Goal: Task Accomplishment & Management: Manage account settings

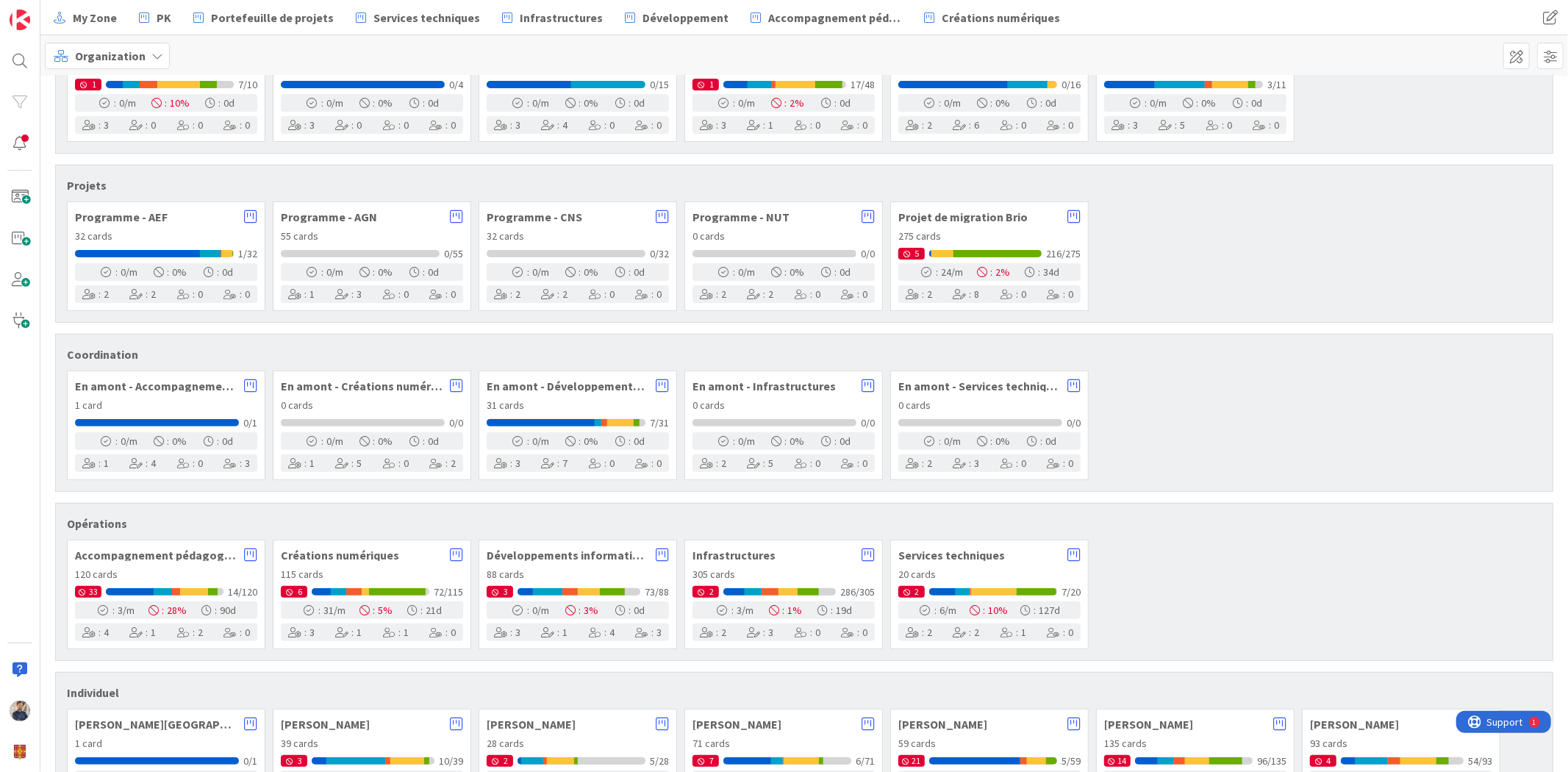
scroll to position [363, 0]
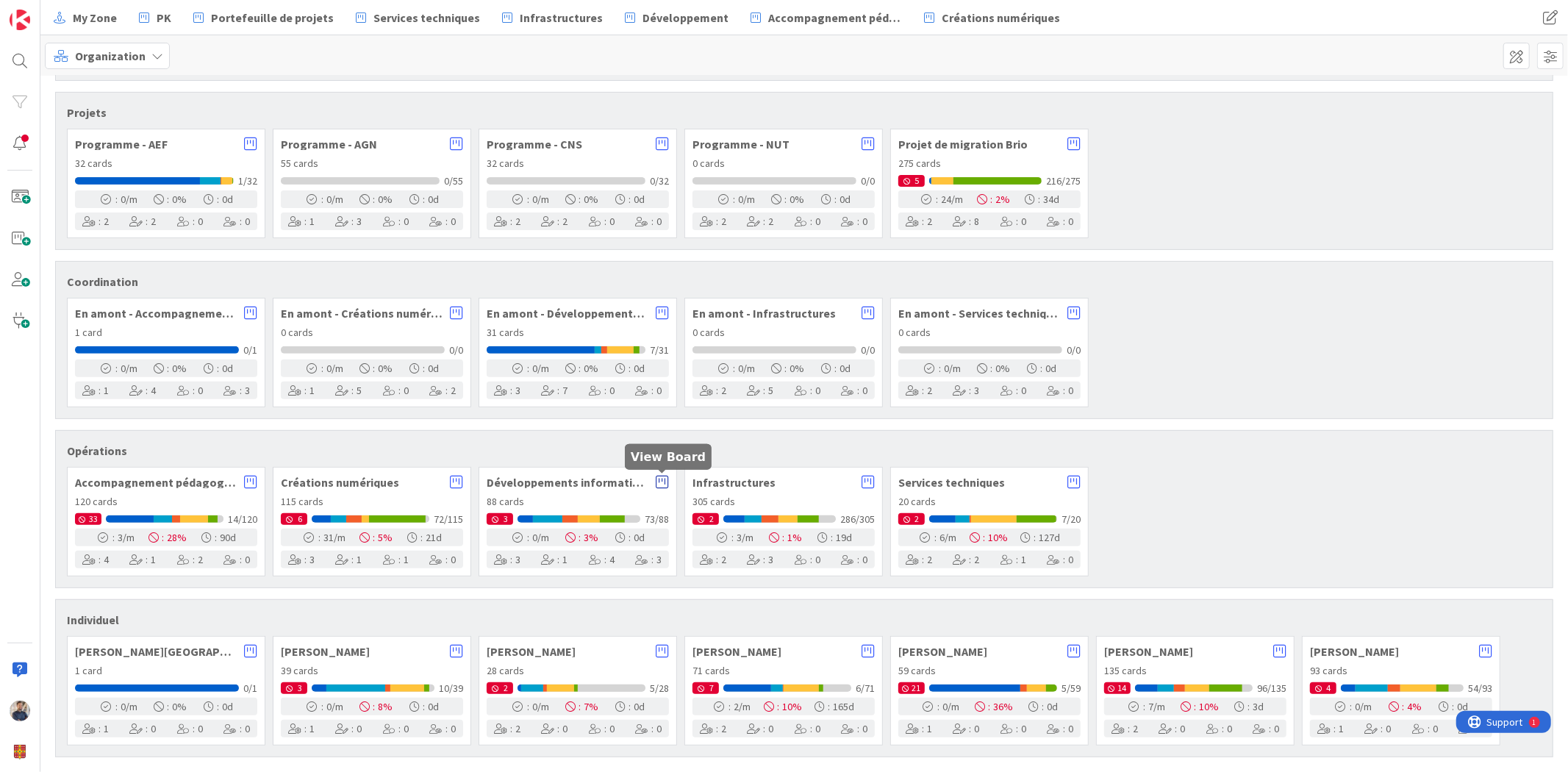
click at [662, 483] on icon at bounding box center [662, 483] width 13 height 15
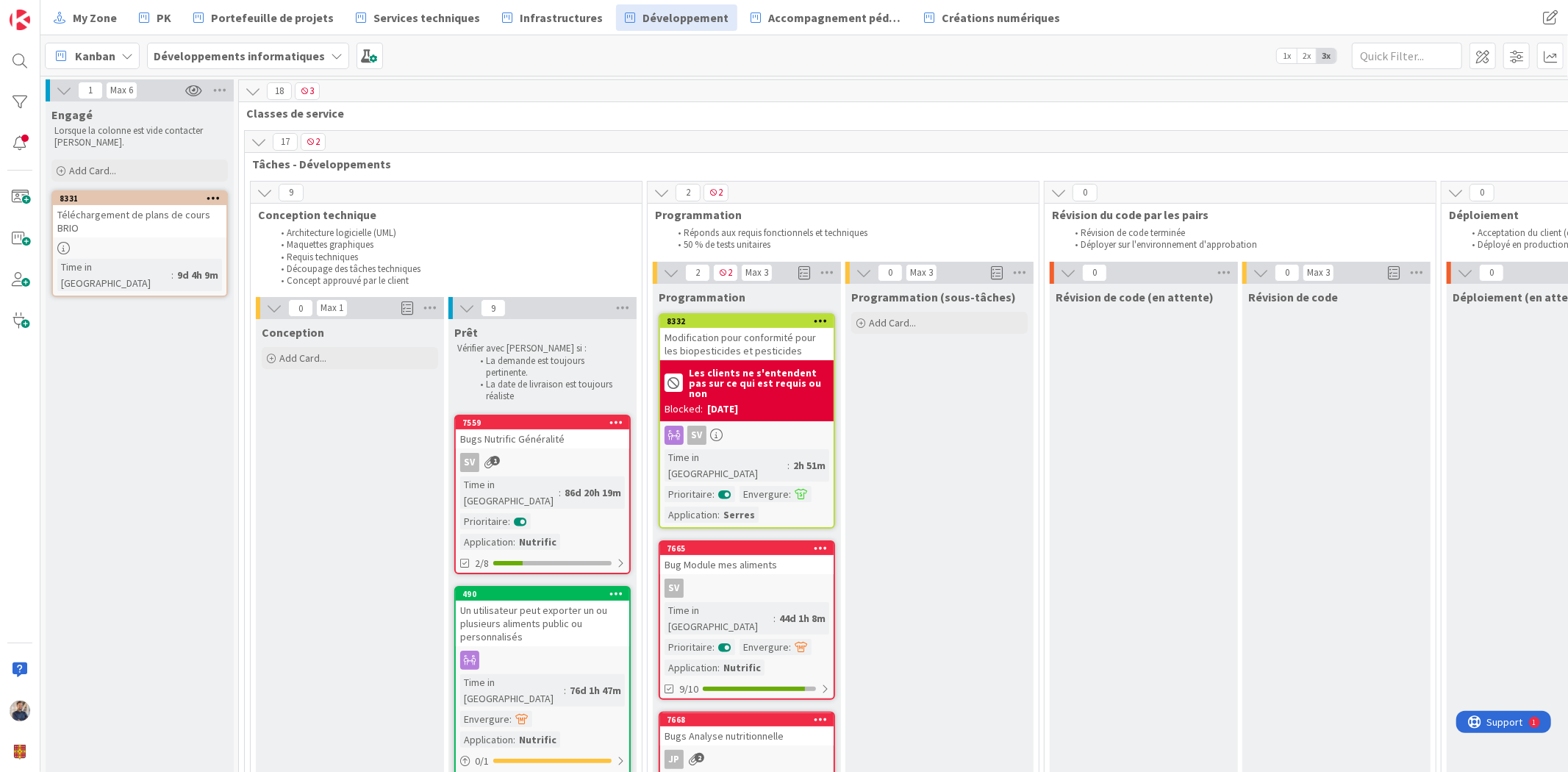
click at [83, 51] on span "Kanban" at bounding box center [95, 55] width 40 height 18
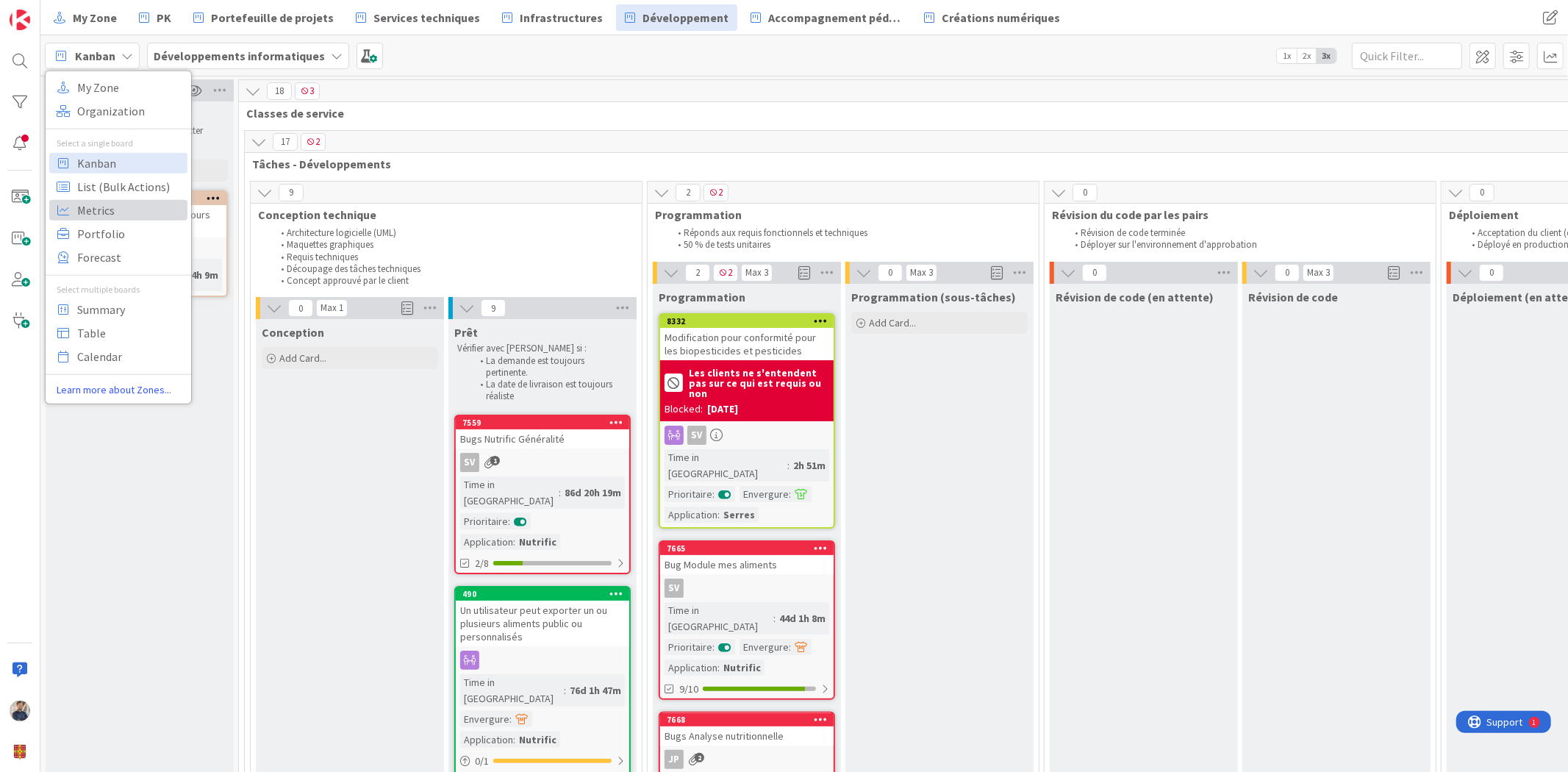
click at [121, 210] on span "Metrics" at bounding box center [130, 210] width 106 height 22
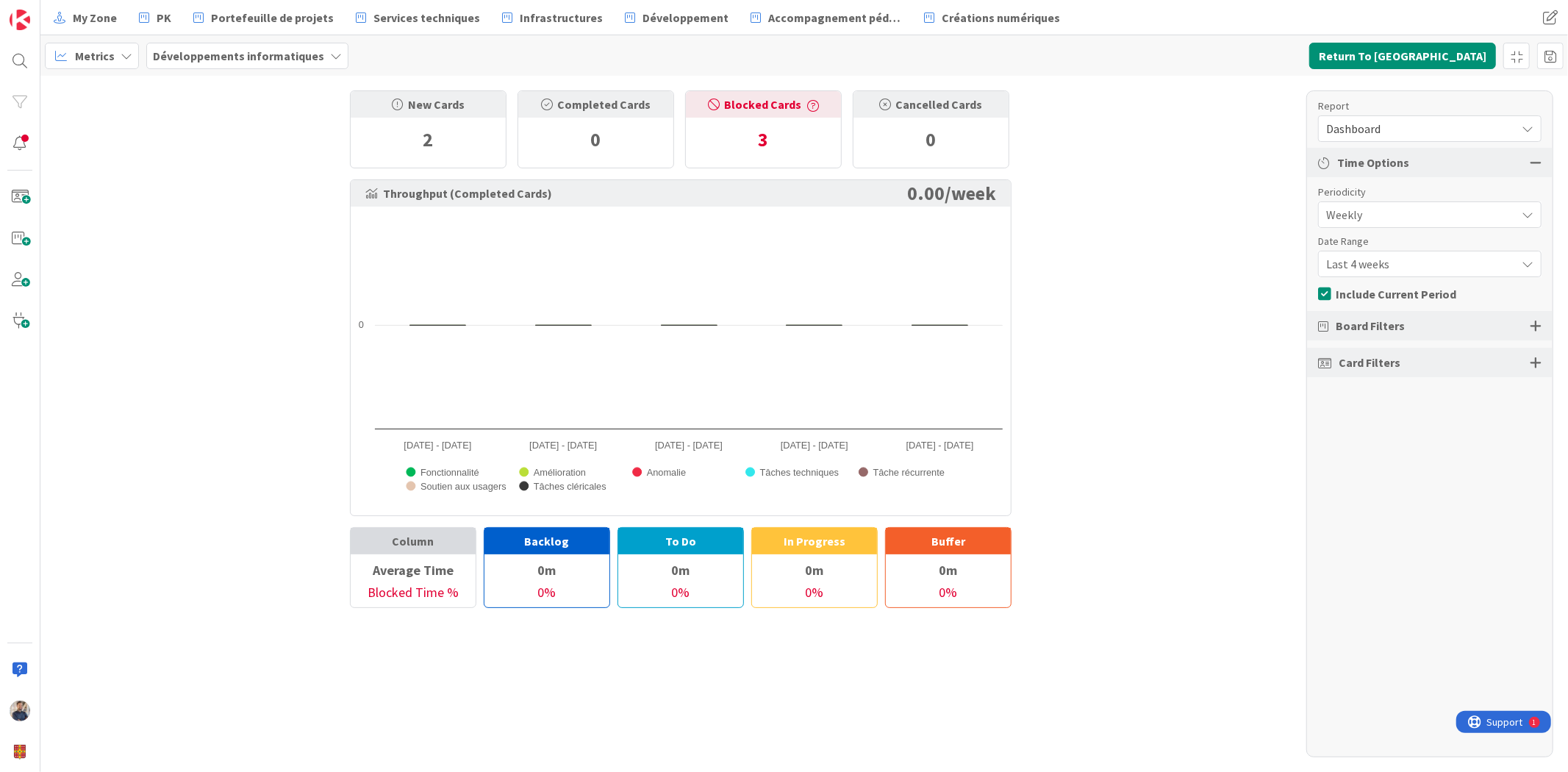
click at [1409, 137] on span "Dashboard" at bounding box center [1418, 128] width 183 height 21
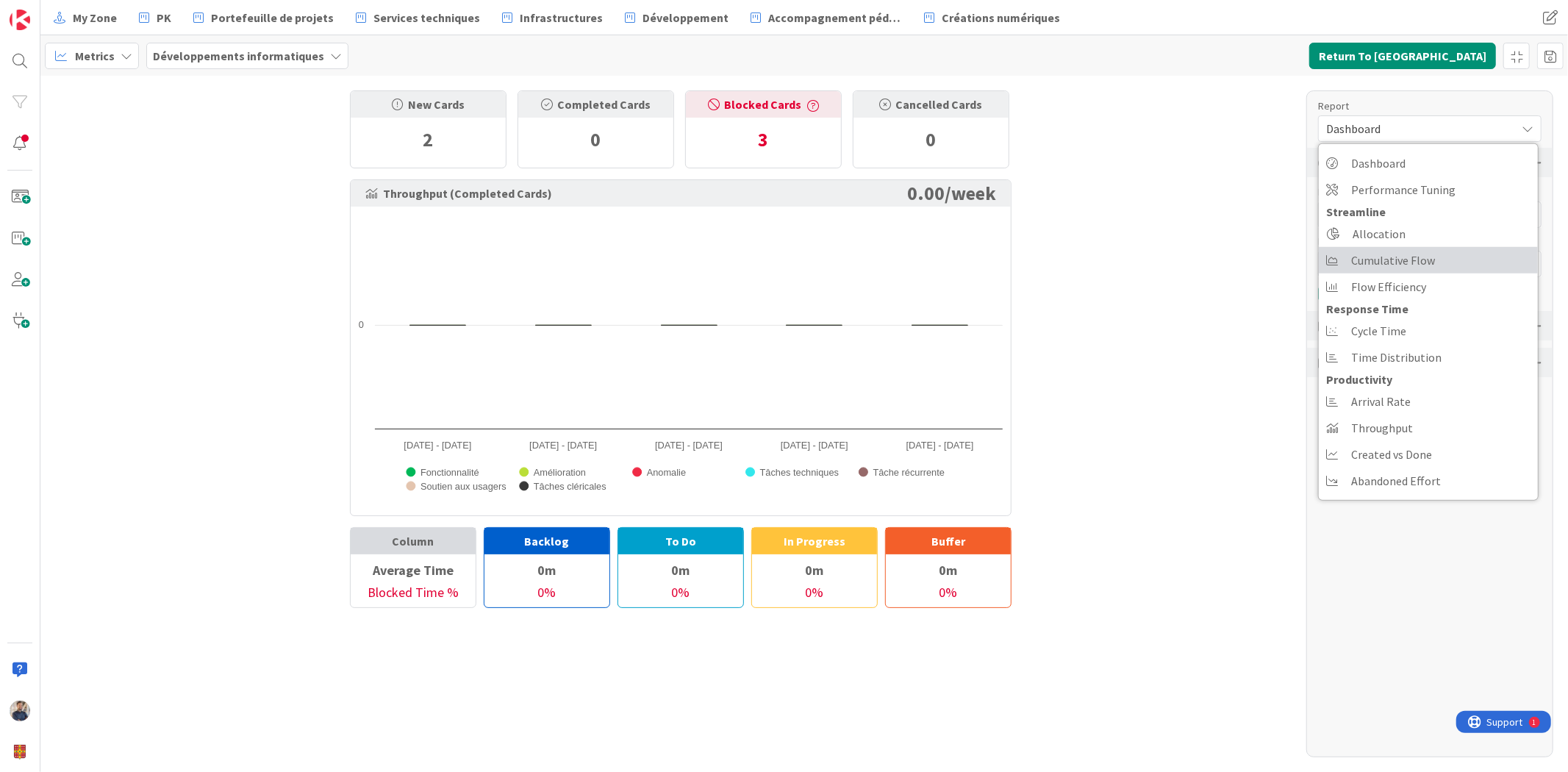
click at [1400, 261] on span "Cumulative Flow" at bounding box center [1393, 260] width 84 height 22
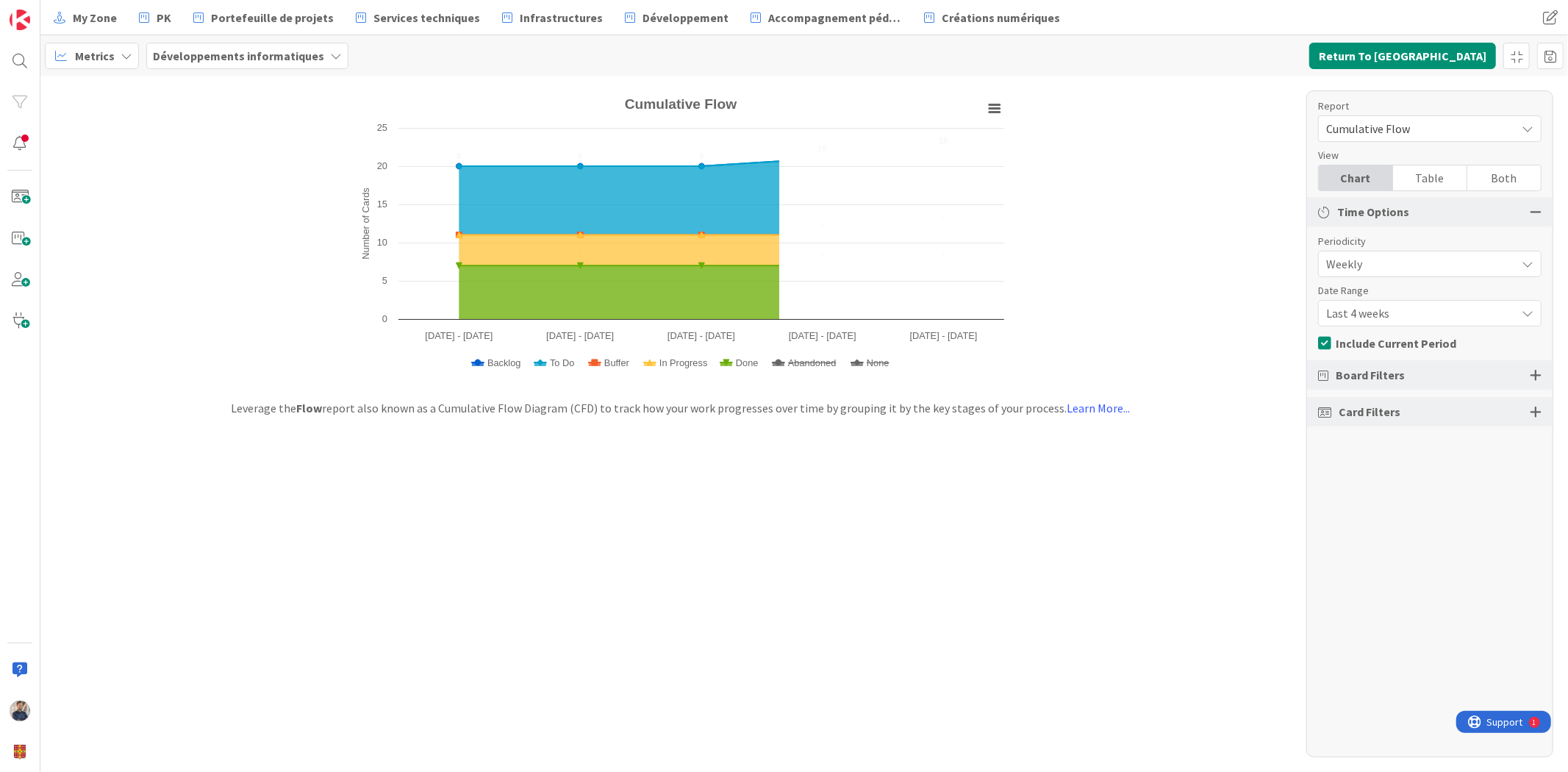
click at [1382, 313] on span "Last 4 weeks" at bounding box center [1418, 313] width 183 height 21
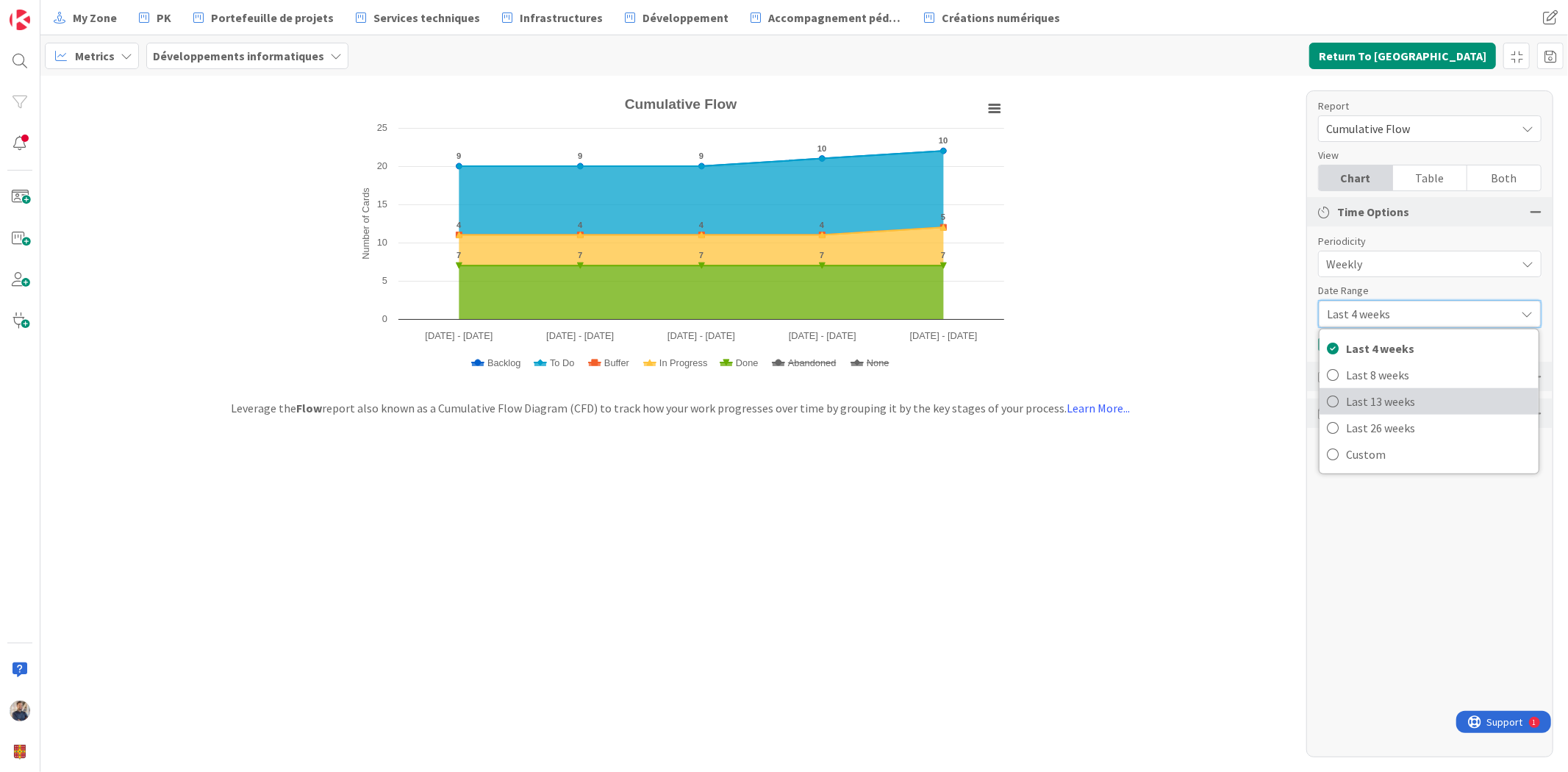
click at [1379, 402] on span "Last 13 weeks" at bounding box center [1438, 402] width 185 height 22
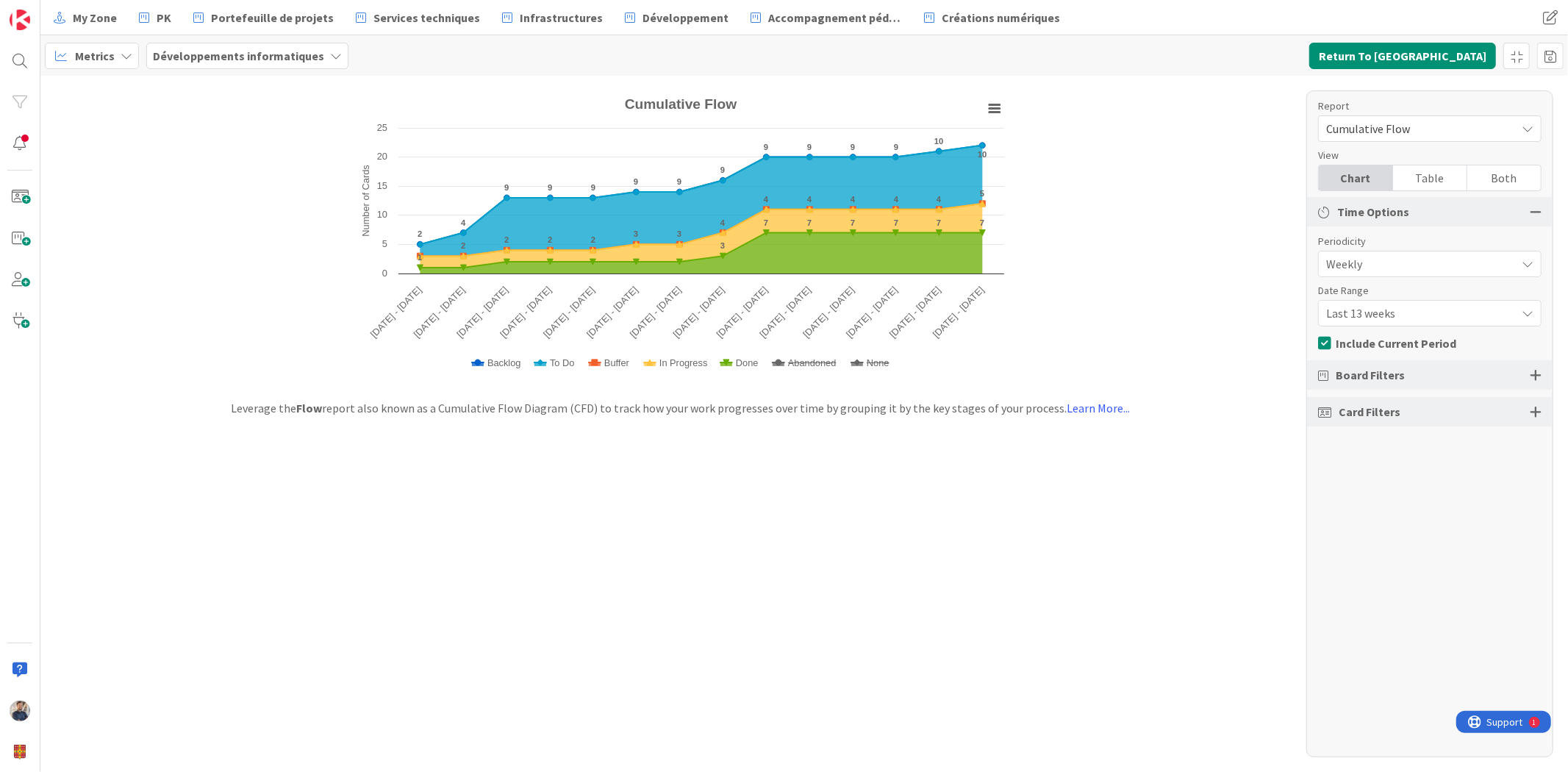
click at [1436, 308] on span "Last 13 weeks" at bounding box center [1418, 313] width 183 height 21
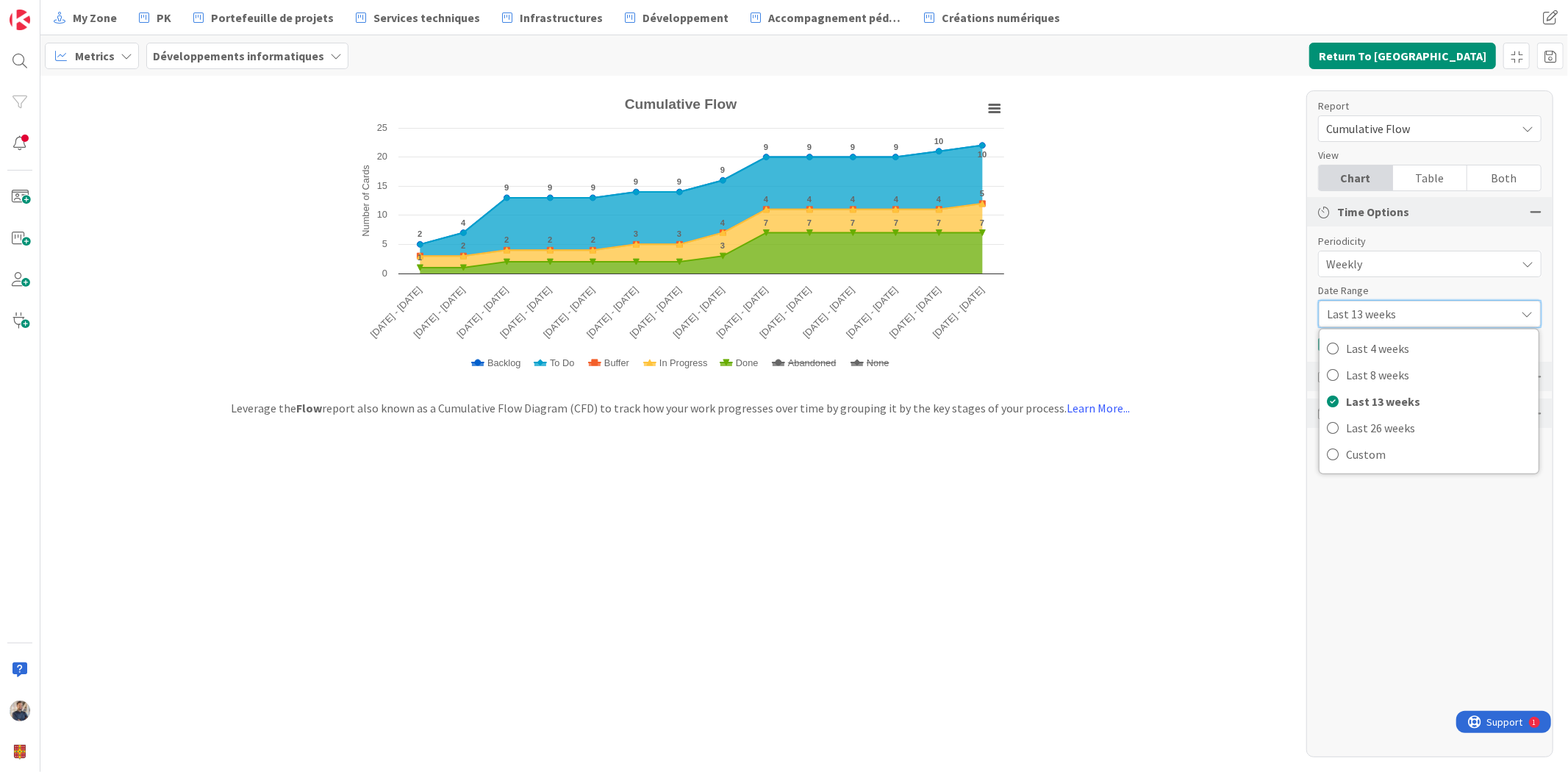
click at [1379, 271] on span "Weekly" at bounding box center [1418, 264] width 183 height 21
click at [1391, 236] on div "Periodicity" at bounding box center [1422, 241] width 209 height 15
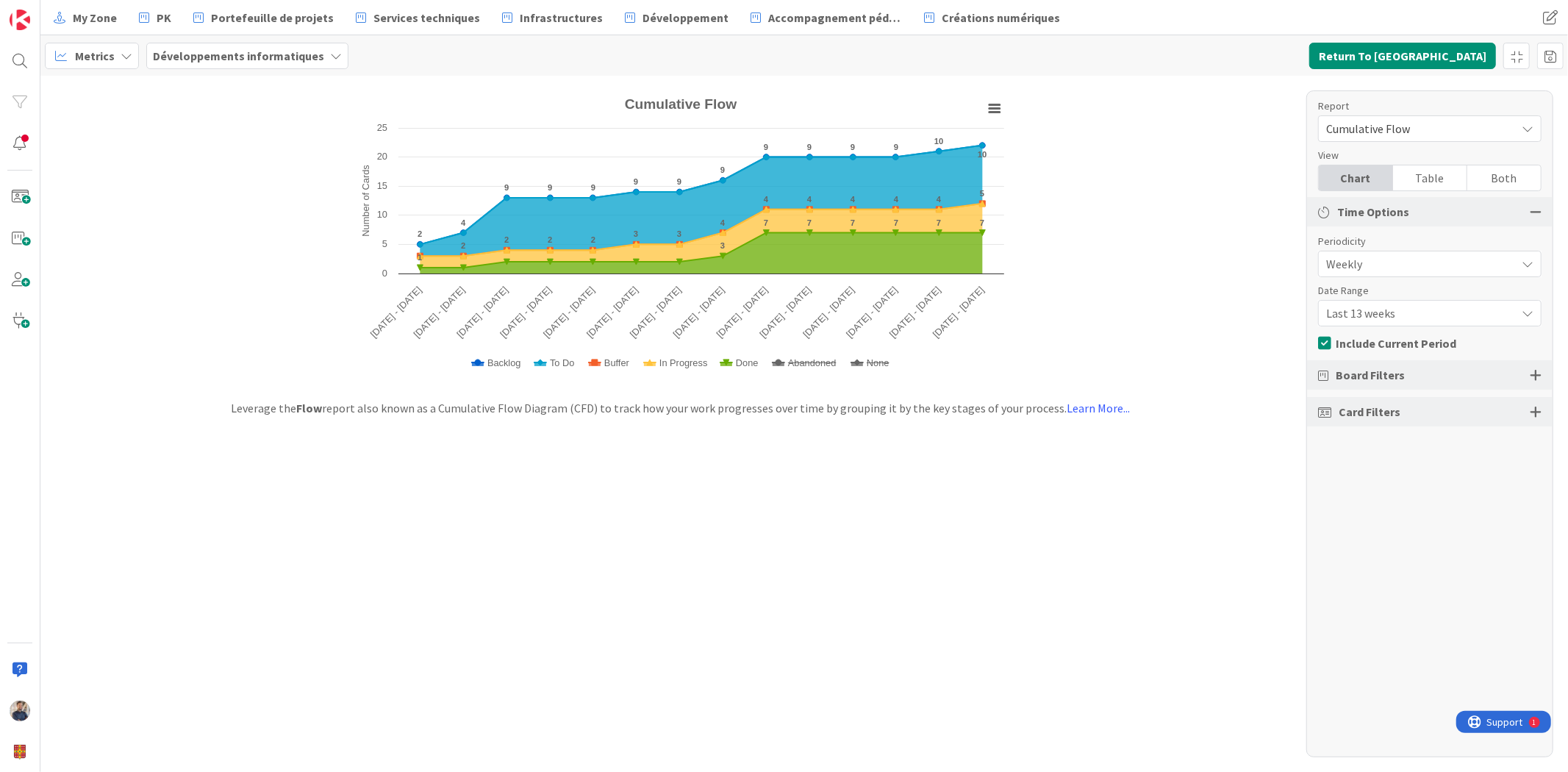
click at [1386, 306] on span "Last 13 weeks" at bounding box center [1418, 313] width 183 height 21
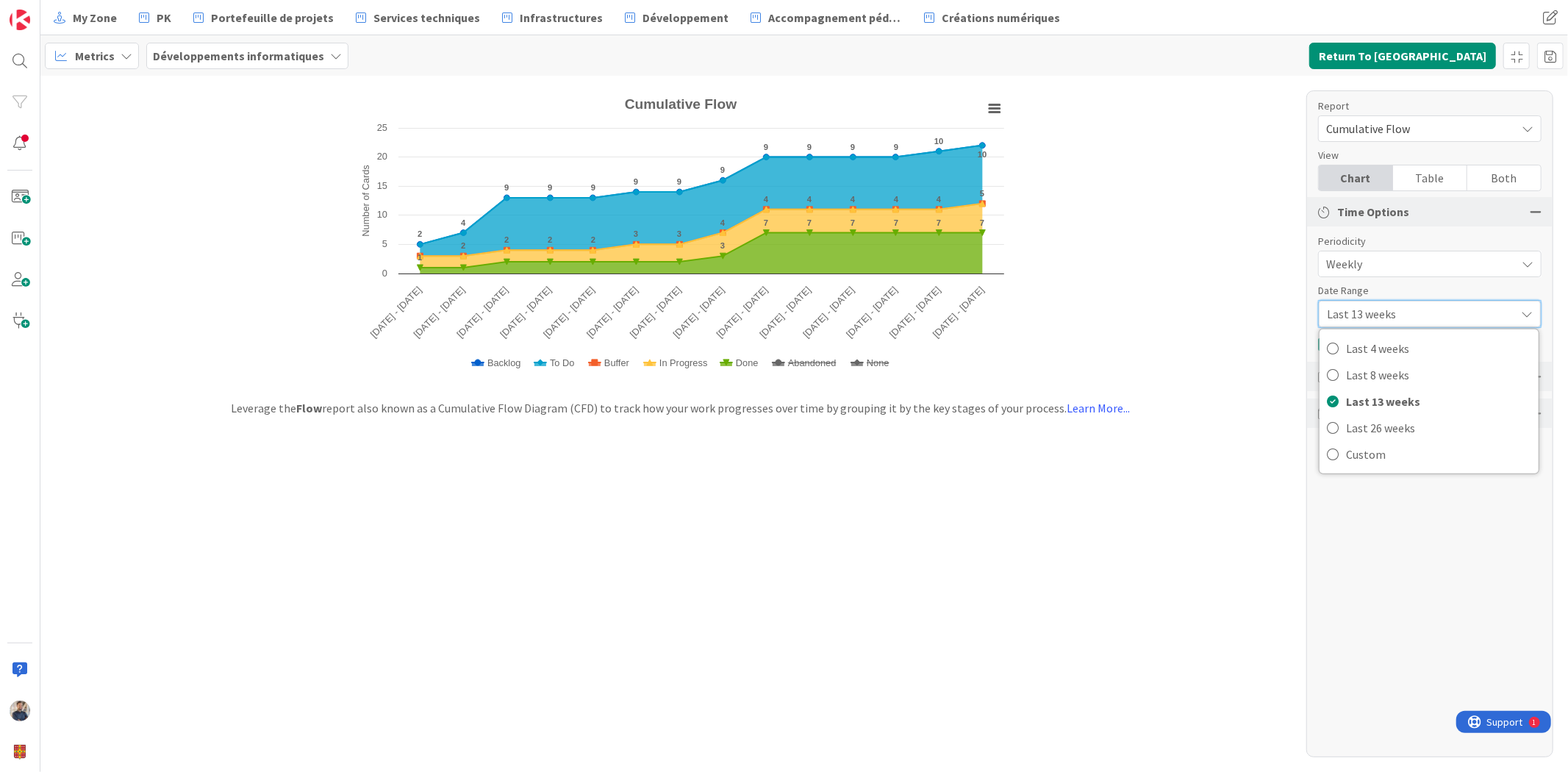
click at [1440, 133] on span "Cumulative Flow" at bounding box center [1418, 128] width 183 height 21
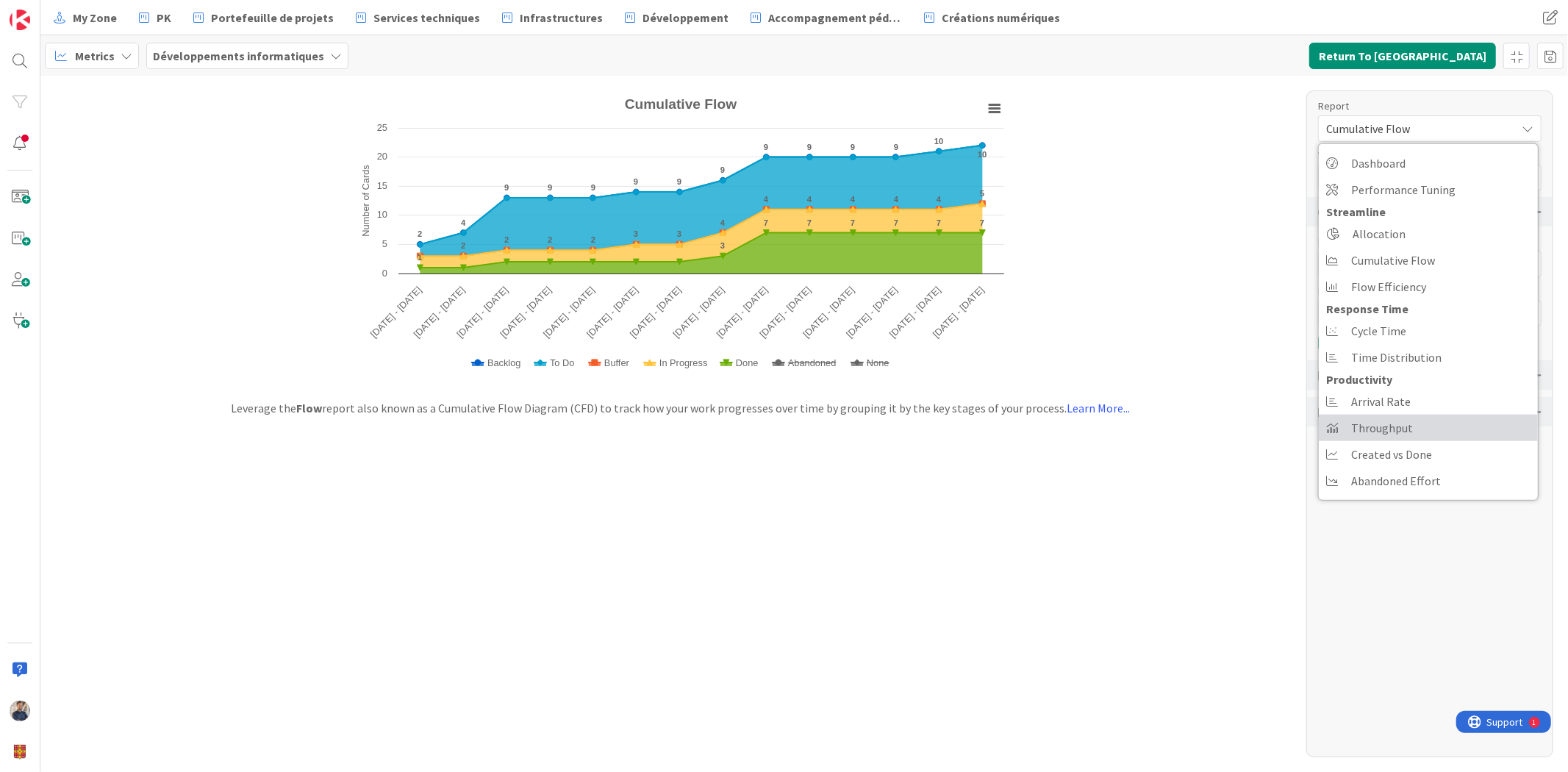
click at [1388, 422] on span "Throughput" at bounding box center [1382, 427] width 62 height 22
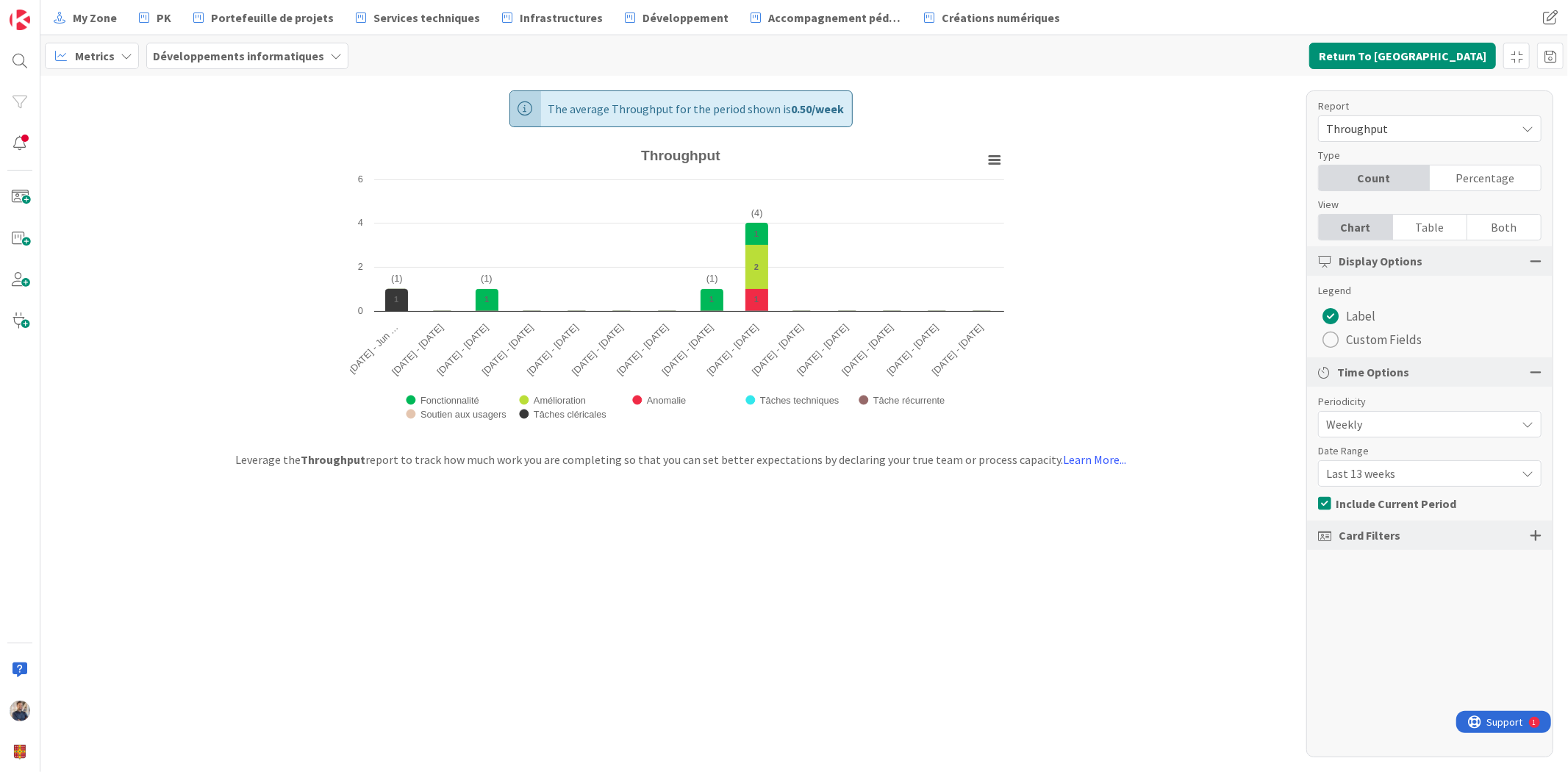
click at [1525, 538] on div "Card Filters" at bounding box center [1430, 535] width 246 height 29
click at [1541, 531] on div at bounding box center [1536, 536] width 12 height 13
click at [1400, 638] on div "All (7/7)" at bounding box center [1430, 640] width 222 height 27
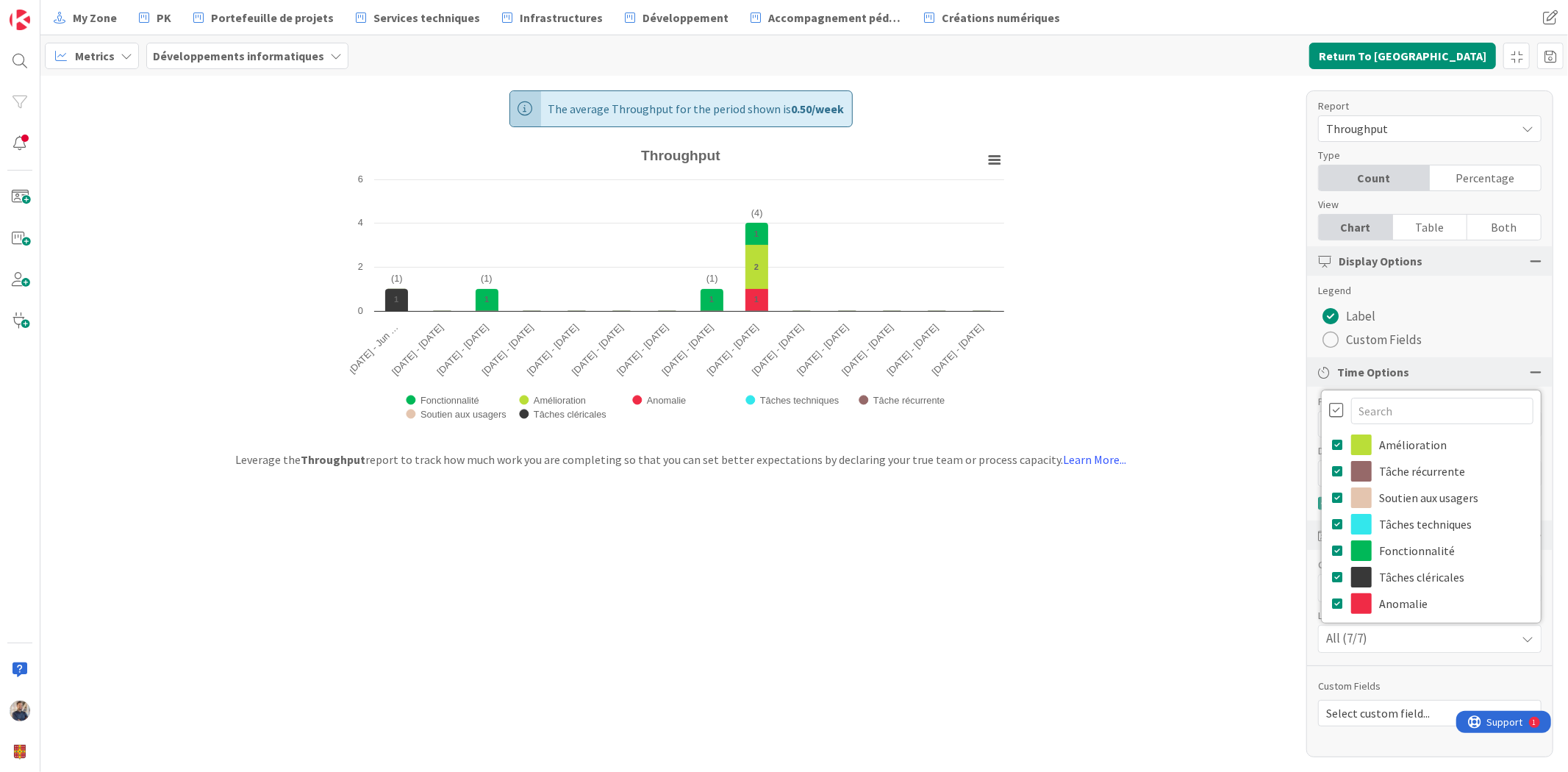
click at [1409, 635] on div "All (7/7)" at bounding box center [1430, 640] width 222 height 27
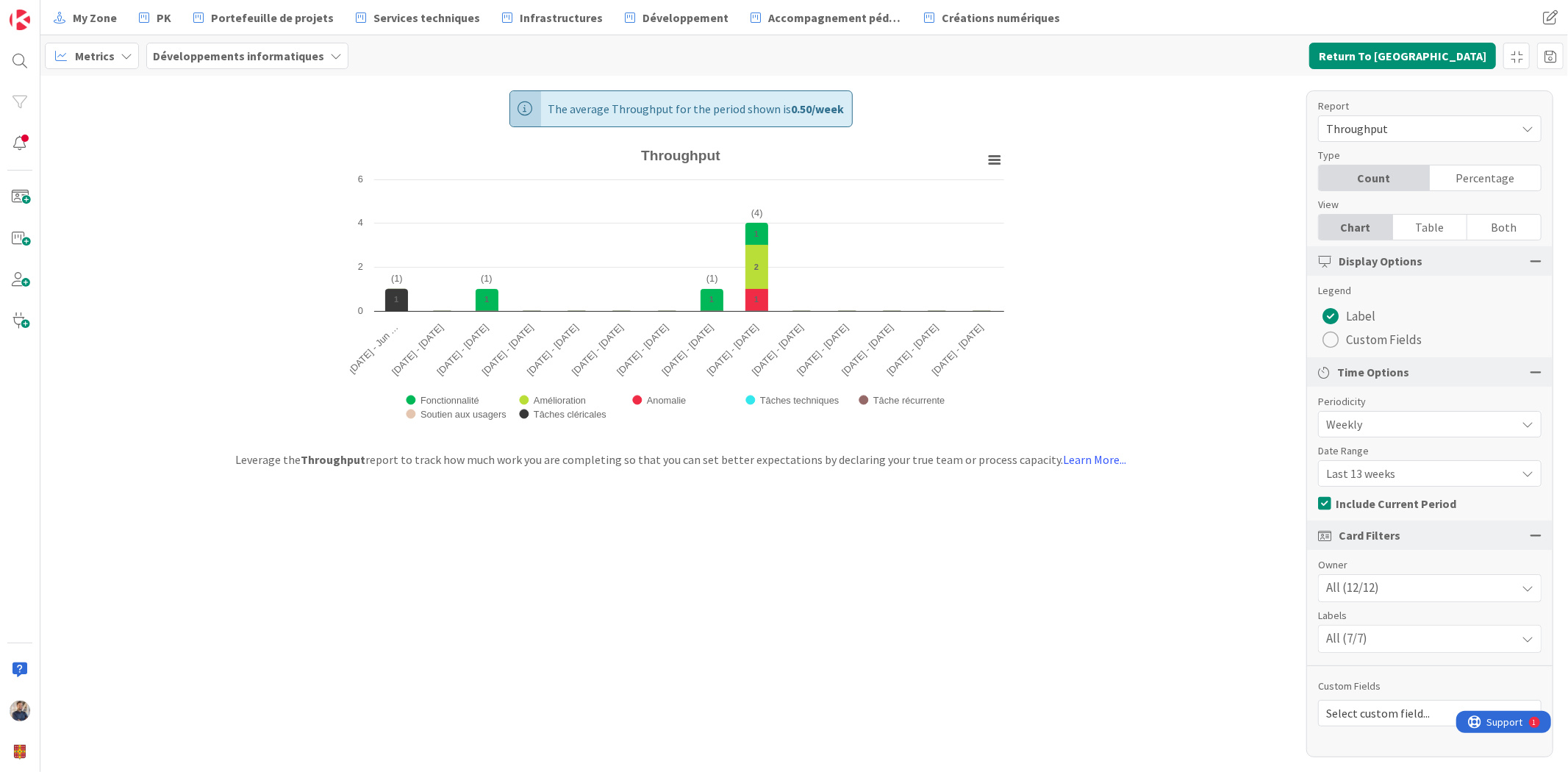
click at [1409, 587] on div "All (12/12)" at bounding box center [1430, 588] width 222 height 27
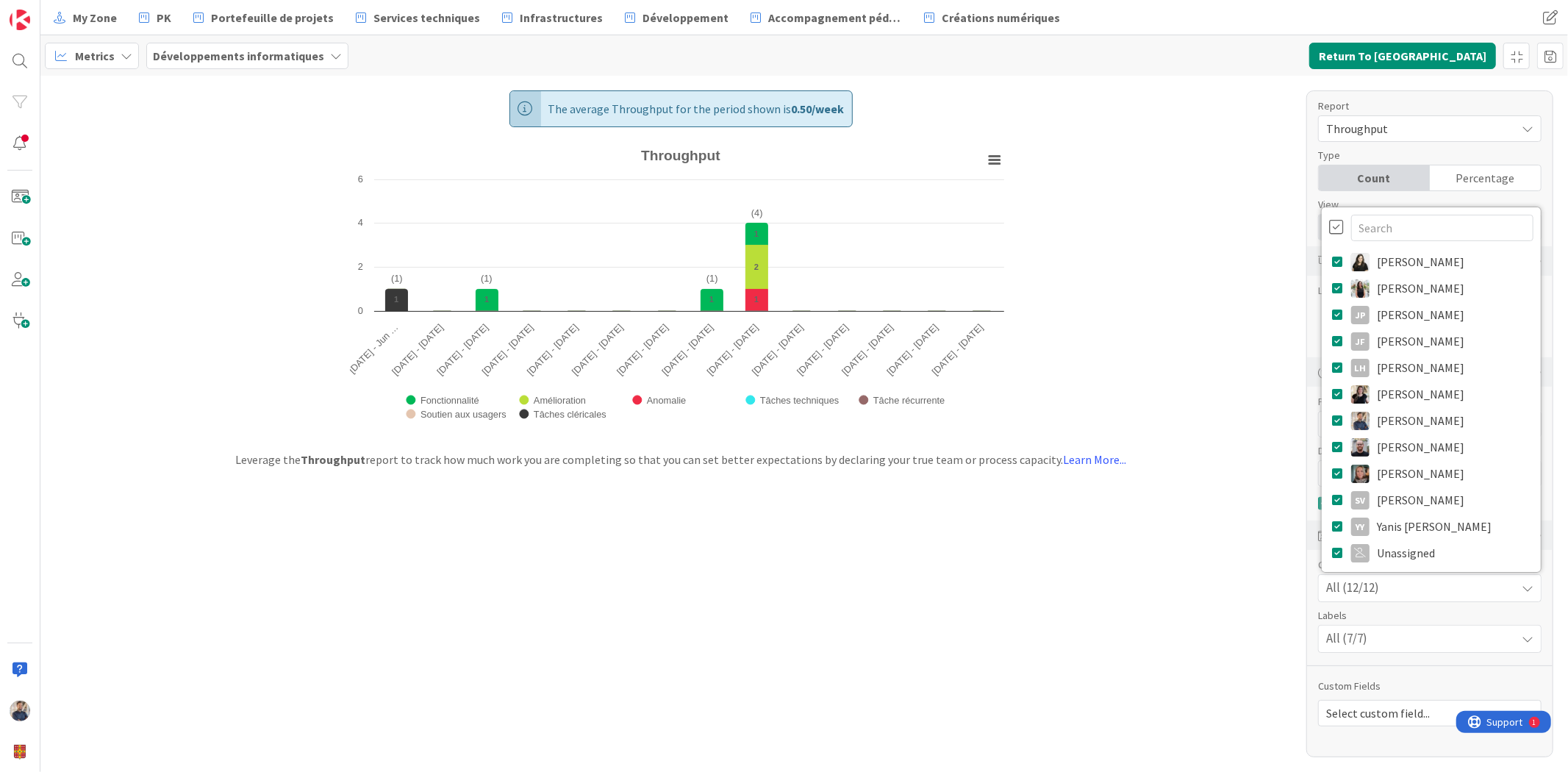
click at [1409, 587] on div "All (12/12)" at bounding box center [1430, 588] width 222 height 27
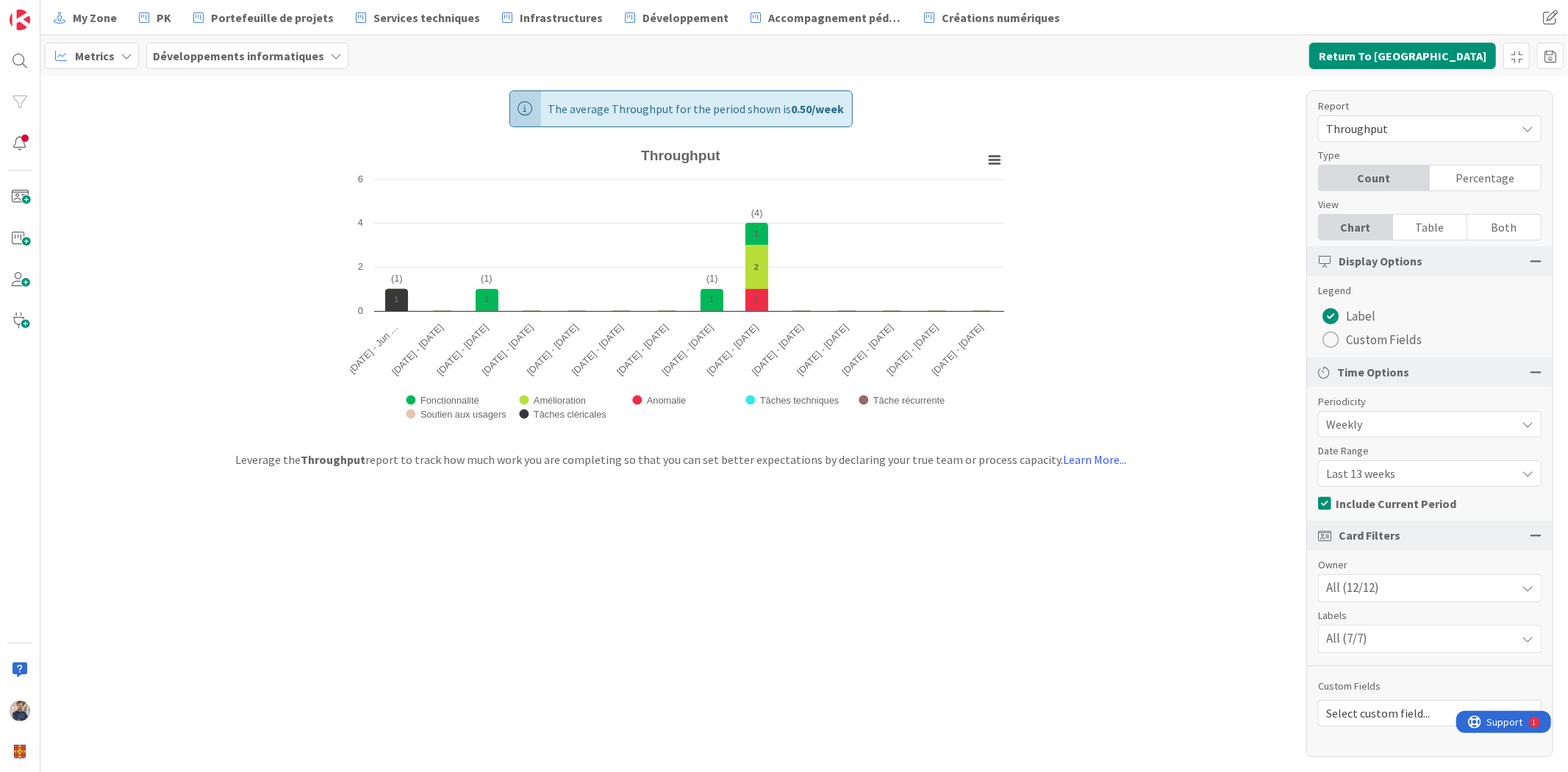
click at [1383, 334] on span "Custom Fields" at bounding box center [1384, 339] width 75 height 22
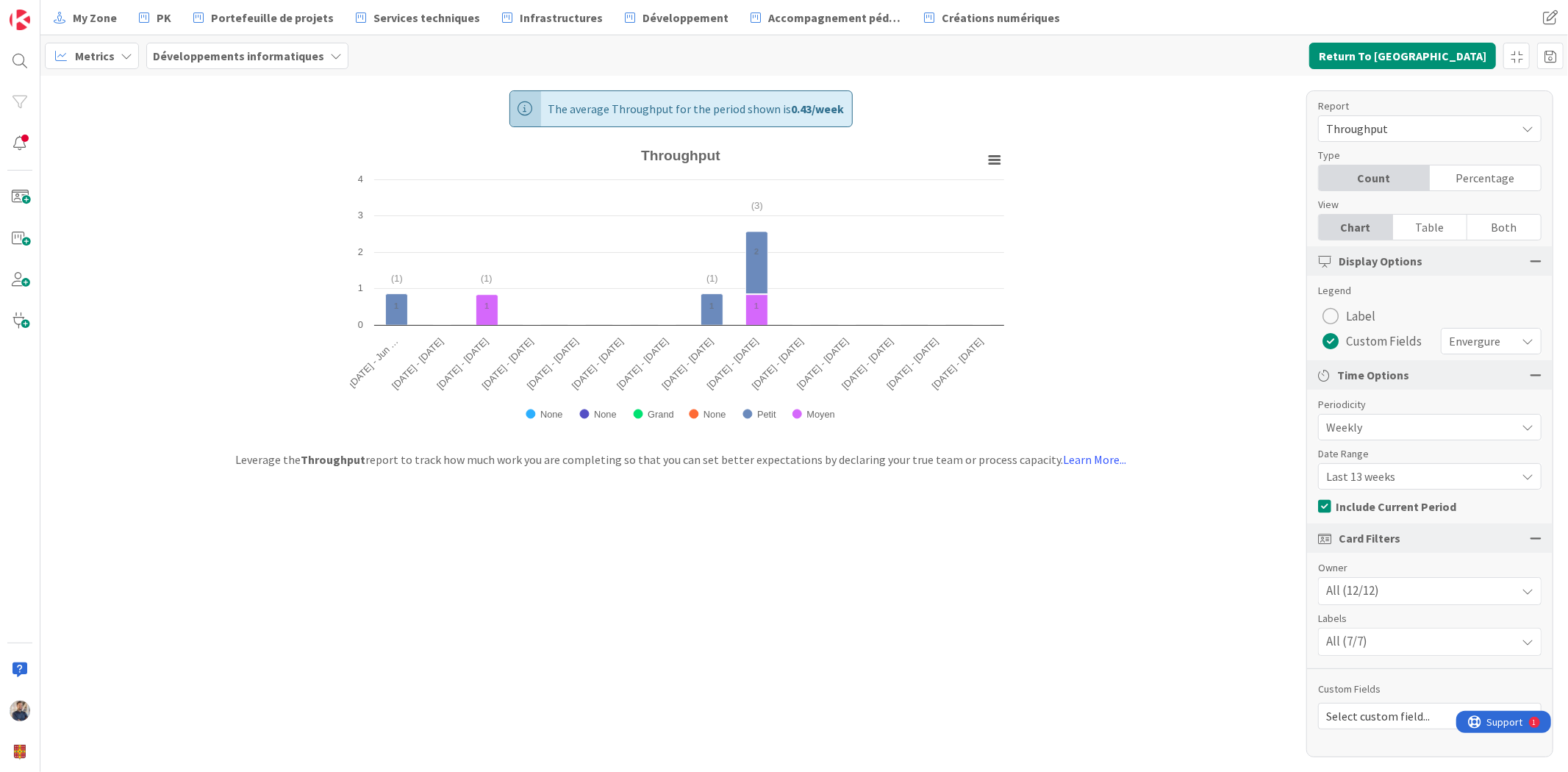
click at [1383, 334] on span "Custom Fields" at bounding box center [1384, 341] width 75 height 22
click at [1376, 314] on button "Label" at bounding box center [1349, 316] width 62 height 23
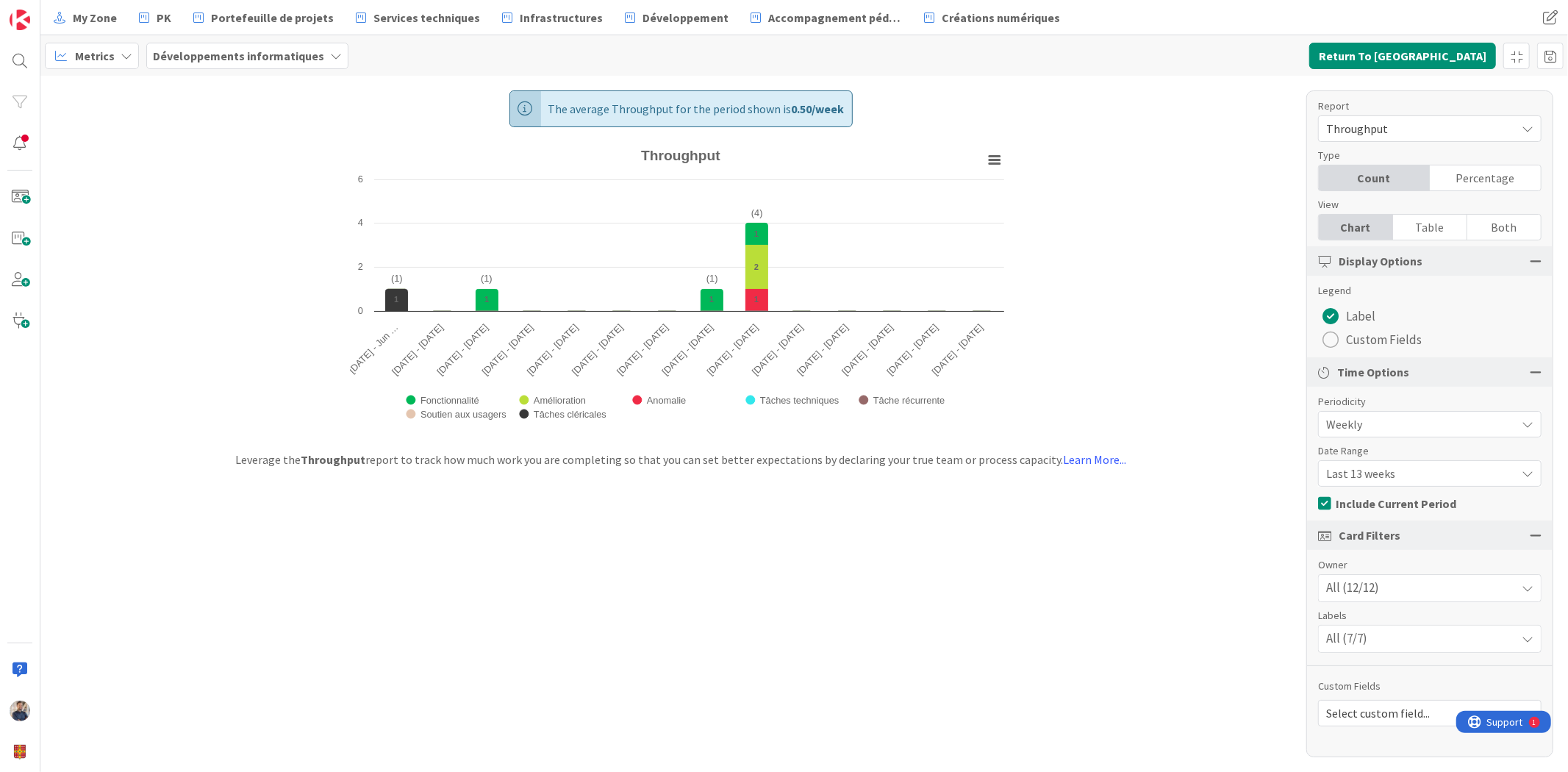
click at [1243, 375] on div "The average Throughput for the period shown is 0.50 / week Created with Highcha…" at bounding box center [804, 423] width 1528 height 697
click at [1403, 341] on span "Custom Fields" at bounding box center [1384, 339] width 75 height 22
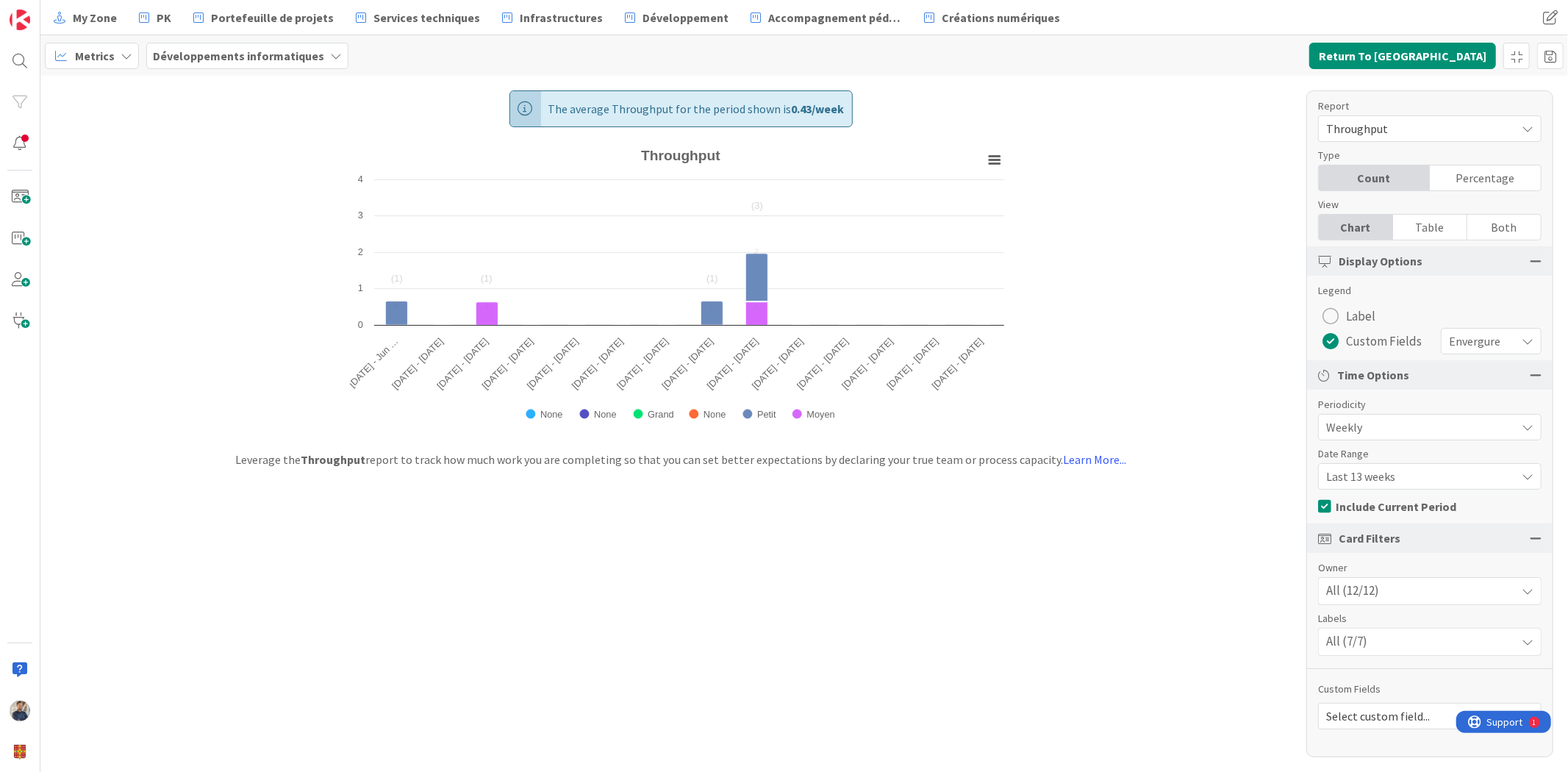
click at [1348, 309] on span "Label" at bounding box center [1360, 316] width 29 height 22
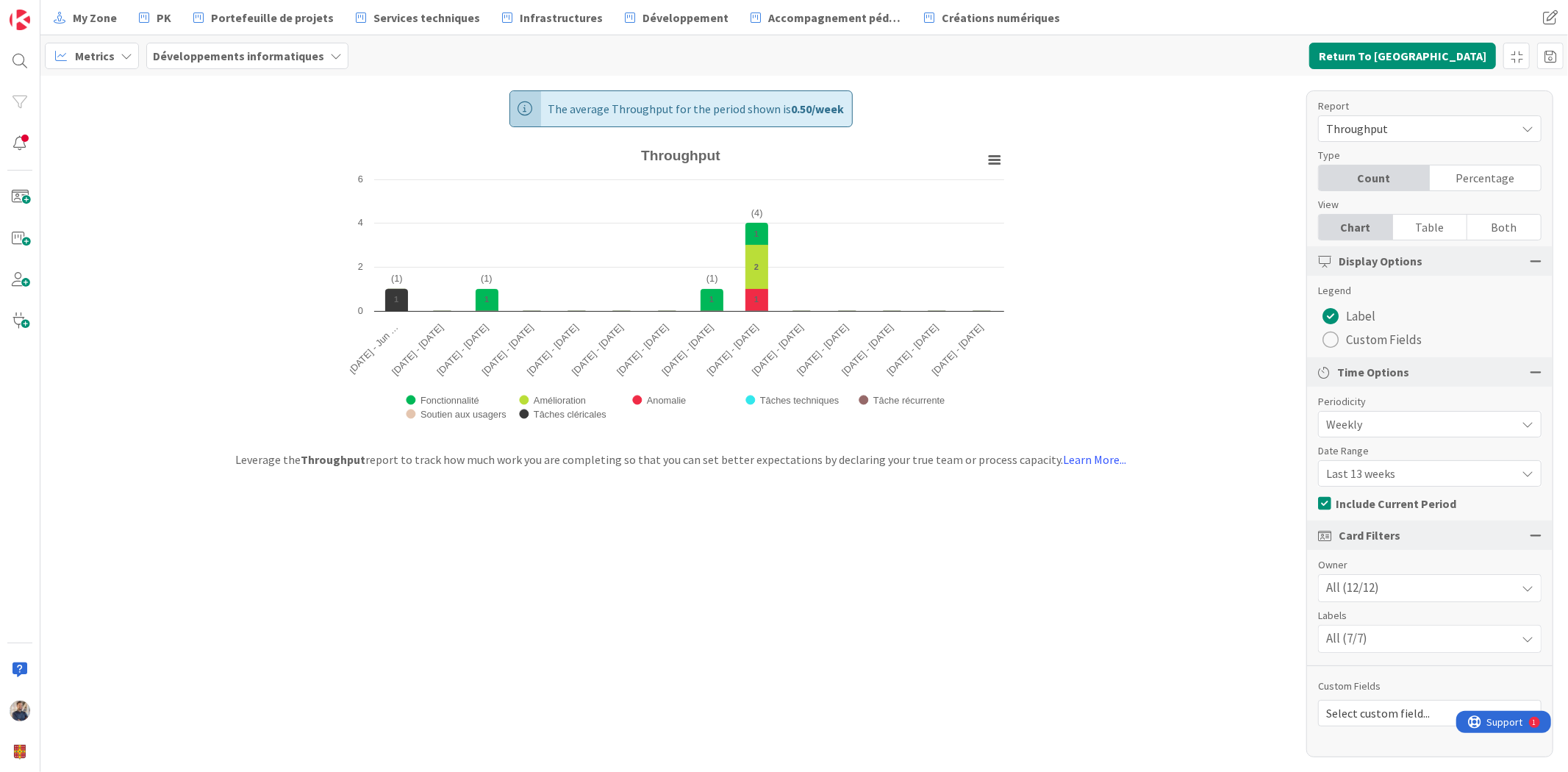
click at [1391, 642] on div "All (7/7)" at bounding box center [1430, 640] width 222 height 27
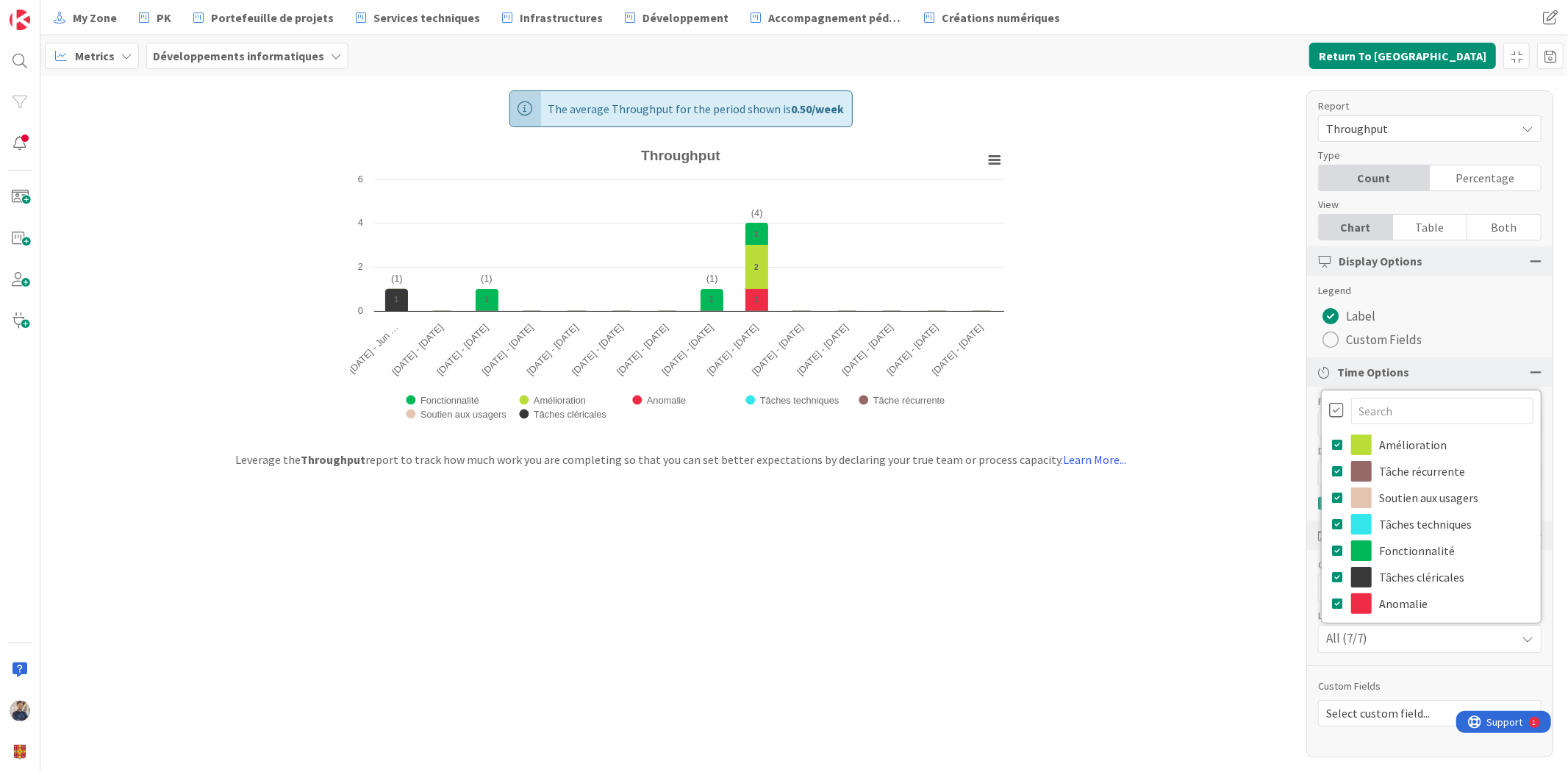
click at [1392, 666] on div "Report Throughput Dashboard Performance Tuning Streamline Allocation Cumulative…" at bounding box center [1430, 424] width 247 height 667
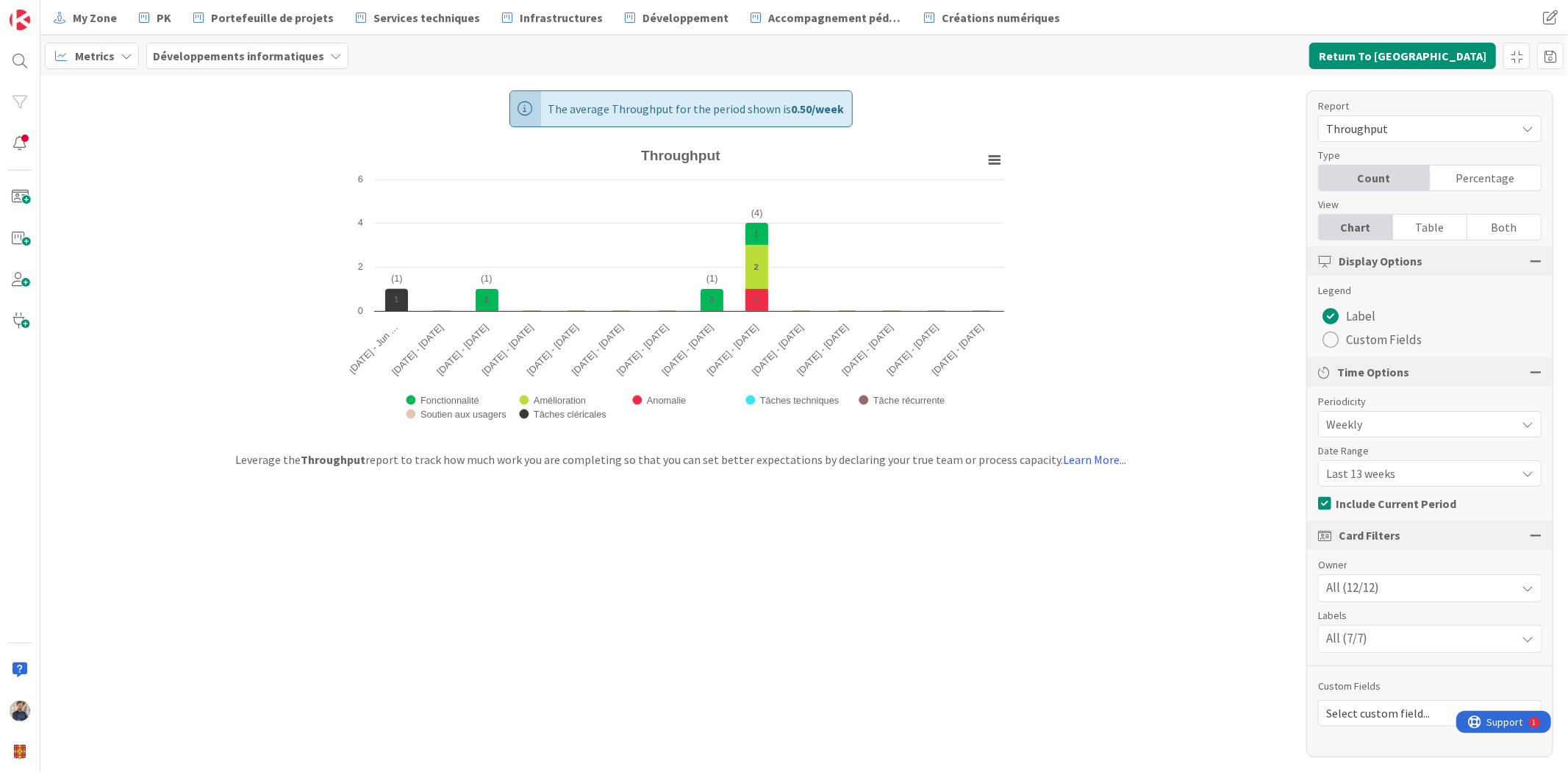
click at [1195, 611] on div "The average Throughput for the period shown is 0.50 / week Created with Highcha…" at bounding box center [804, 423] width 1528 height 697
click at [106, 57] on span "Metrics" at bounding box center [94, 55] width 39 height 18
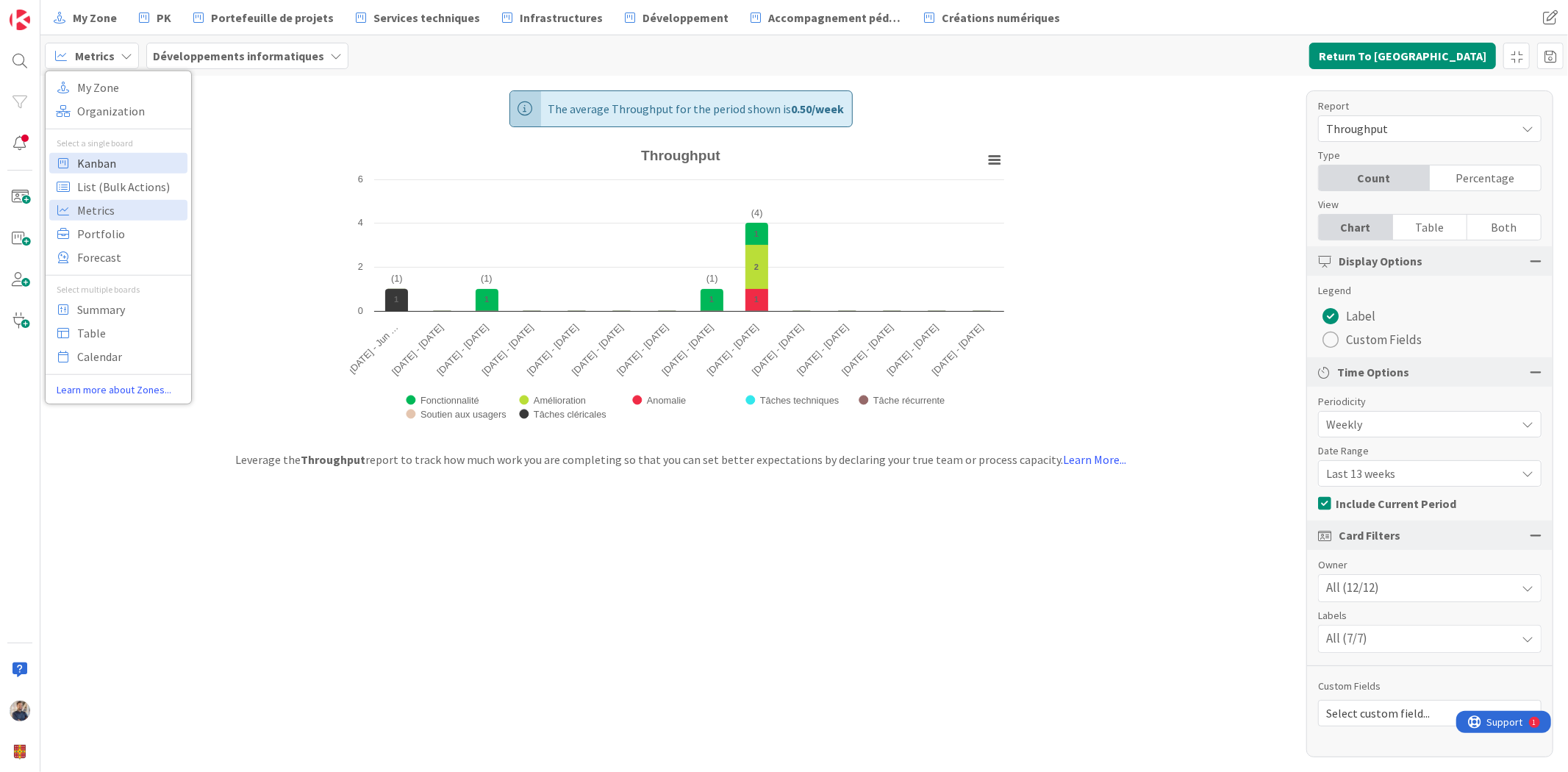
click at [138, 165] on span "Kanban" at bounding box center [130, 163] width 106 height 22
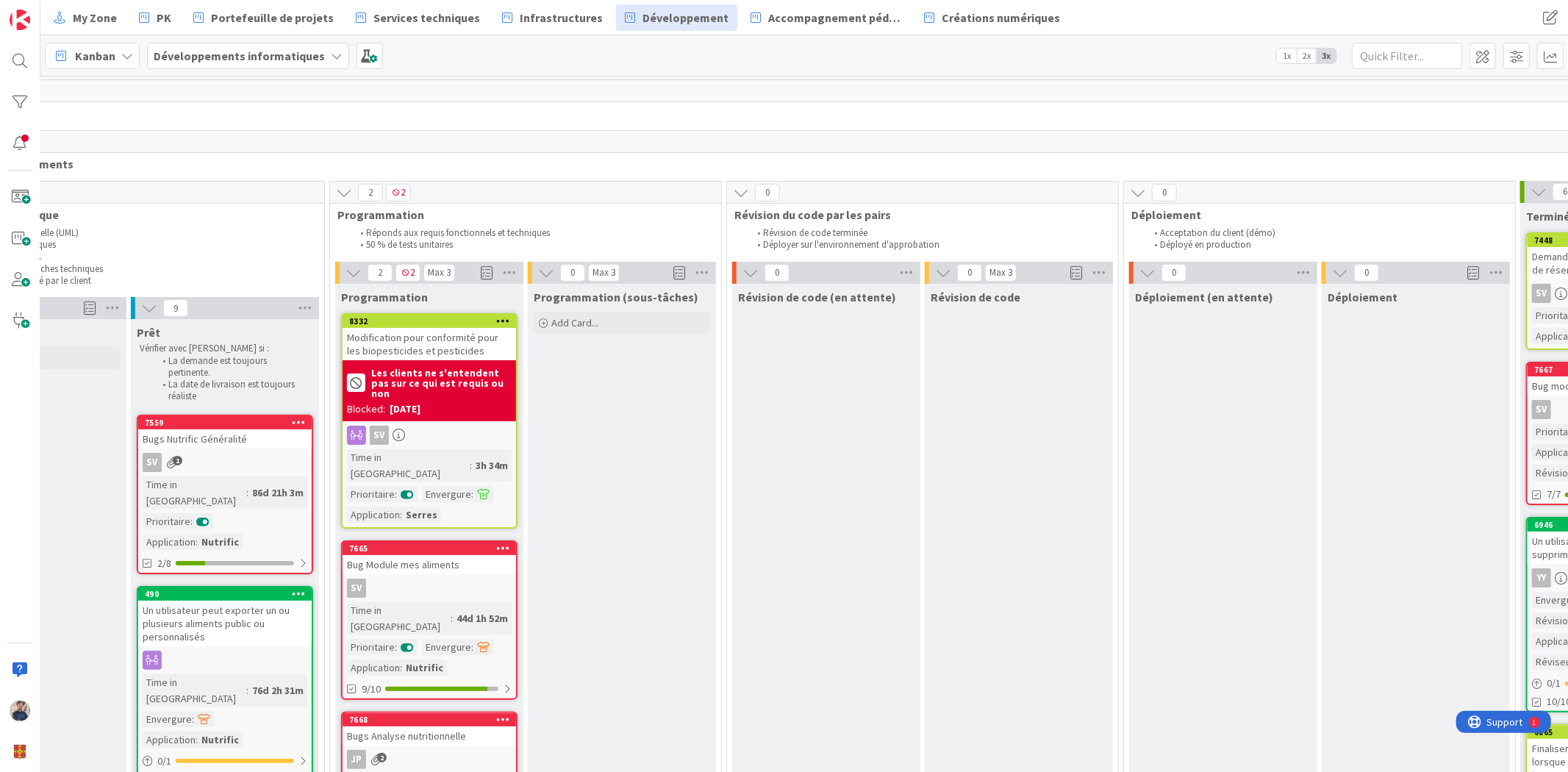
scroll to position [0, 565]
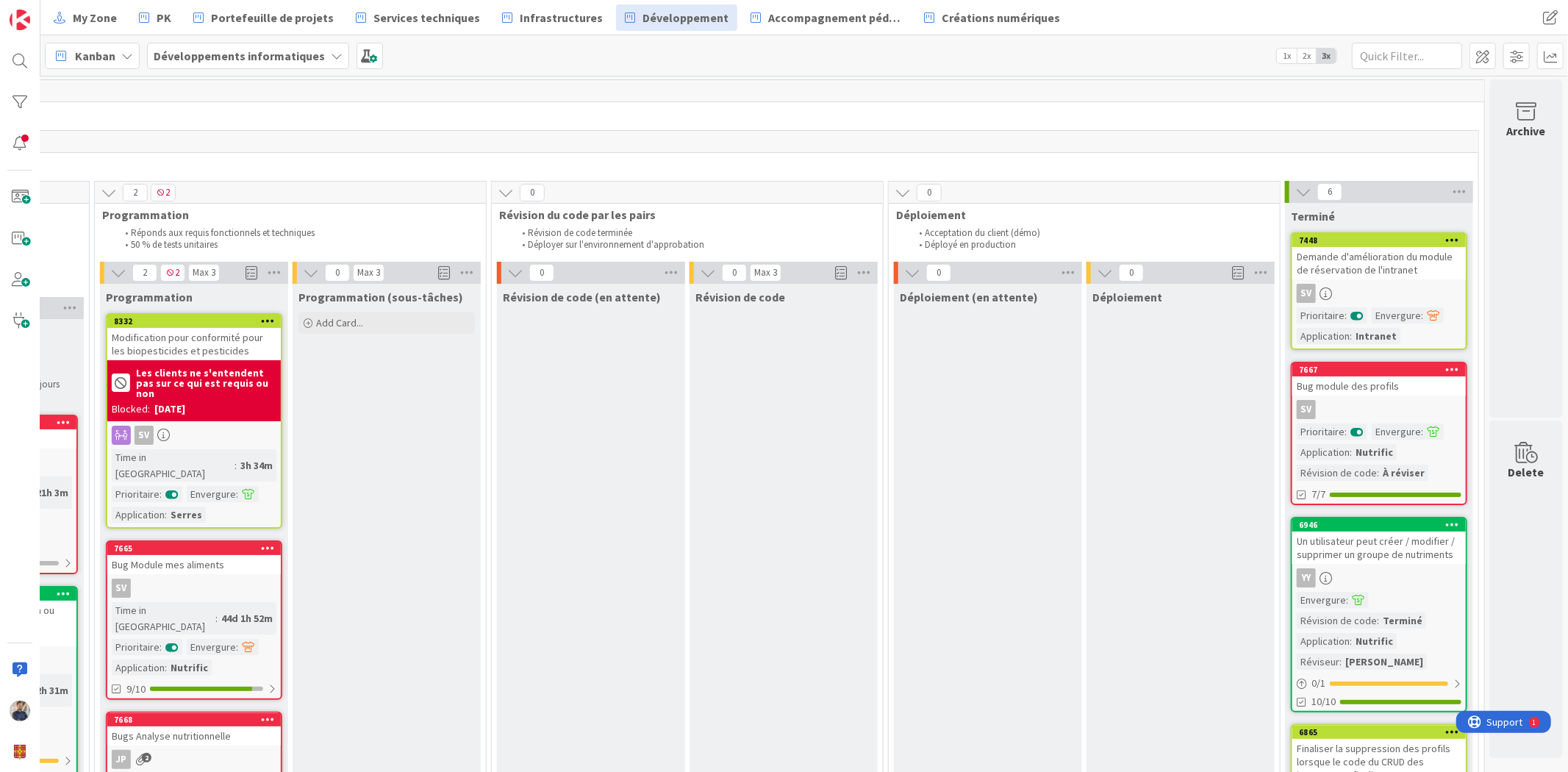
drag, startPoint x: 893, startPoint y: 764, endPoint x: 10, endPoint y: 5, distance: 1164.4
click at [1450, 193] on icon at bounding box center [1459, 192] width 19 height 22
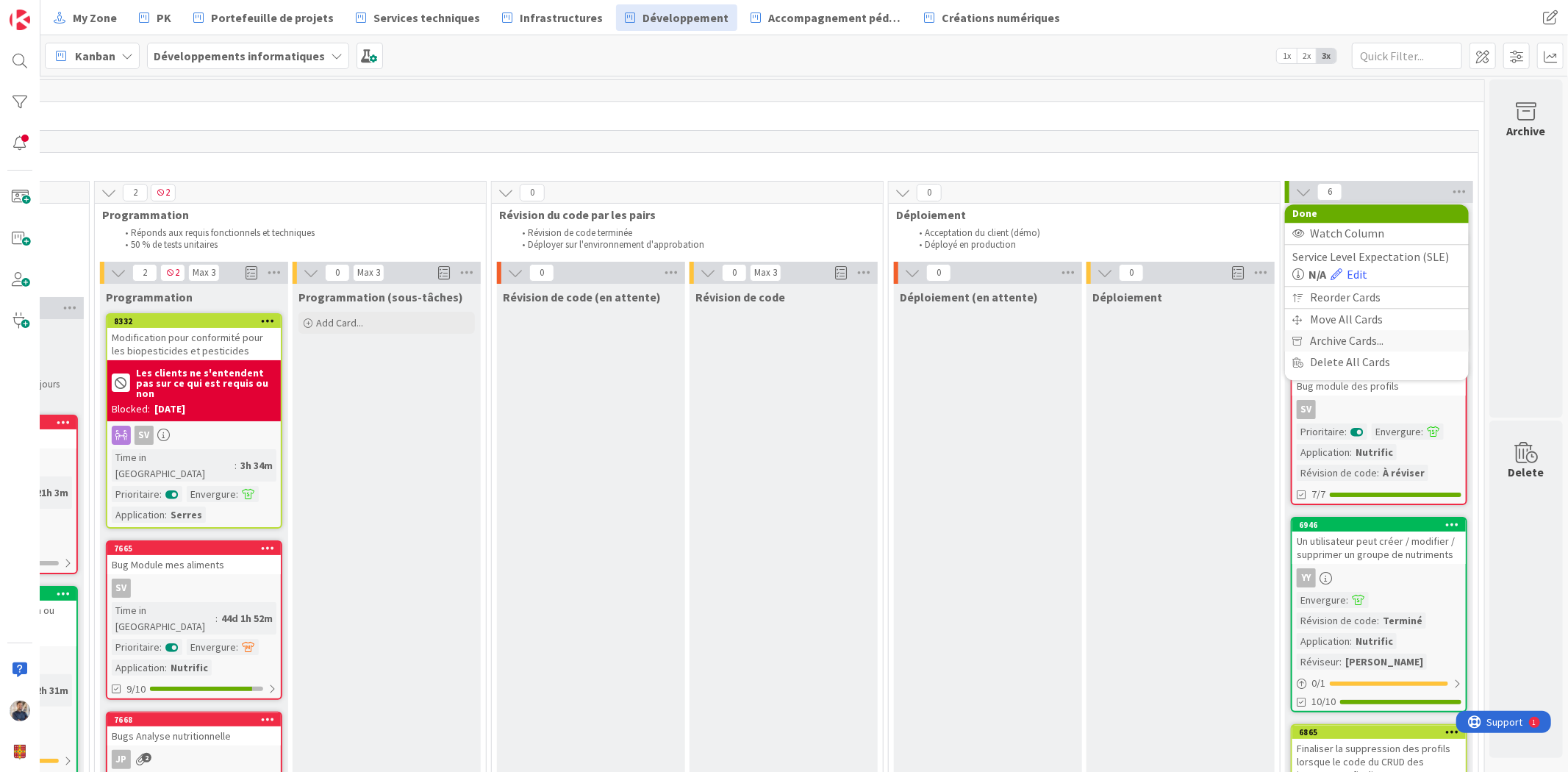
click at [1338, 336] on span "Archive Cards..." at bounding box center [1347, 340] width 74 height 21
click at [199, 60] on b "Développements informatiques" at bounding box center [239, 56] width 171 height 15
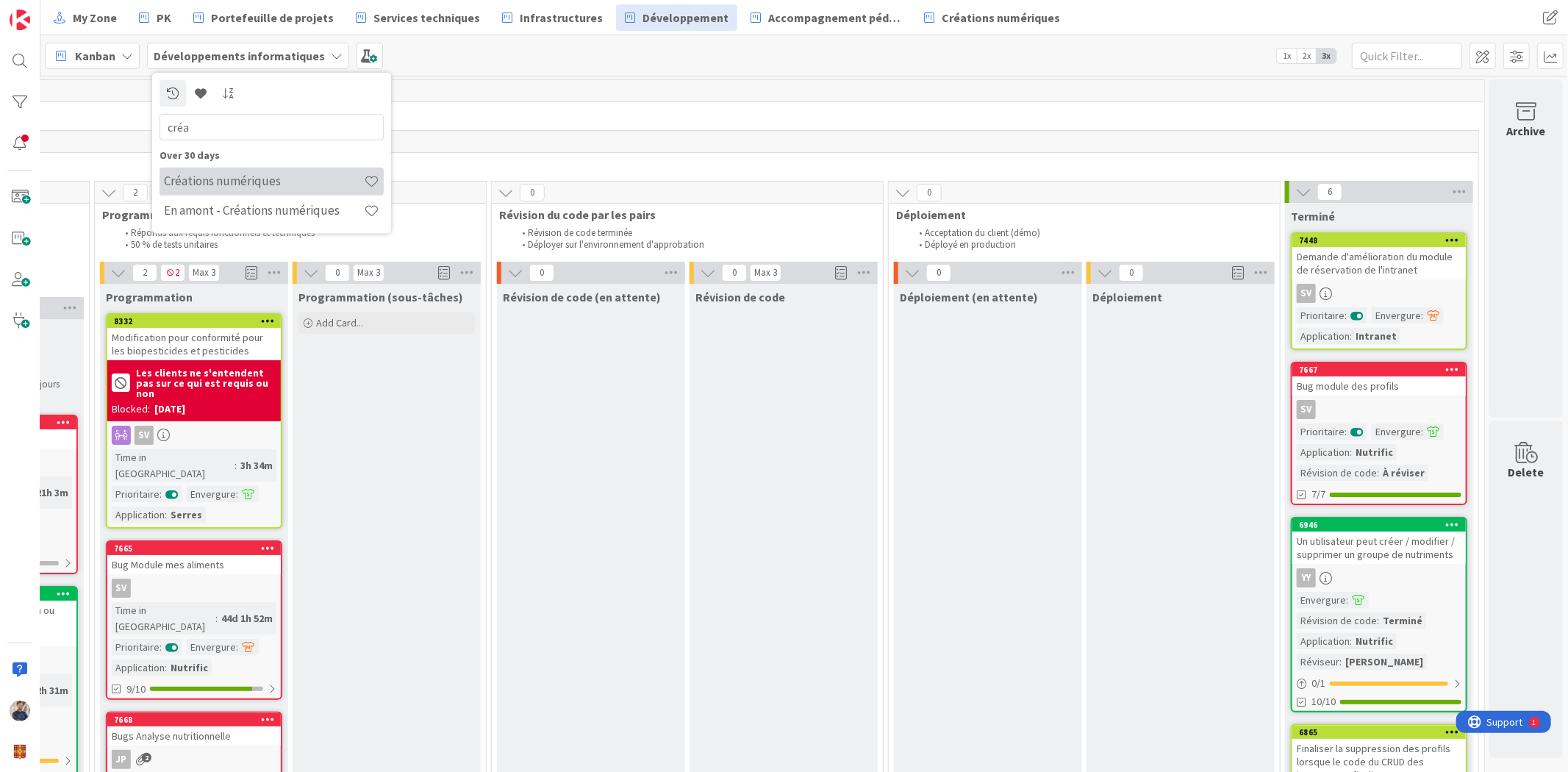
type input "créa"
click at [284, 184] on h4 "Créations numériques" at bounding box center [264, 181] width 200 height 15
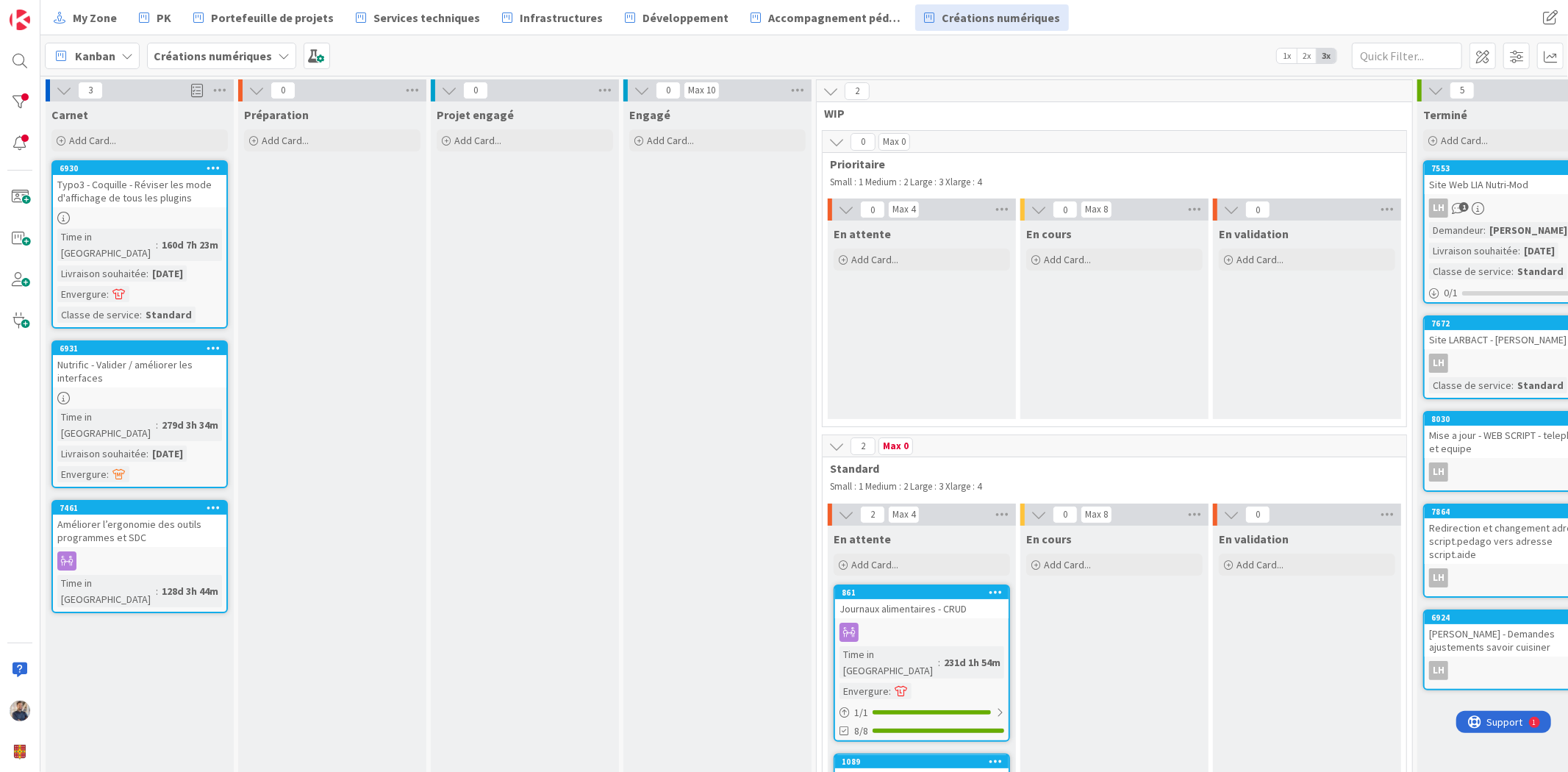
click at [84, 45] on div "Kanban" at bounding box center [92, 56] width 95 height 27
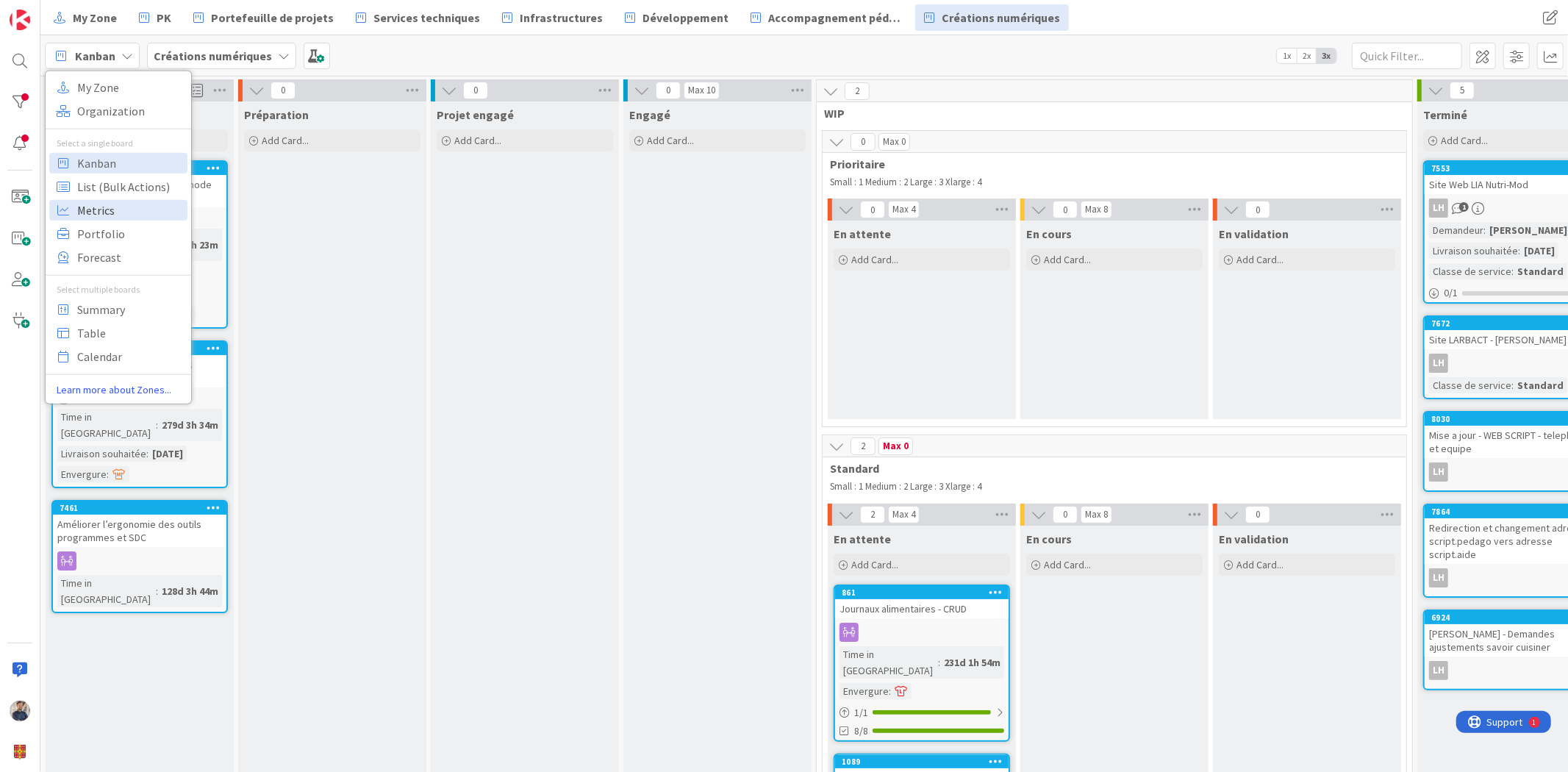
click at [126, 205] on span "Metrics" at bounding box center [130, 210] width 106 height 22
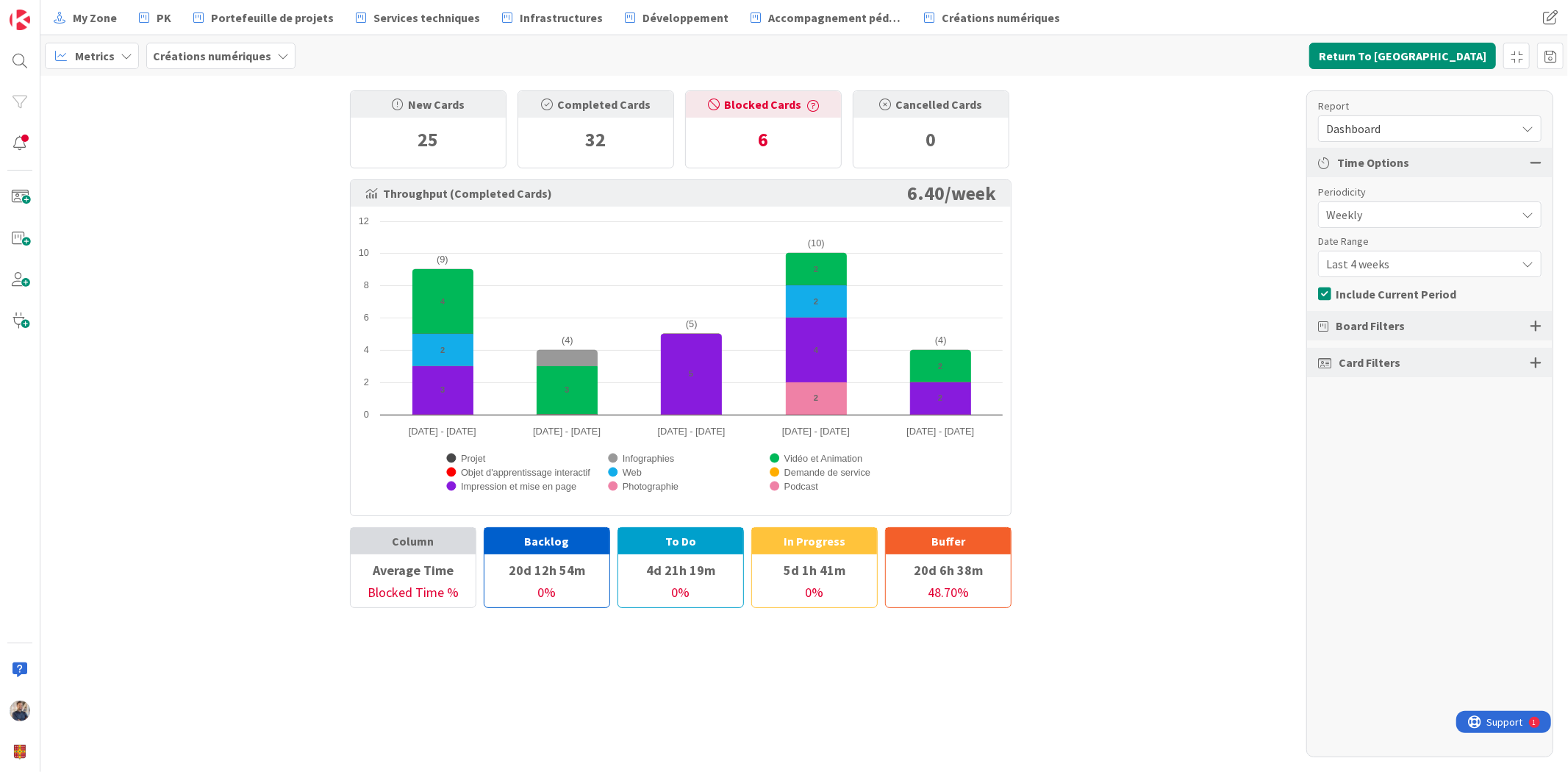
click at [1407, 127] on span "Dashboard" at bounding box center [1418, 128] width 183 height 21
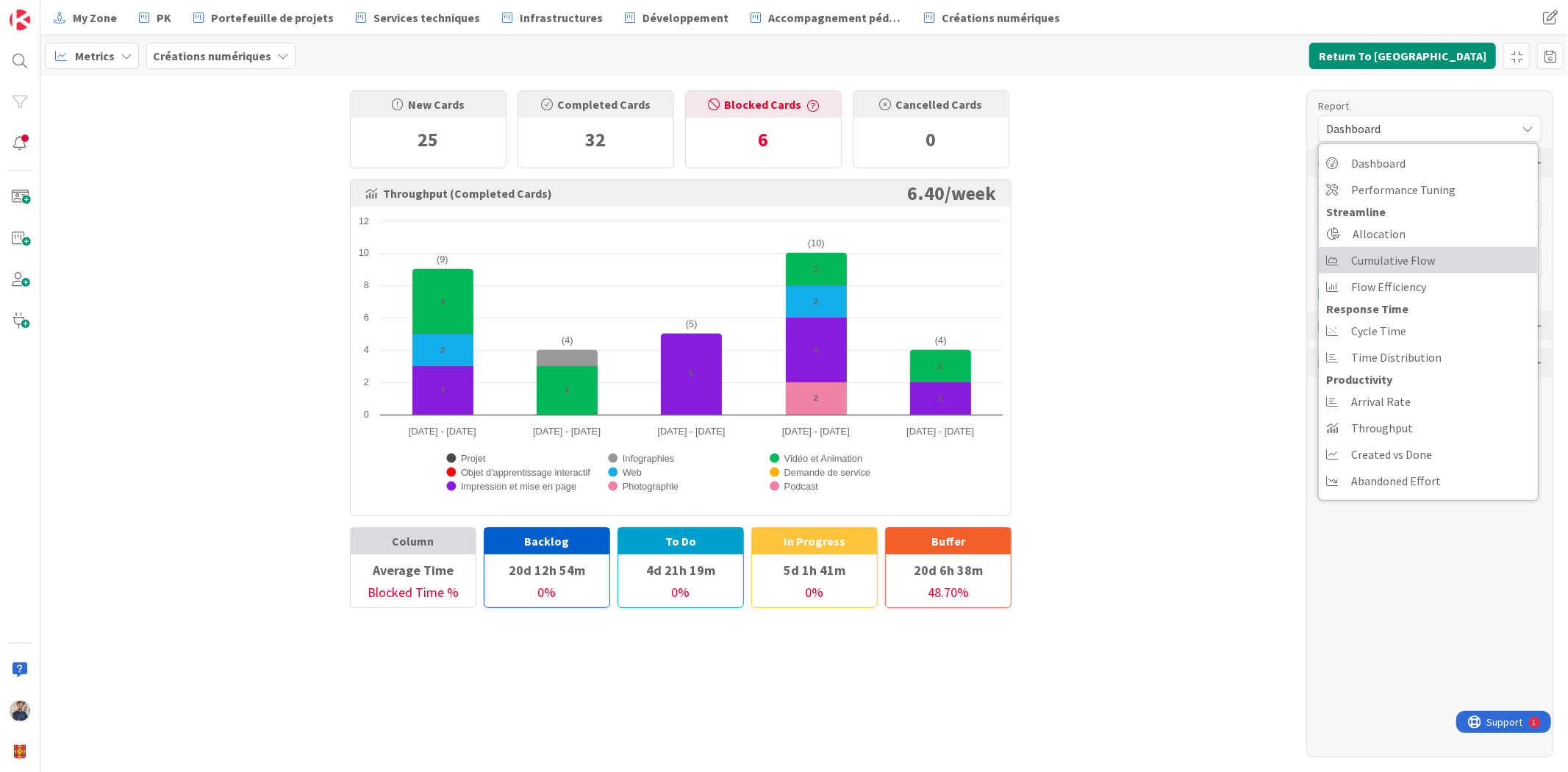
click at [1407, 260] on span "Cumulative Flow" at bounding box center [1393, 260] width 84 height 22
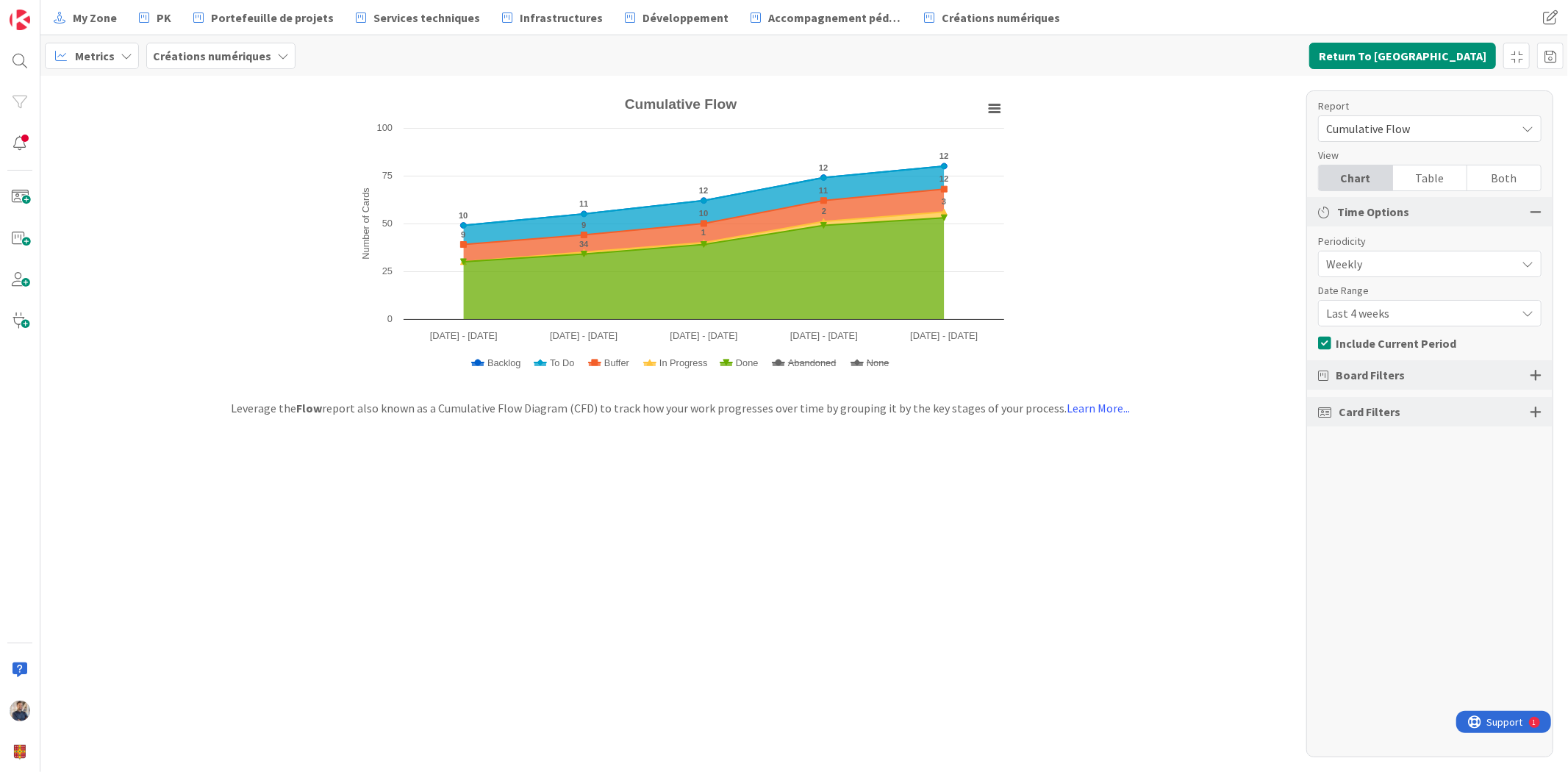
click at [1410, 262] on span "Weekly" at bounding box center [1418, 264] width 183 height 21
click at [1410, 241] on div "Periodicity" at bounding box center [1422, 241] width 209 height 15
click at [1410, 308] on span "Last 4 weeks" at bounding box center [1418, 313] width 183 height 21
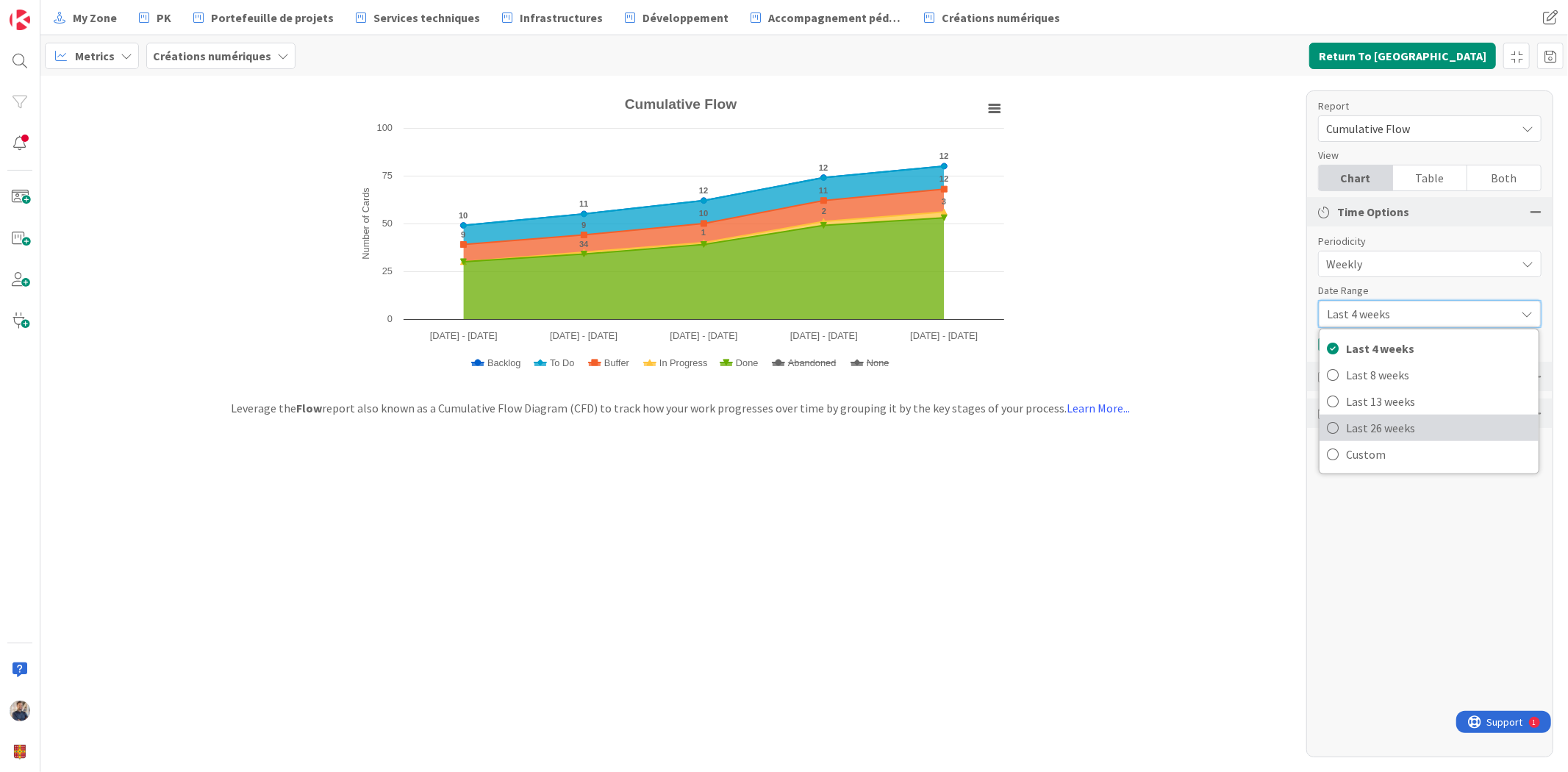
click at [1399, 422] on span "Last 26 weeks" at bounding box center [1438, 427] width 185 height 22
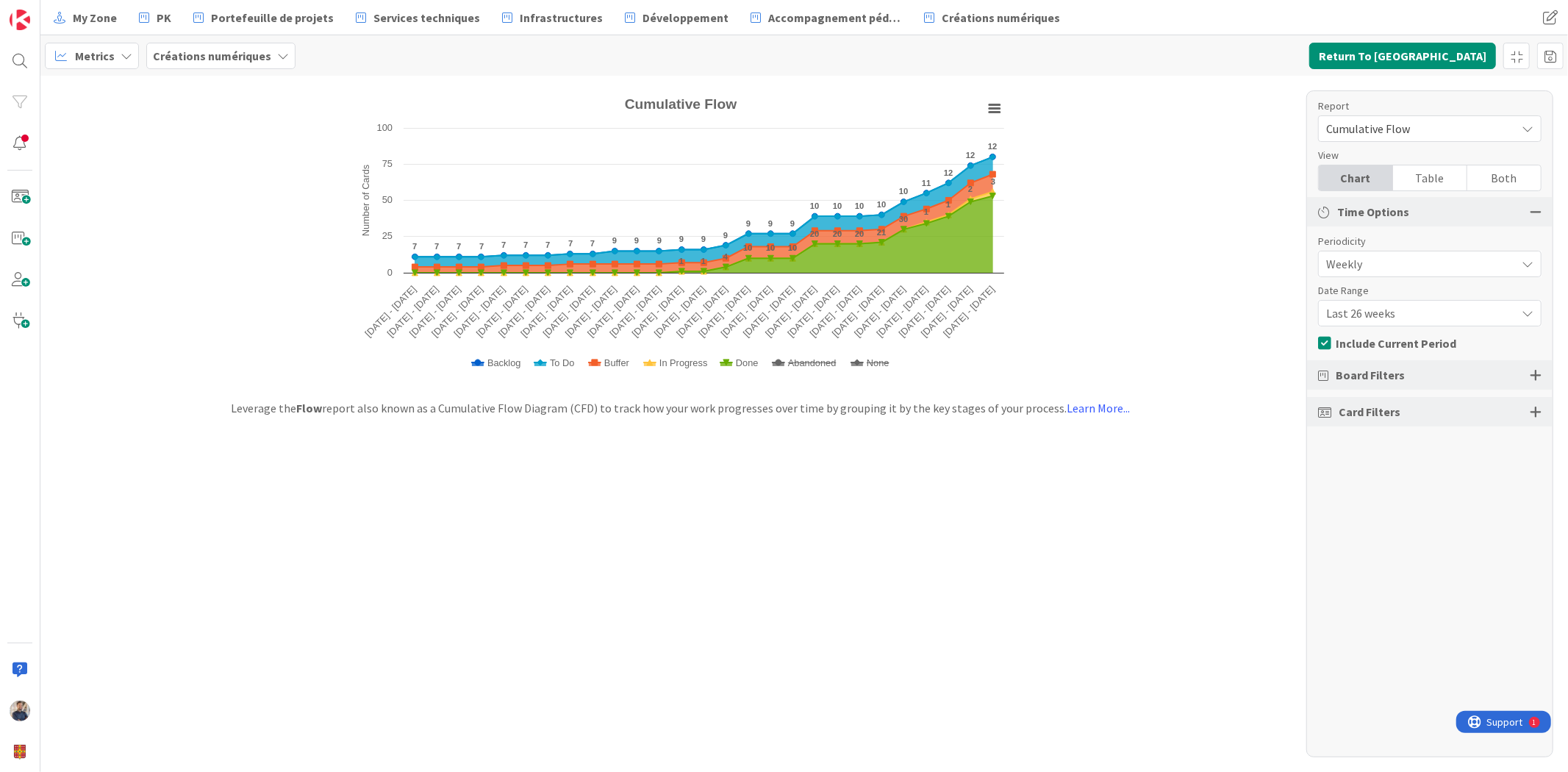
click at [1393, 317] on span "Last 26 weeks" at bounding box center [1418, 313] width 183 height 21
click at [1389, 408] on span "Last 13 weeks" at bounding box center [1438, 402] width 185 height 22
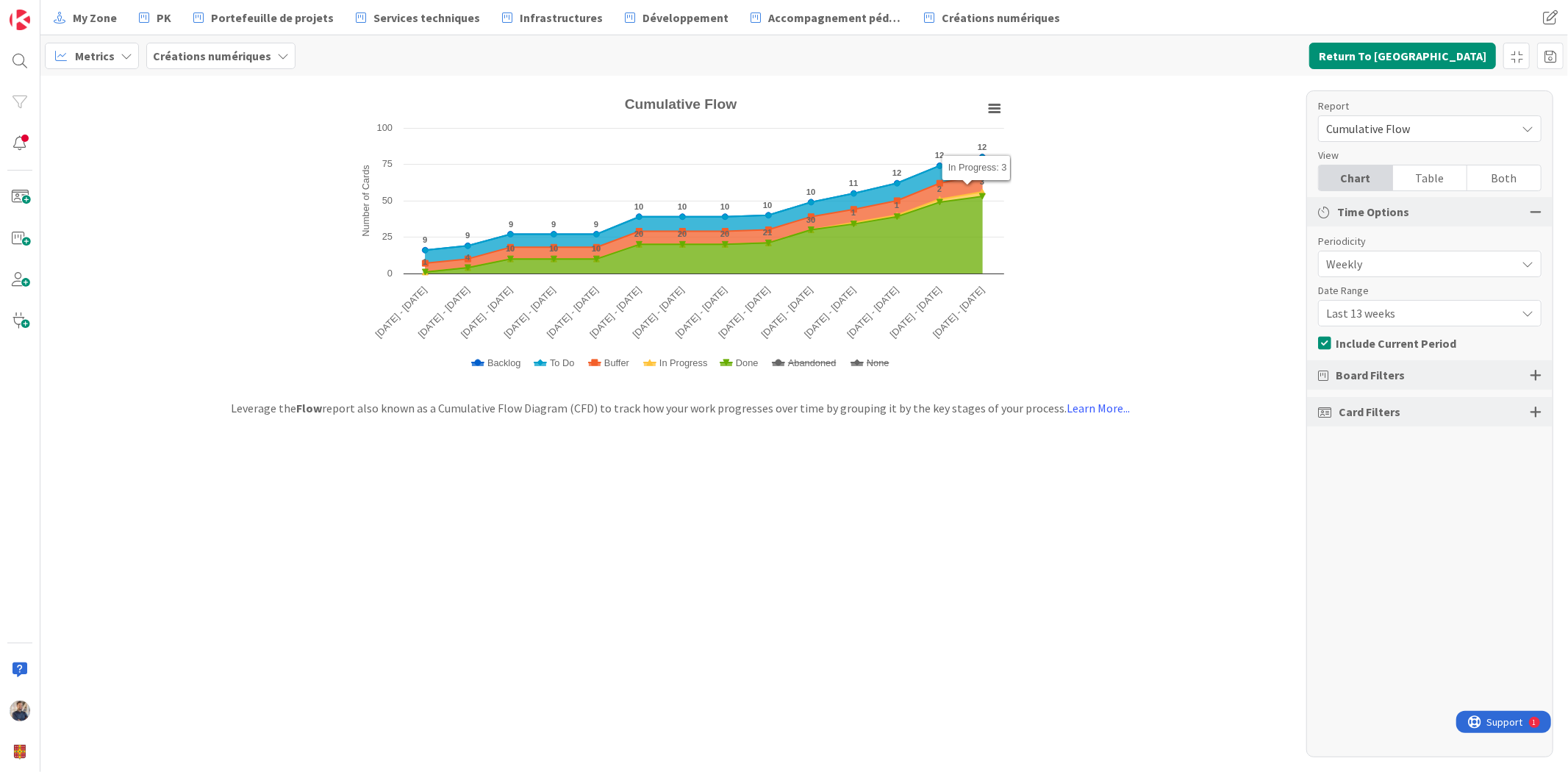
click at [1386, 257] on span "Weekly" at bounding box center [1418, 264] width 183 height 21
click at [1373, 376] on span "Daily" at bounding box center [1438, 379] width 185 height 22
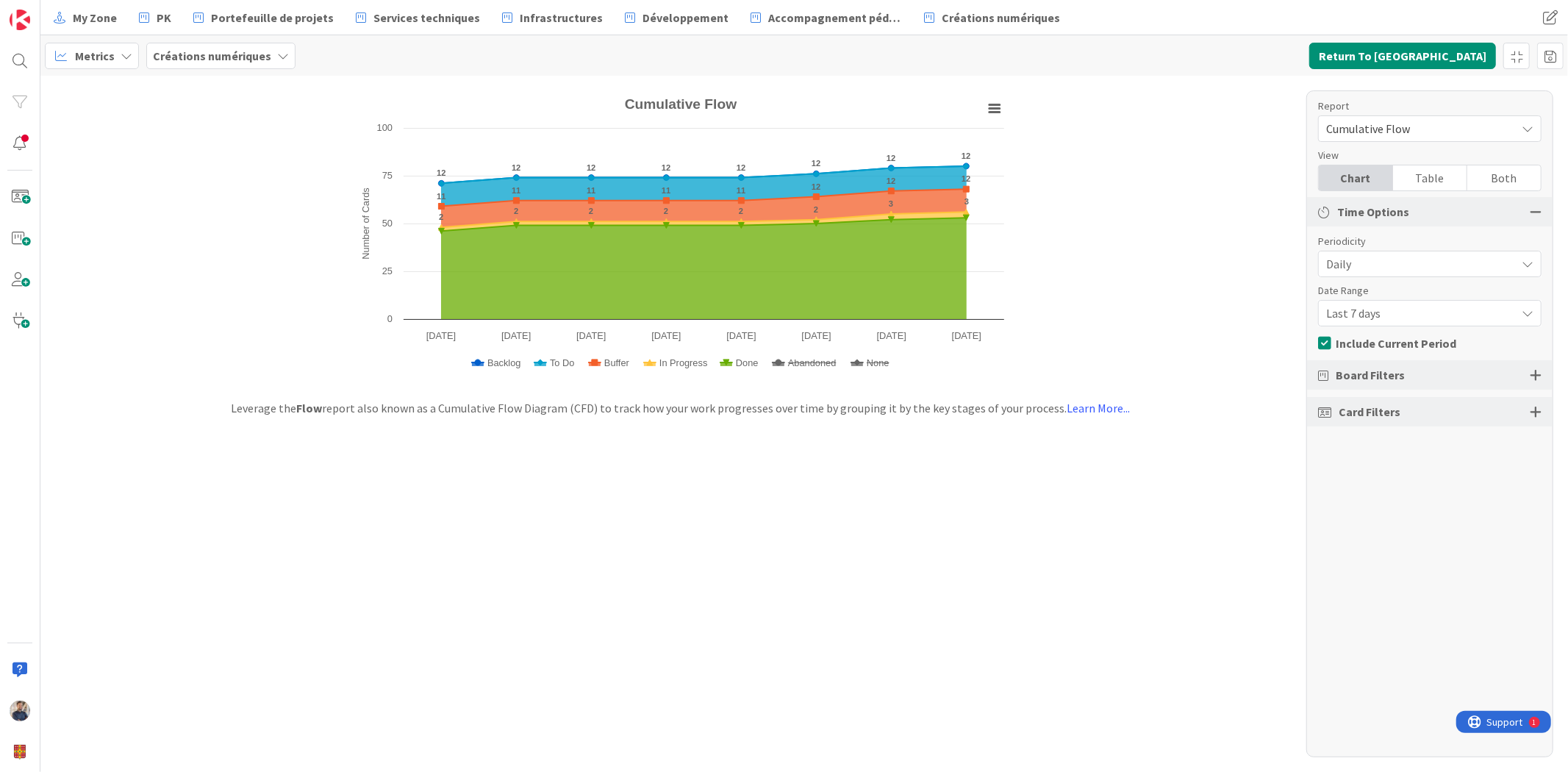
click at [1394, 308] on span "Last 7 days" at bounding box center [1418, 313] width 183 height 21
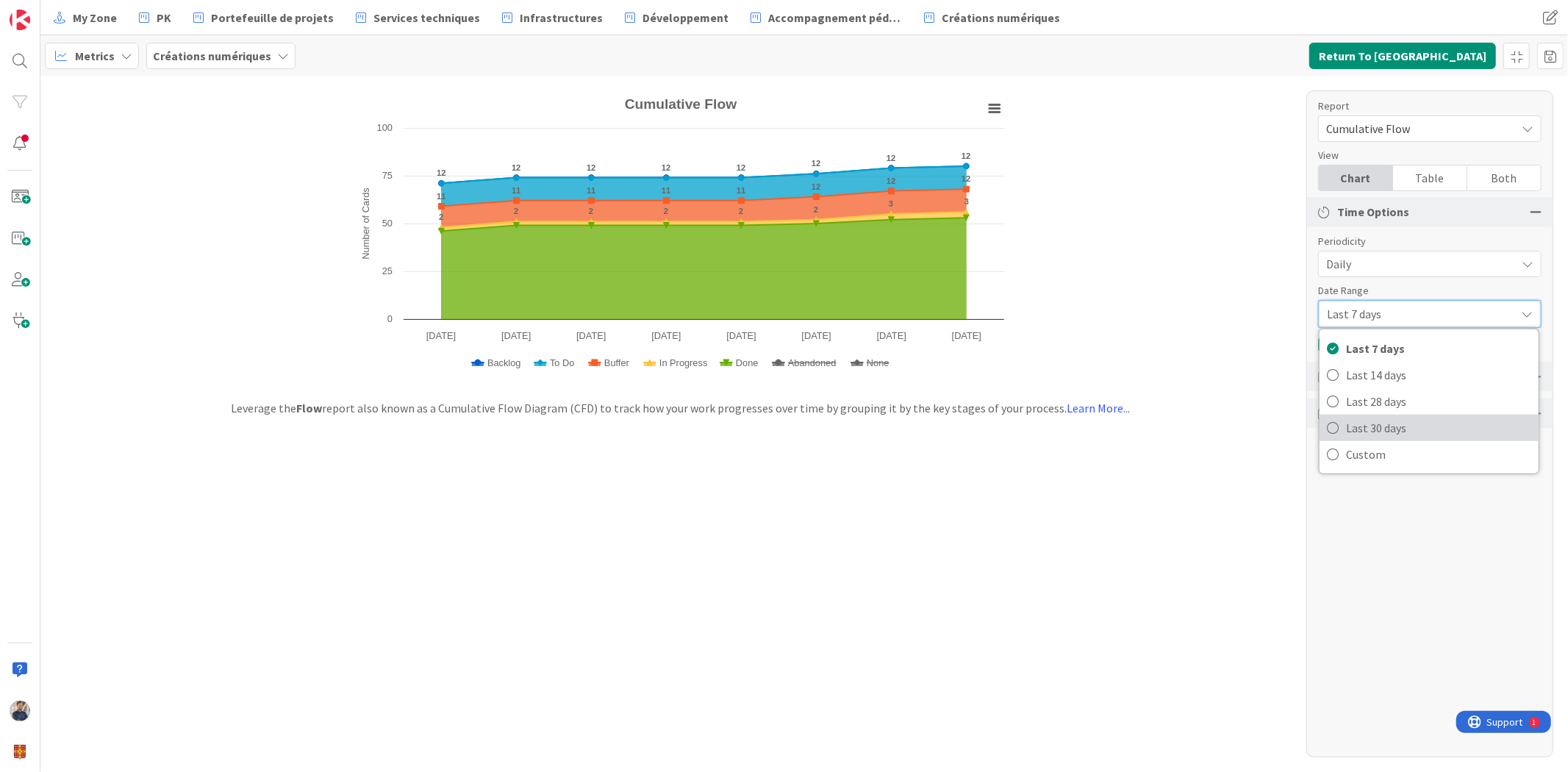
click at [1389, 419] on span "Last 30 days" at bounding box center [1438, 427] width 185 height 22
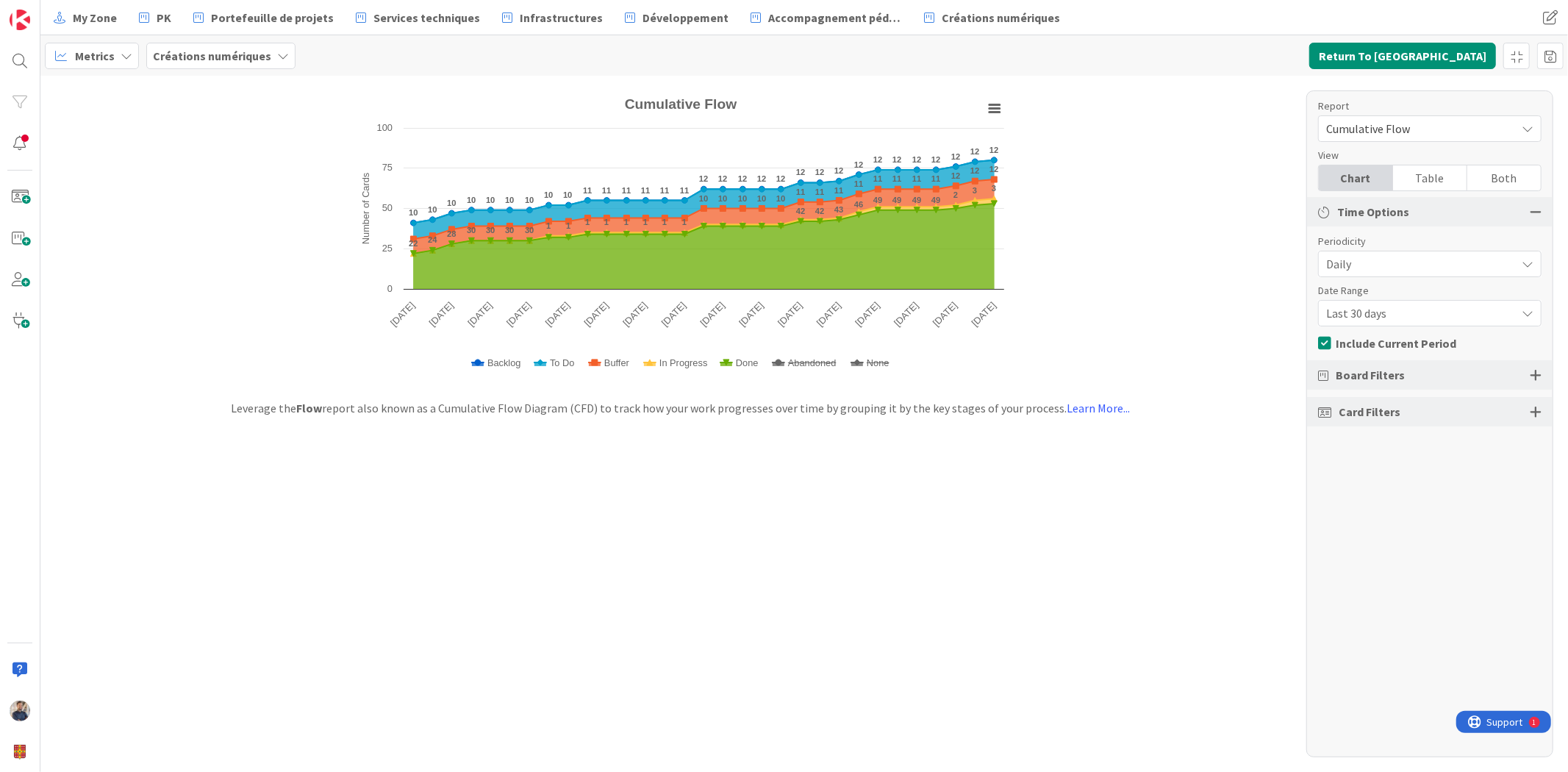
click at [1389, 262] on span "Daily" at bounding box center [1418, 264] width 183 height 21
click at [1389, 351] on span "Weekly" at bounding box center [1438, 352] width 185 height 22
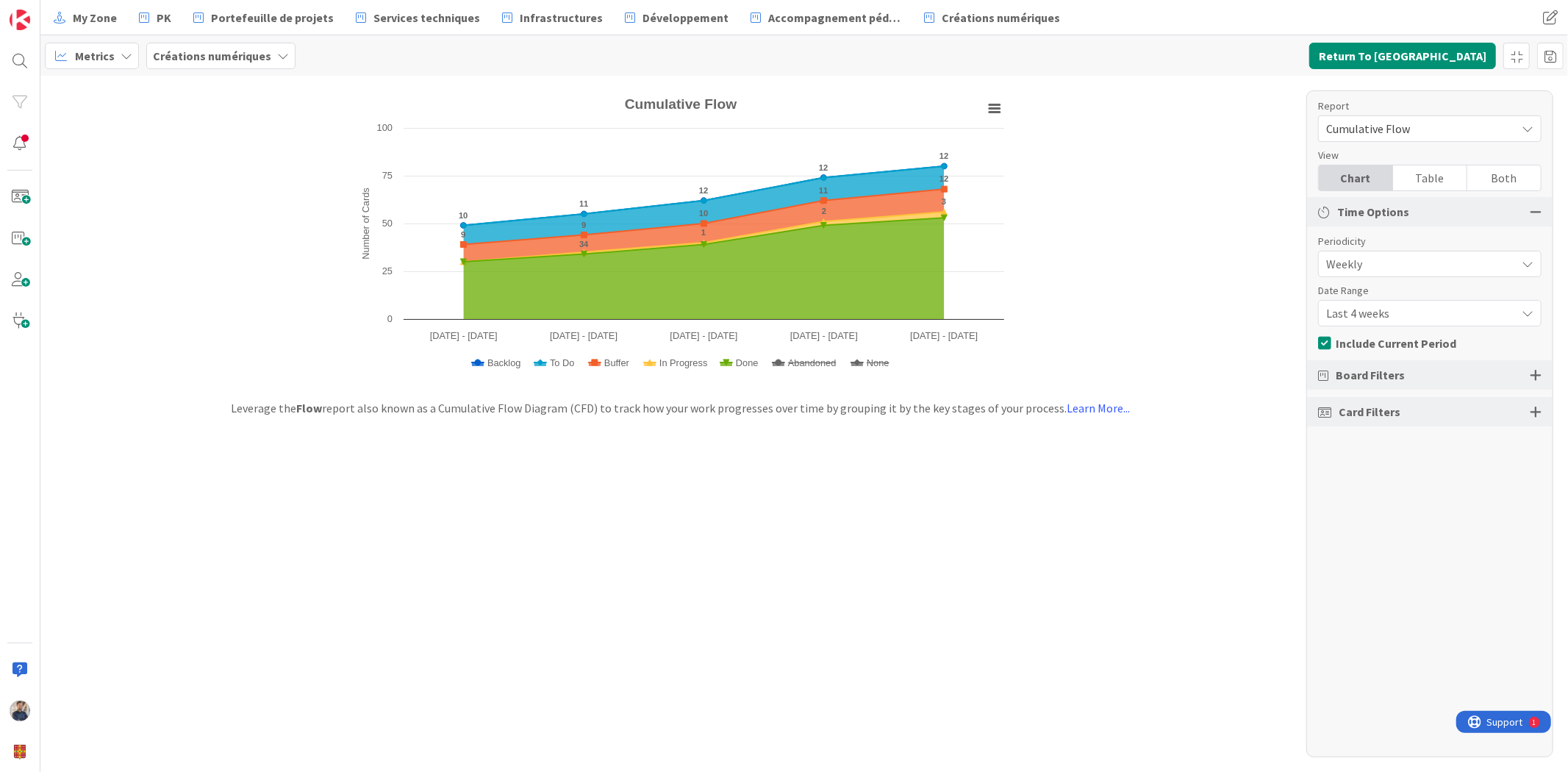
click at [1400, 312] on span "Last 4 weeks" at bounding box center [1418, 313] width 183 height 21
click at [1386, 402] on span "Last 13 weeks" at bounding box center [1438, 402] width 185 height 22
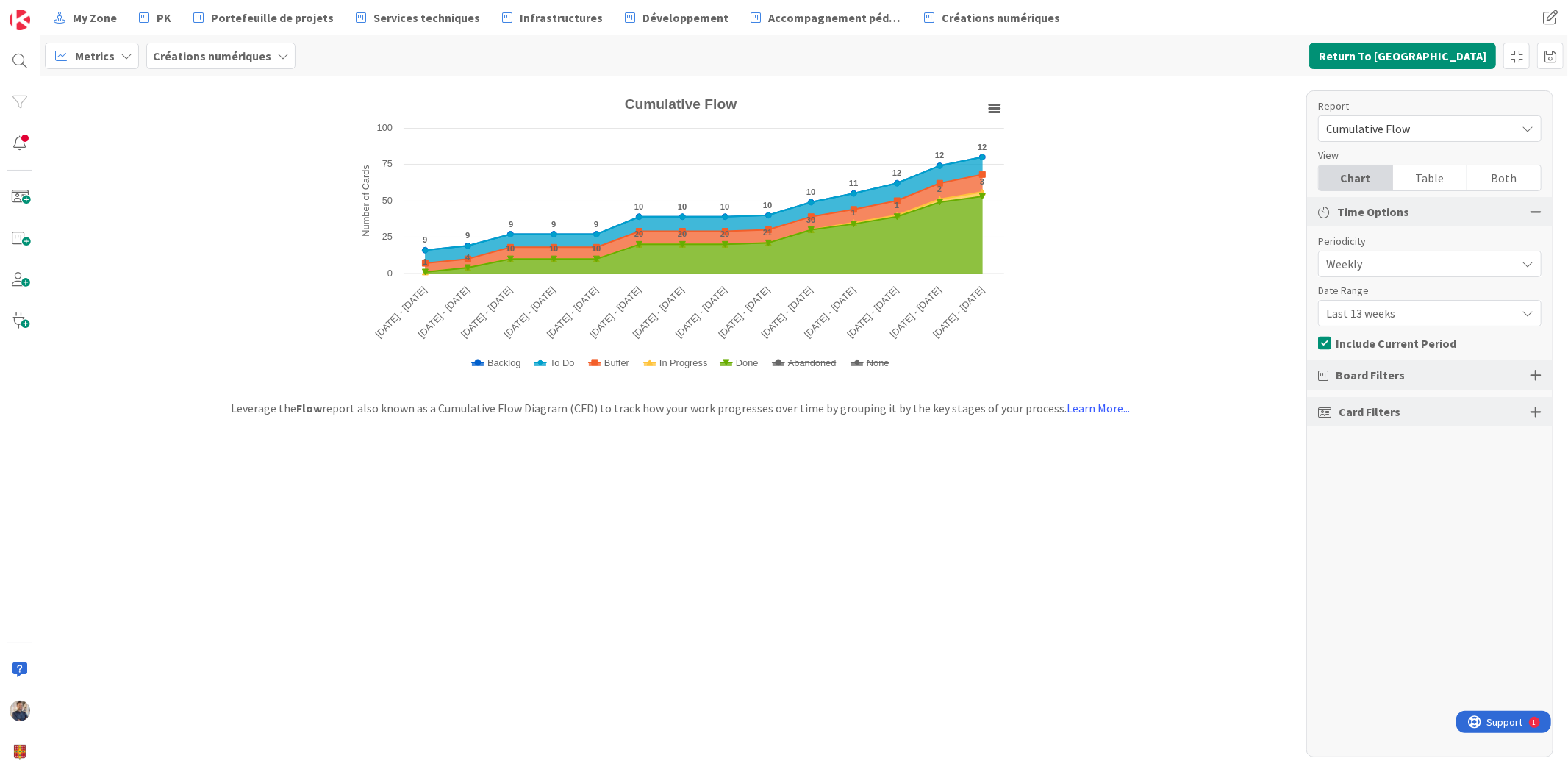
click at [1413, 127] on span "Cumulative Flow" at bounding box center [1418, 128] width 183 height 21
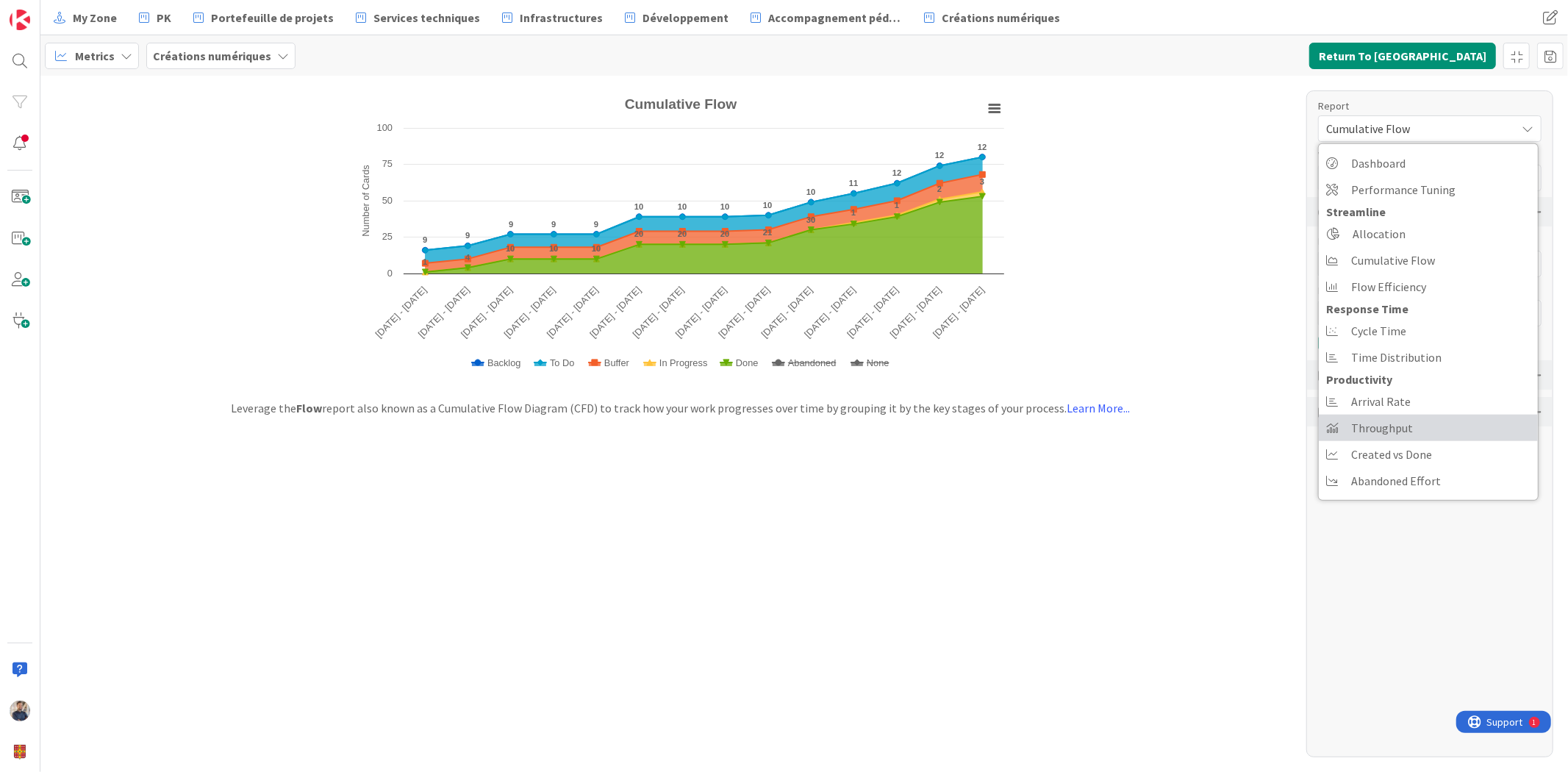
click at [1378, 427] on span "Throughput" at bounding box center [1382, 427] width 62 height 22
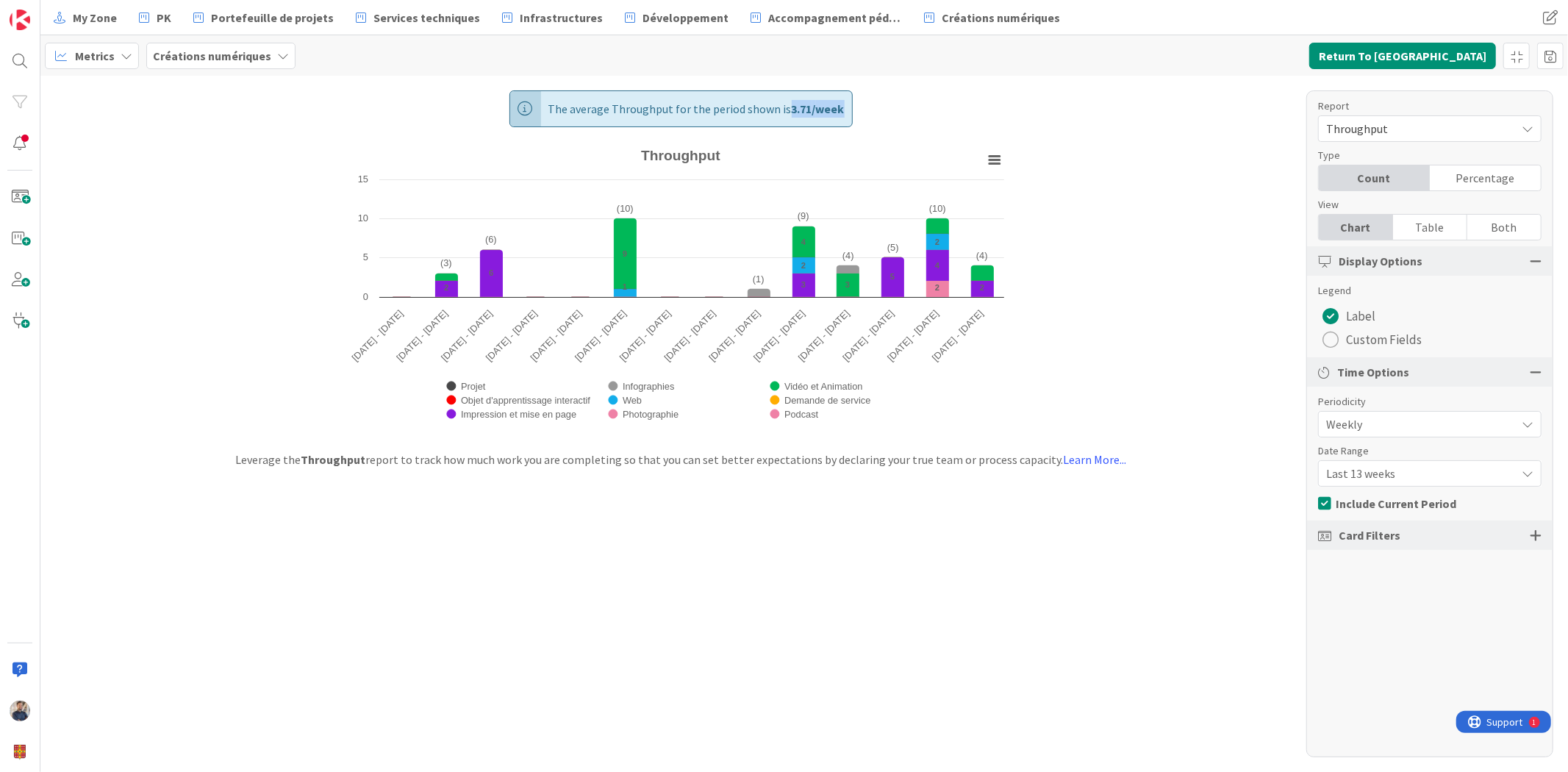
drag, startPoint x: 788, startPoint y: 105, endPoint x: 846, endPoint y: 105, distance: 58.0
click at [846, 105] on div "The average Throughput for the period shown is 3.71 / week" at bounding box center [681, 109] width 344 height 37
click at [1377, 478] on span "Last 13 weeks" at bounding box center [1418, 474] width 183 height 21
click at [1371, 536] on span "Last 8 weeks" at bounding box center [1438, 535] width 185 height 22
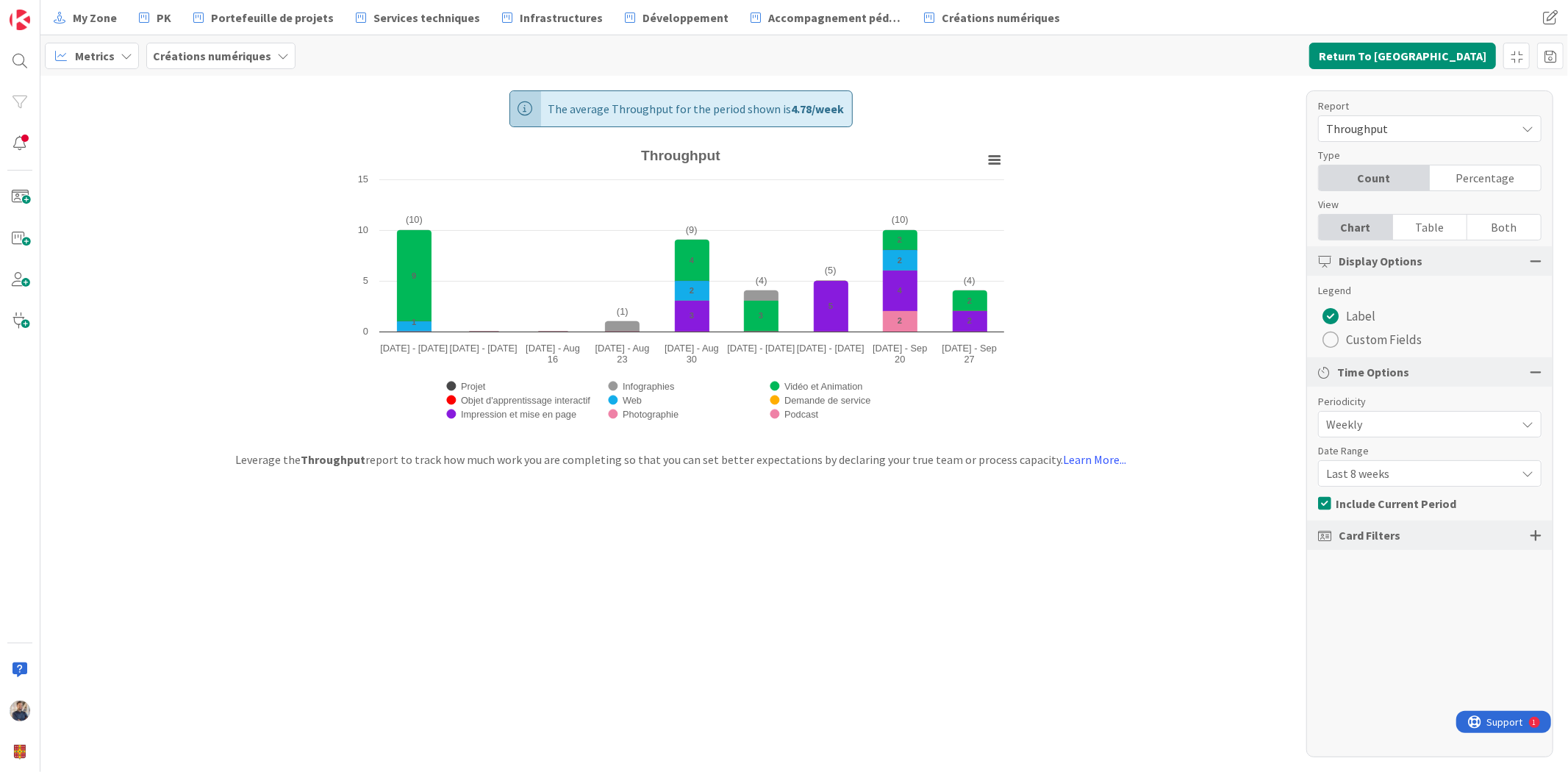
click at [1368, 474] on span "Last 8 weeks" at bounding box center [1418, 474] width 183 height 21
click at [1364, 502] on span "Last 4 weeks" at bounding box center [1438, 509] width 185 height 22
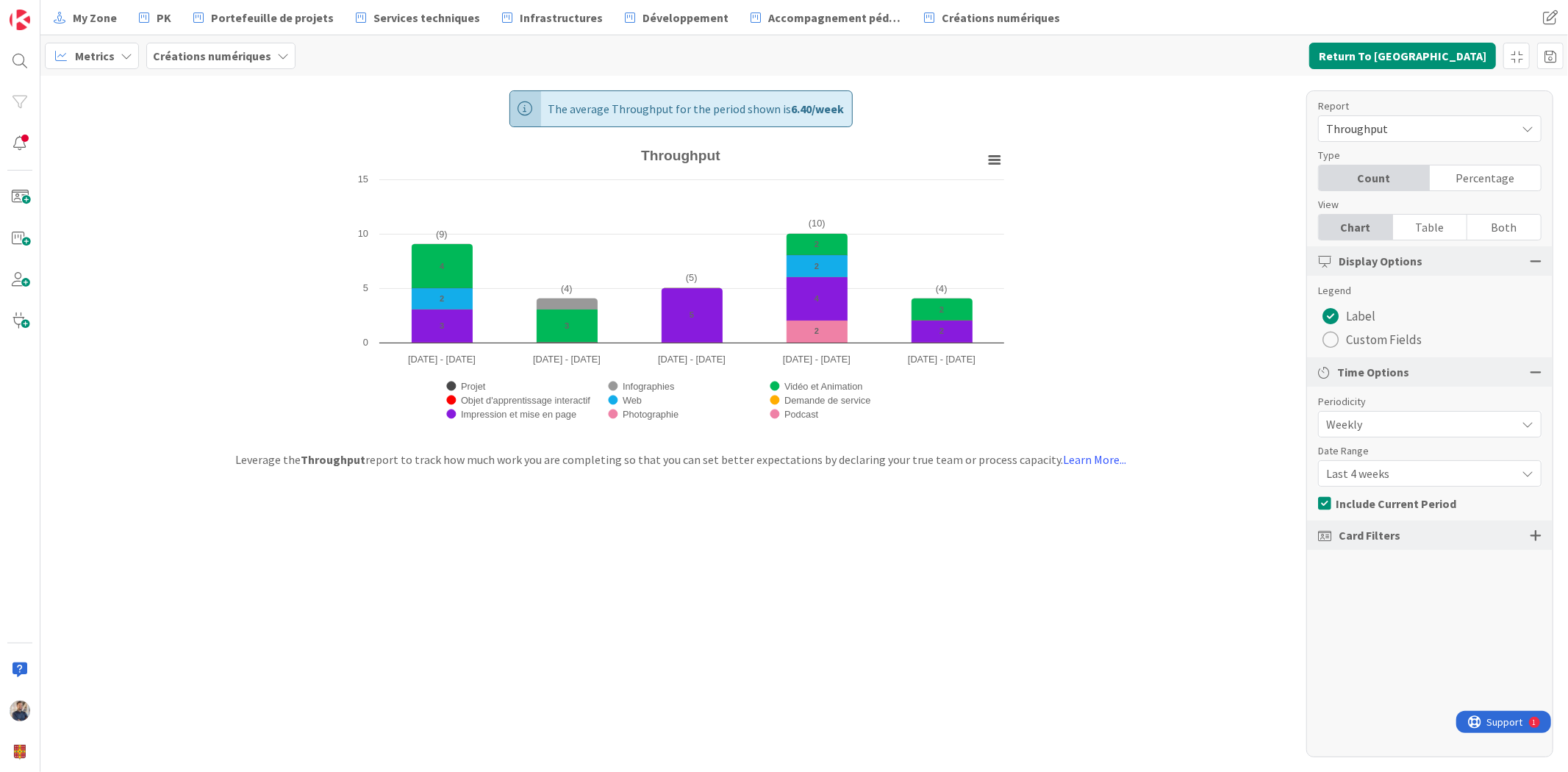
click at [1364, 476] on span "Last 4 weeks" at bounding box center [1418, 474] width 183 height 21
click at [1364, 525] on span "Last 8 weeks" at bounding box center [1438, 535] width 185 height 22
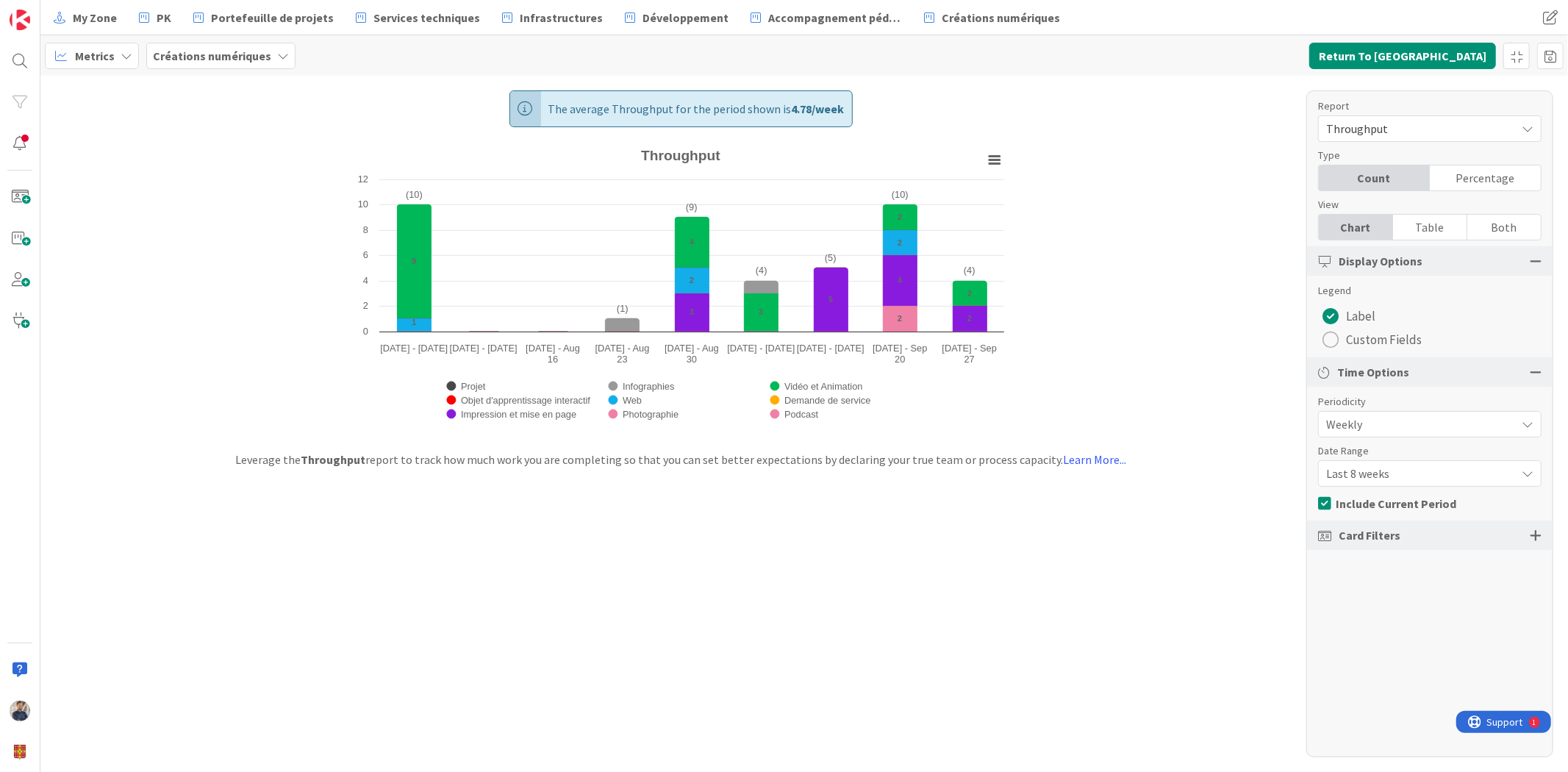
click at [1368, 469] on span "Last 8 weeks" at bounding box center [1418, 474] width 183 height 21
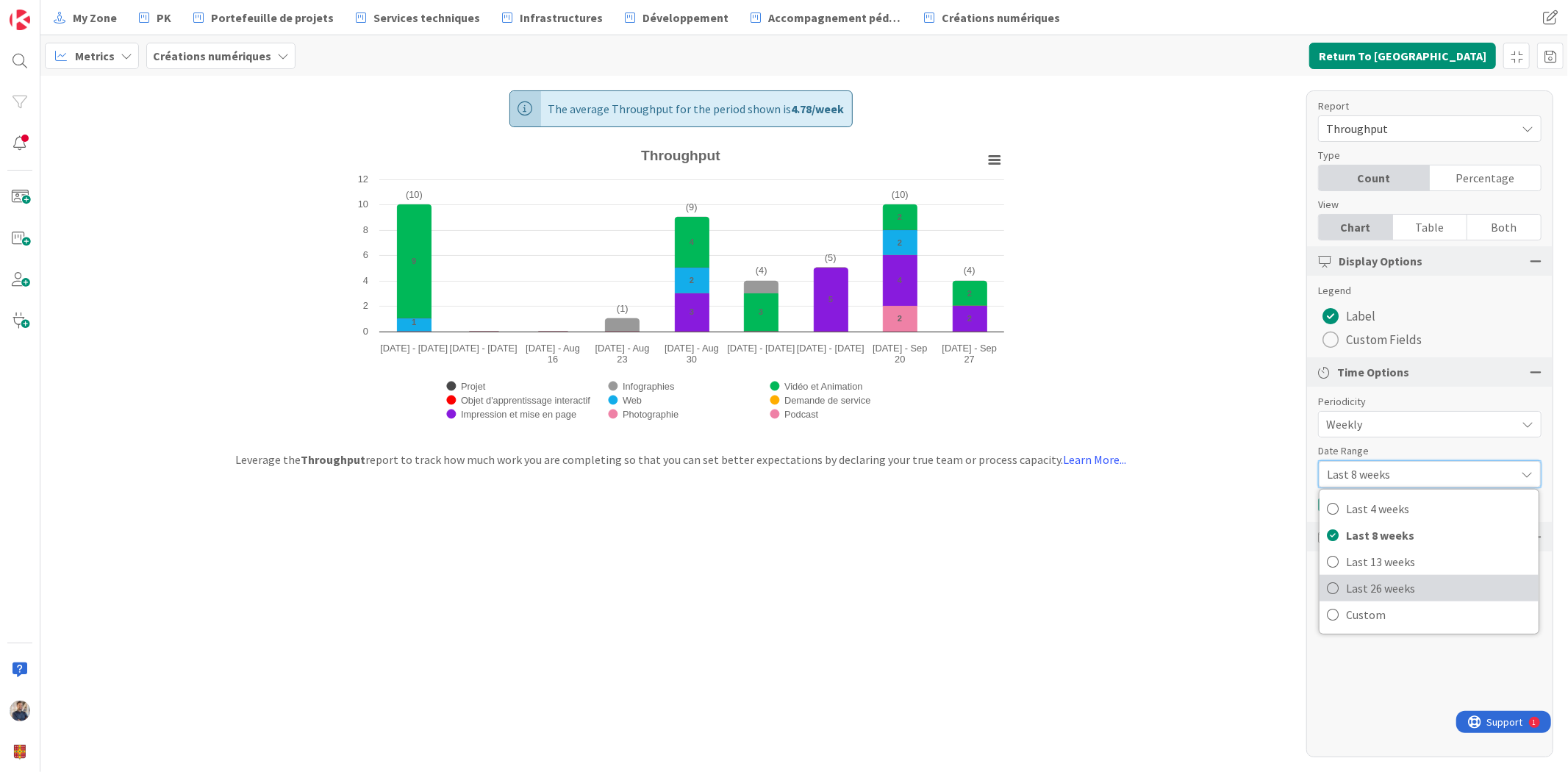
click at [1376, 590] on span "Last 26 weeks" at bounding box center [1438, 588] width 185 height 22
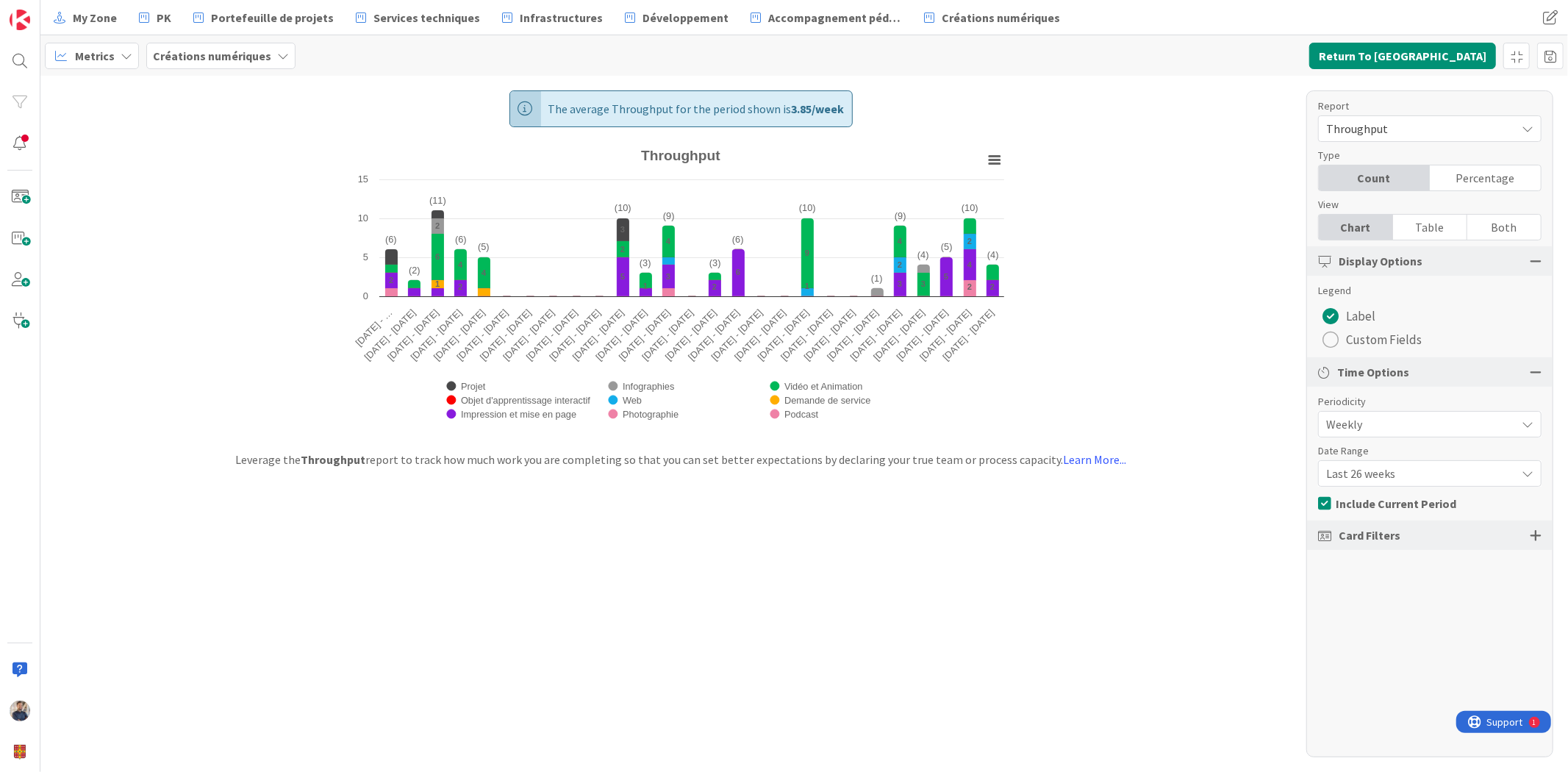
click at [1535, 531] on div at bounding box center [1536, 536] width 12 height 13
click at [1390, 469] on span "Last 26 weeks" at bounding box center [1418, 474] width 183 height 21
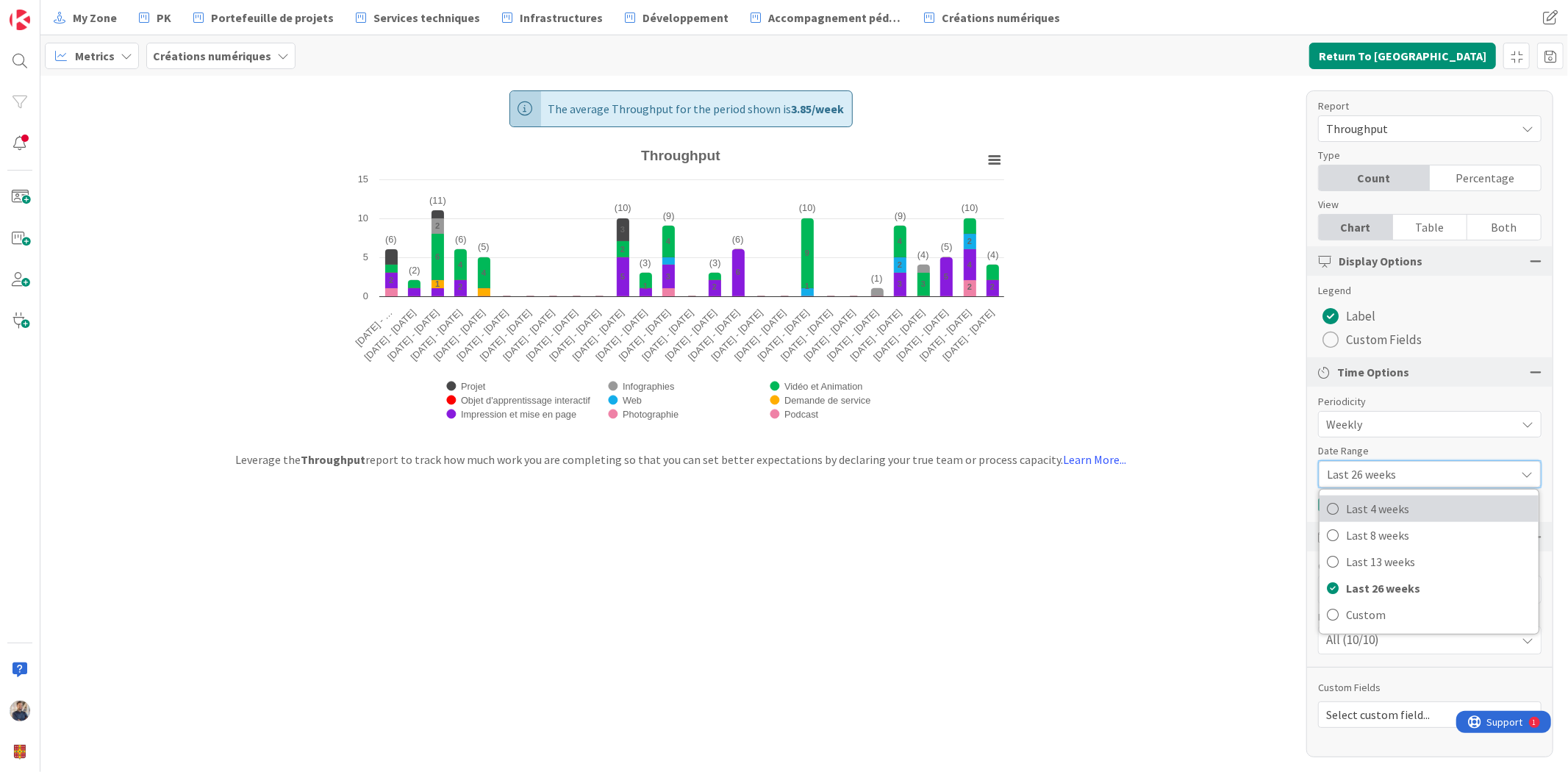
click at [1377, 507] on span "Last 4 weeks" at bounding box center [1438, 509] width 185 height 22
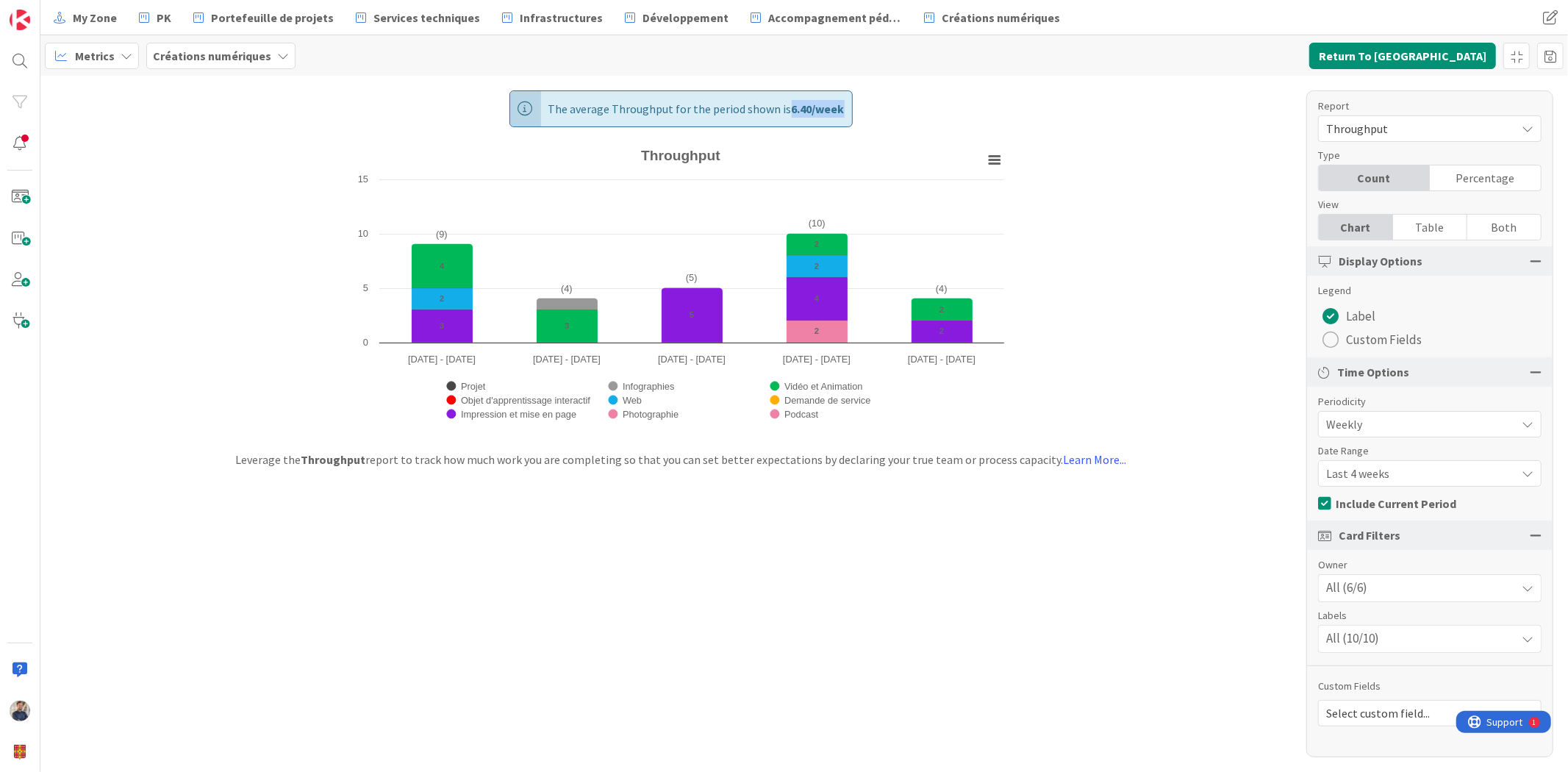
drag, startPoint x: 789, startPoint y: 107, endPoint x: 861, endPoint y: 109, distance: 72.0
click at [861, 109] on div "The average Throughput for the period shown is 6.40 / week Created with Highcha…" at bounding box center [681, 256] width 721 height 360
drag, startPoint x: 789, startPoint y: 106, endPoint x: 848, endPoint y: 101, distance: 59.2
click at [848, 101] on div "The average Throughput for the period shown is 6.40 / week" at bounding box center [681, 109] width 344 height 37
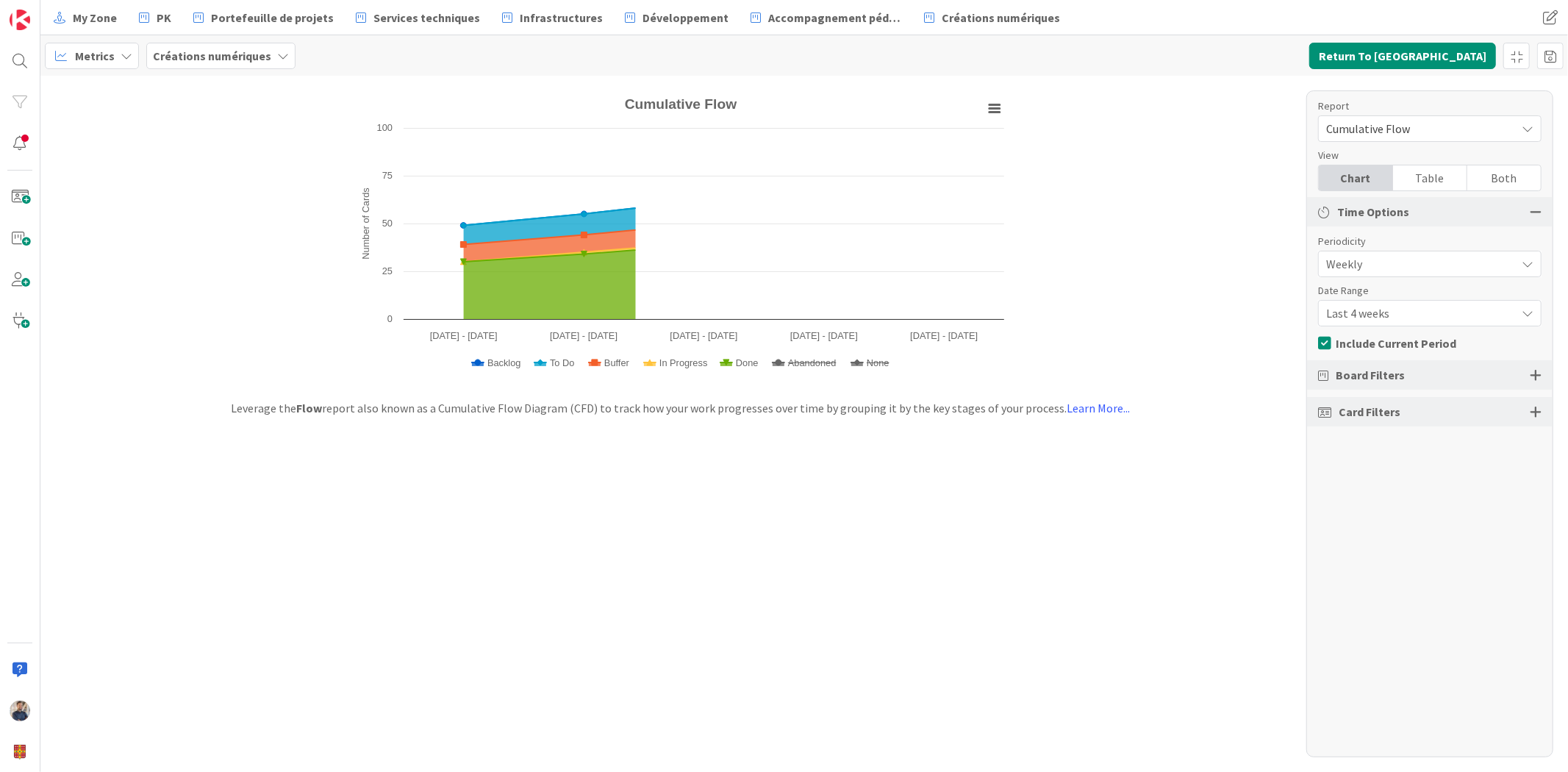
click at [122, 55] on icon at bounding box center [127, 56] width 12 height 12
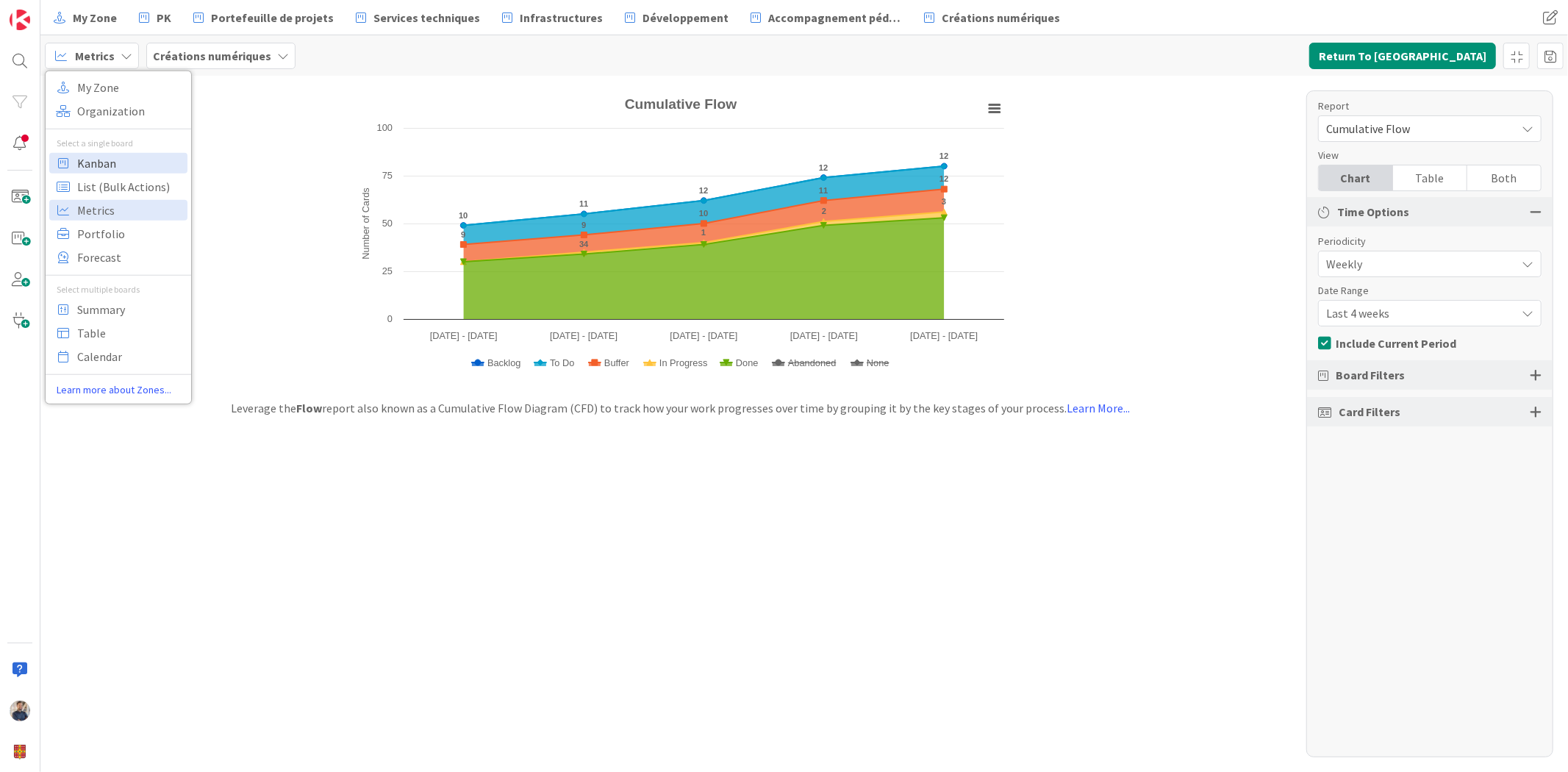
click at [121, 158] on span "Kanban" at bounding box center [130, 163] width 106 height 22
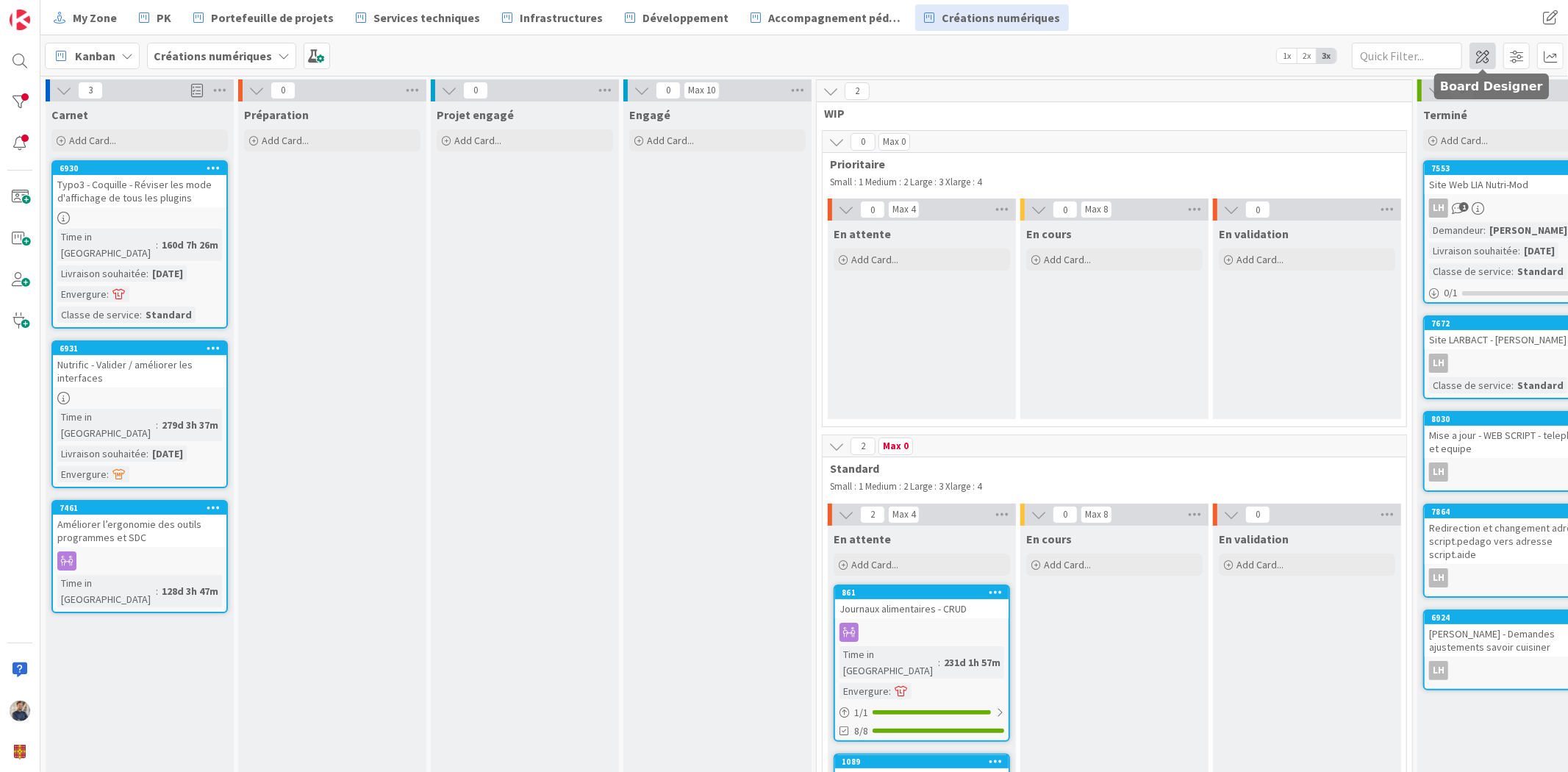
click at [1477, 66] on span at bounding box center [1483, 56] width 27 height 27
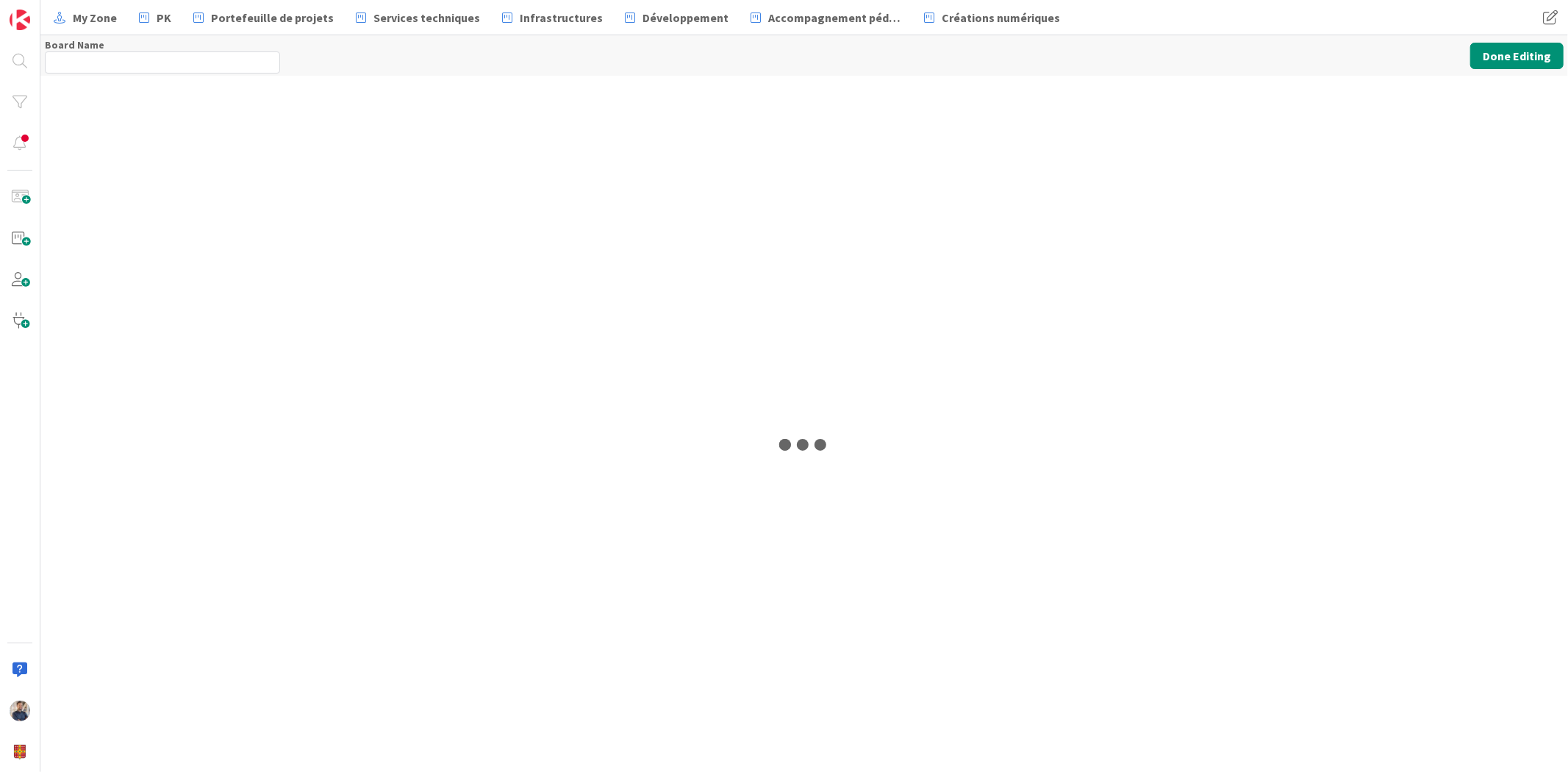
type input "Créations numériques"
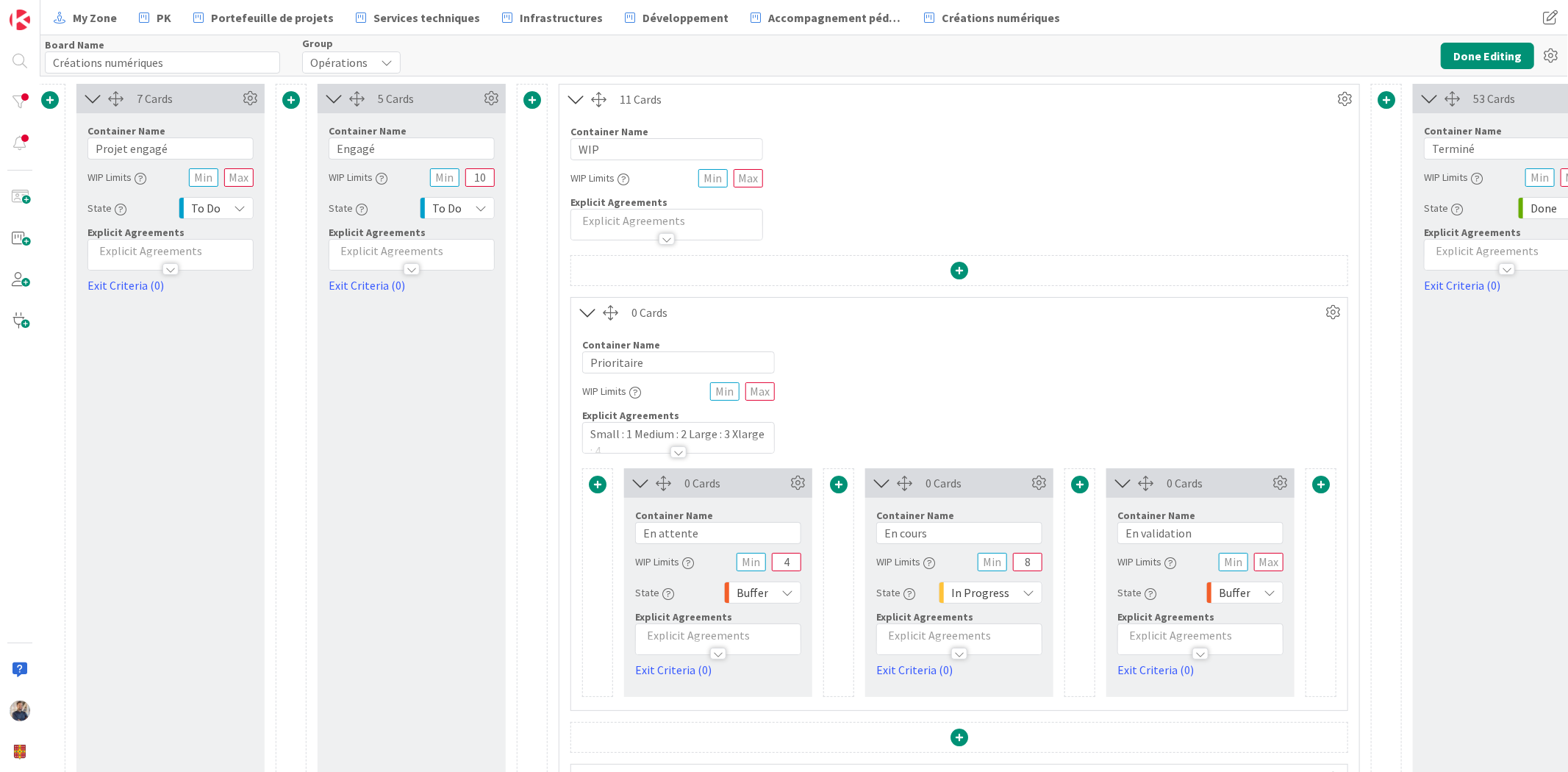
scroll to position [0, 501]
click at [740, 585] on span "Buffer" at bounding box center [747, 593] width 32 height 21
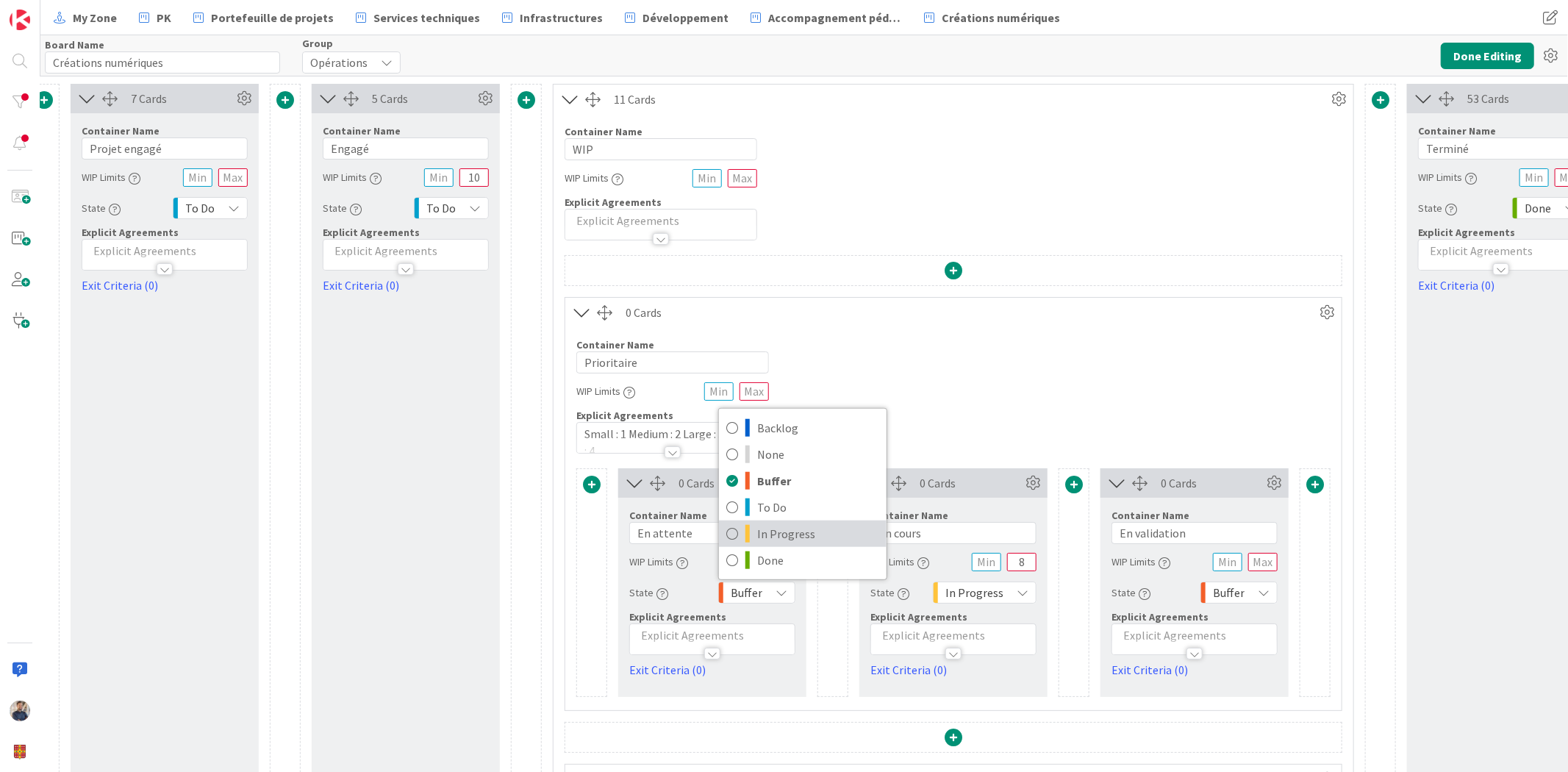
click at [770, 531] on span "In Progress" at bounding box center [819, 534] width 122 height 22
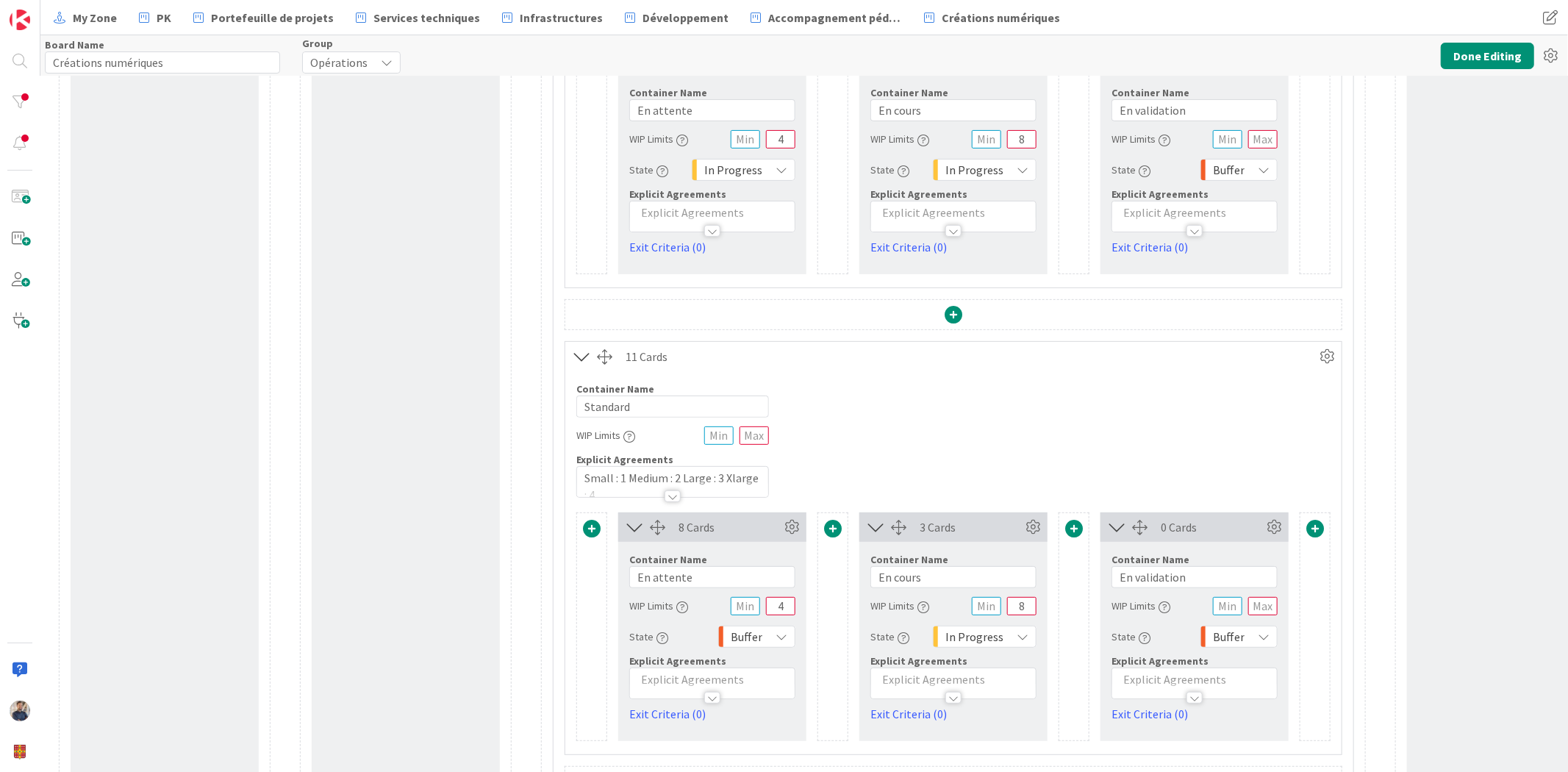
scroll to position [469, 501]
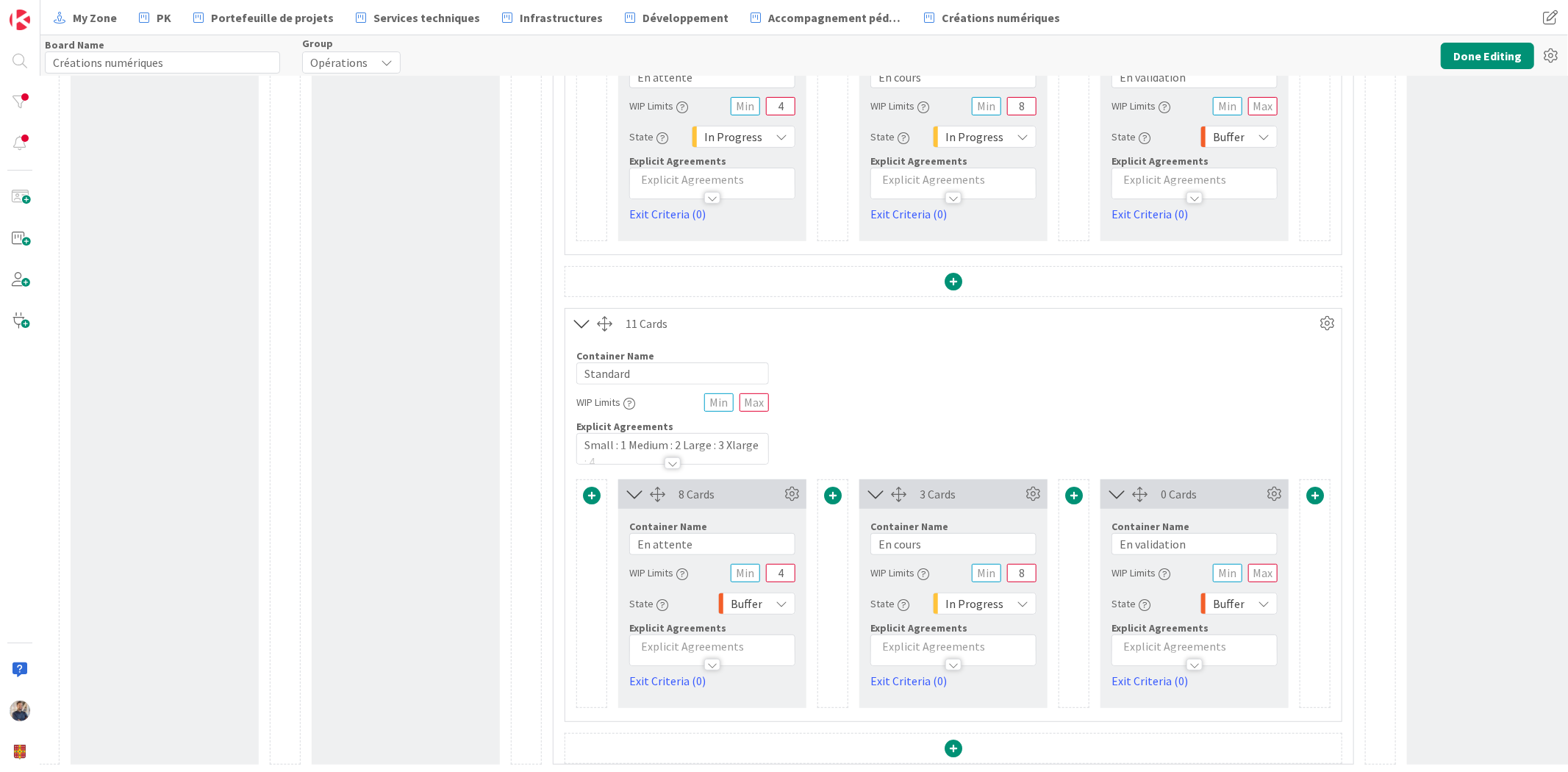
click at [765, 593] on div "Buffer" at bounding box center [757, 604] width 77 height 22
click at [765, 534] on span "In Progress" at bounding box center [819, 545] width 122 height 22
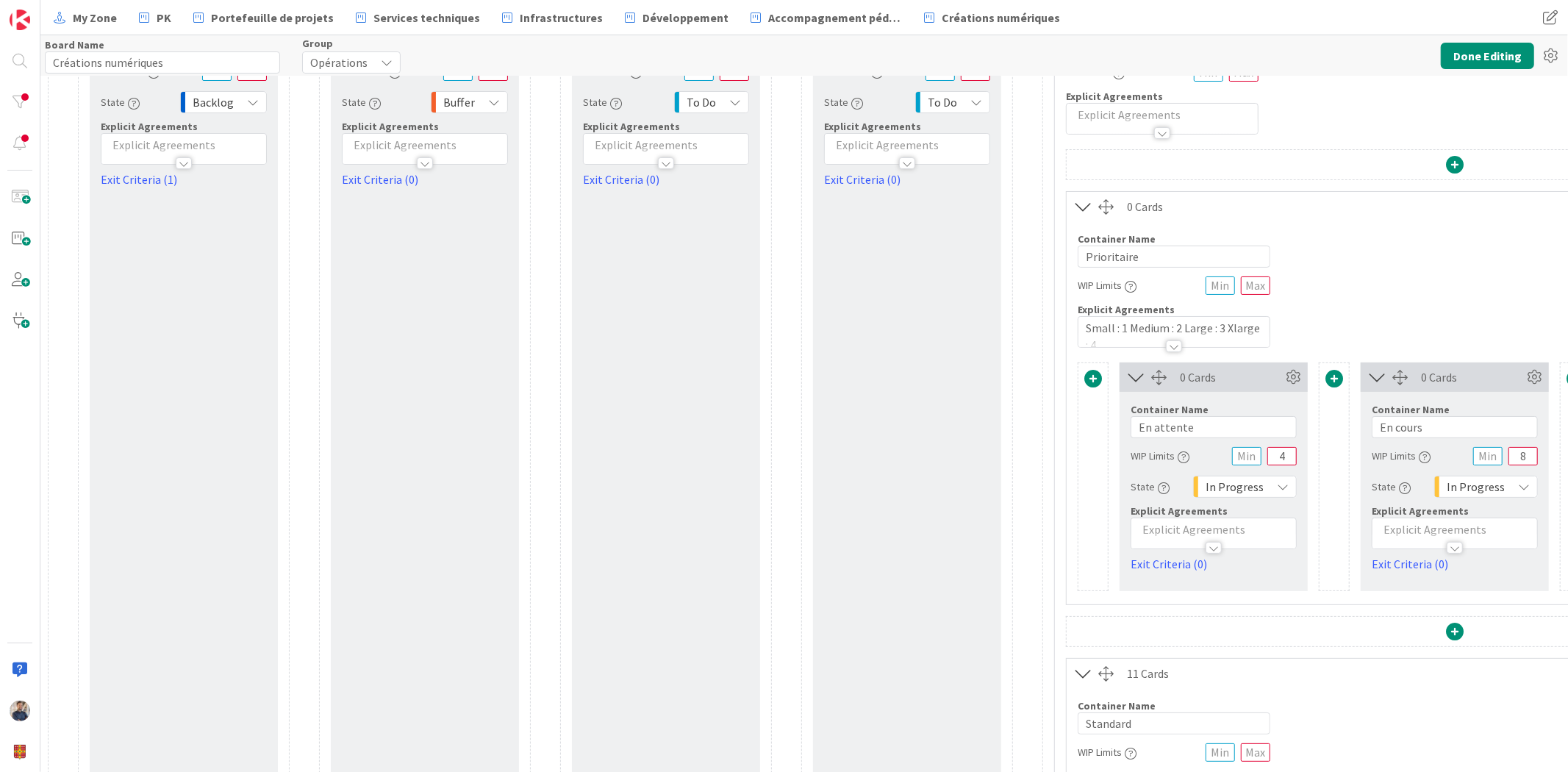
scroll to position [0, 0]
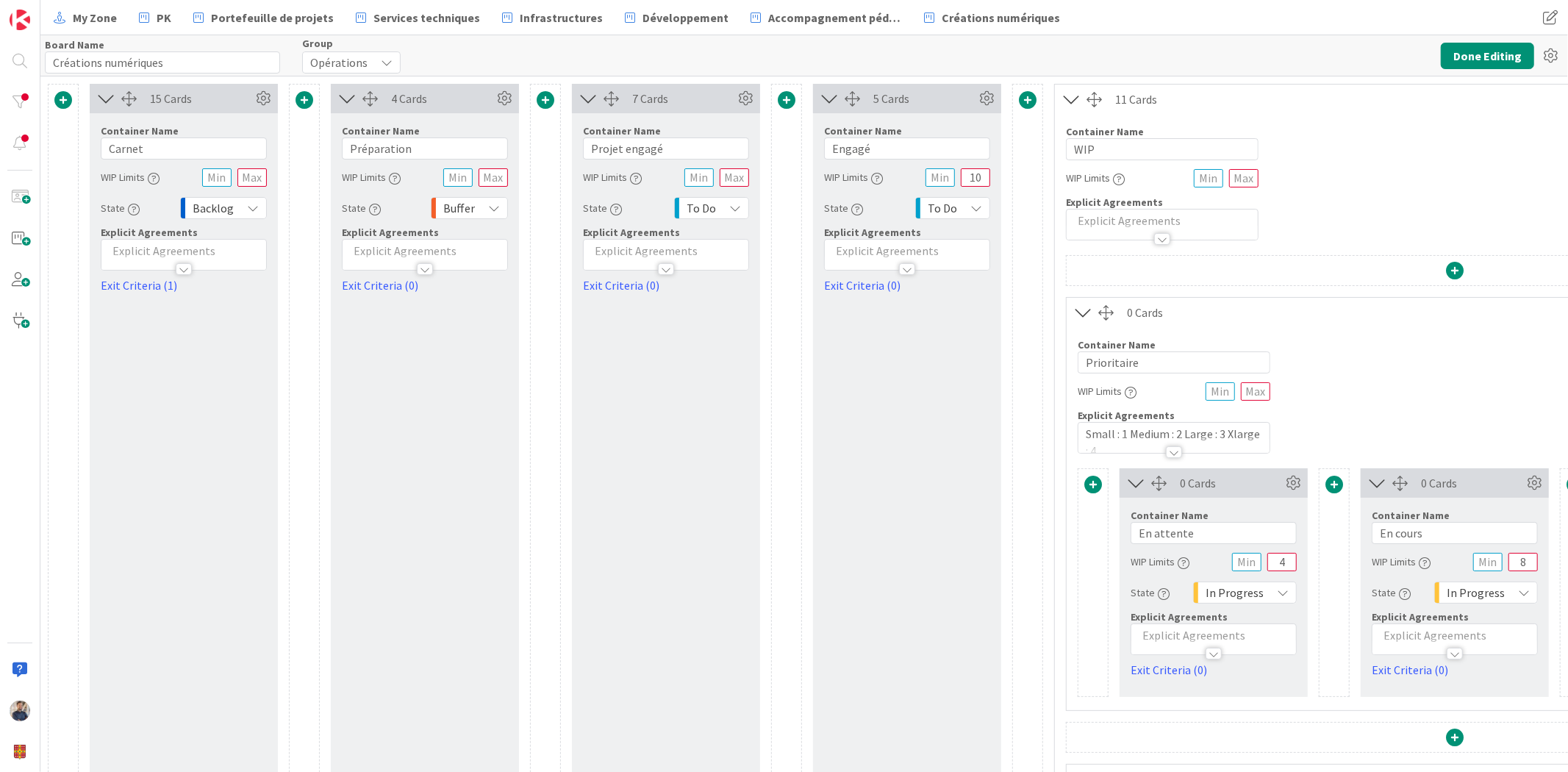
click at [464, 209] on span "Buffer" at bounding box center [459, 208] width 32 height 21
click at [489, 238] on span "Backlog" at bounding box center [531, 241] width 122 height 22
click at [1491, 62] on button "Done Editing" at bounding box center [1487, 56] width 93 height 27
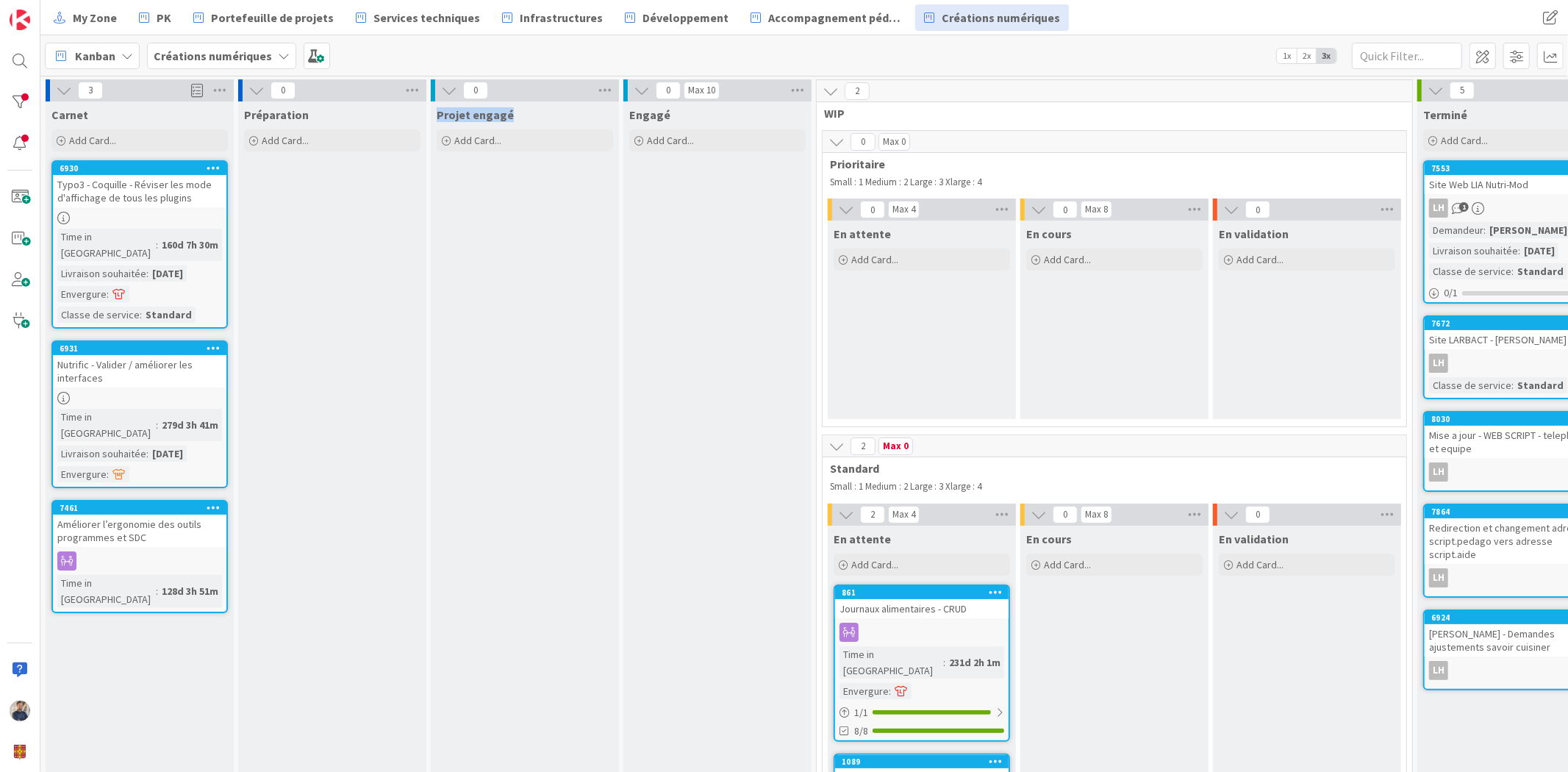
drag, startPoint x: 434, startPoint y: 111, endPoint x: 524, endPoint y: 111, distance: 90.0
click at [524, 111] on div "Projet engagé" at bounding box center [525, 111] width 189 height 21
click at [531, 117] on div "Projet engagé" at bounding box center [525, 115] width 177 height 15
drag, startPoint x: 515, startPoint y: 117, endPoint x: 435, endPoint y: 122, distance: 80.2
click at [435, 122] on div "Projet engagé" at bounding box center [525, 111] width 189 height 21
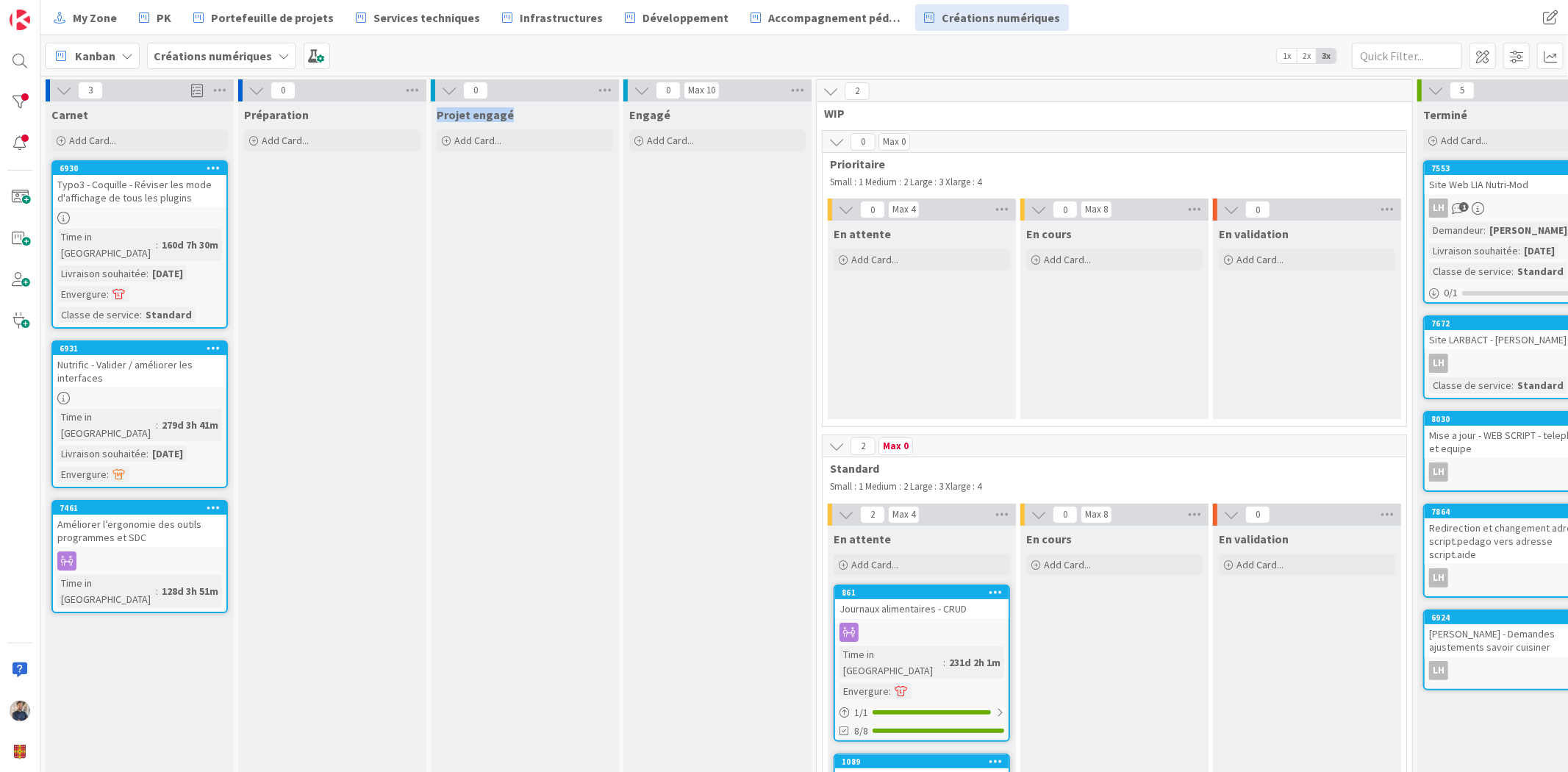
click at [435, 122] on div "Projet engagé" at bounding box center [525, 111] width 189 height 21
drag, startPoint x: 687, startPoint y: 90, endPoint x: 723, endPoint y: 91, distance: 36.0
click at [723, 91] on div "0 Max 10" at bounding box center [717, 91] width 189 height 22
click at [3, 98] on div at bounding box center [20, 386] width 40 height 772
click at [24, 101] on div at bounding box center [19, 101] width 29 height 29
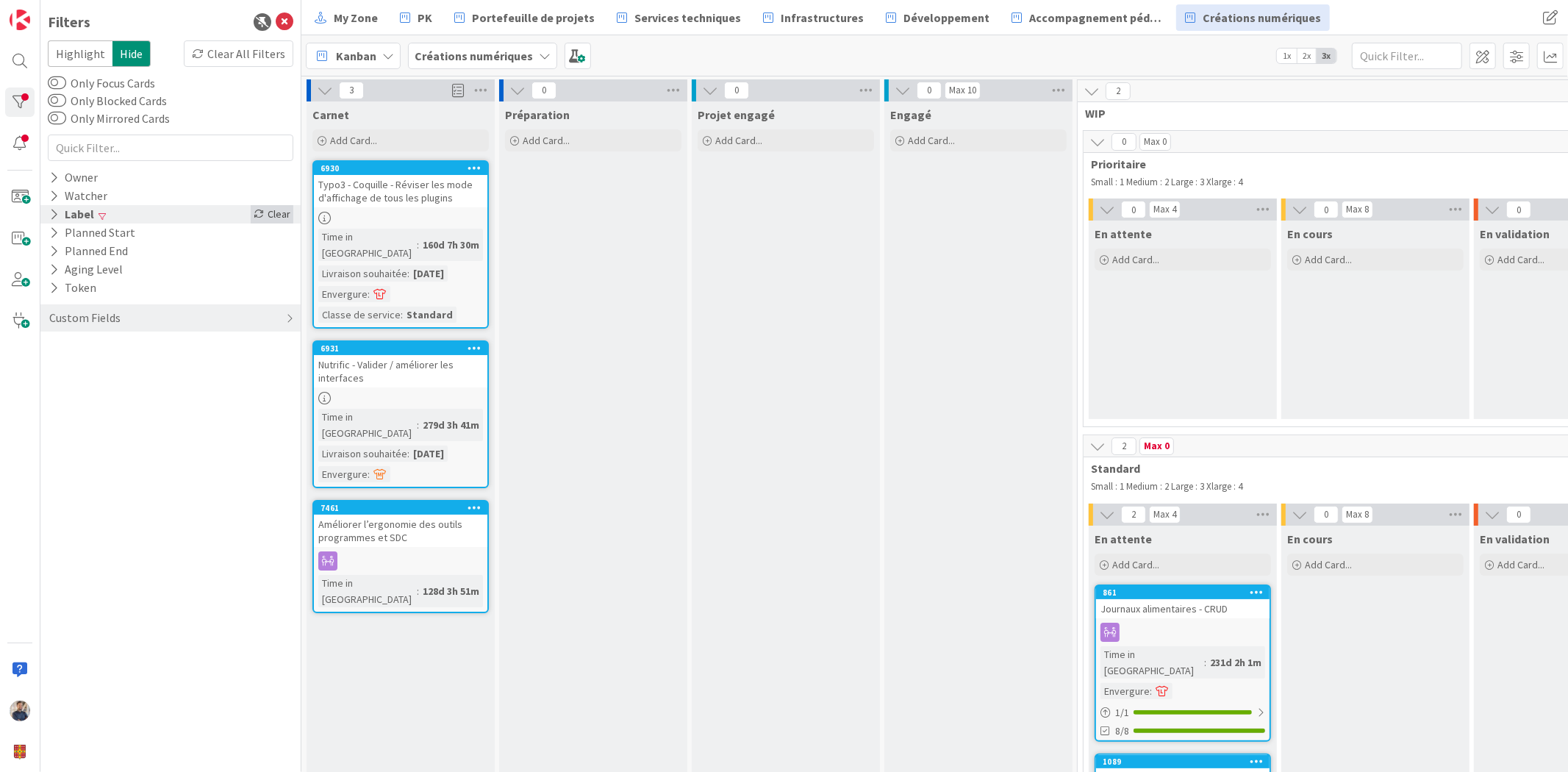
click at [272, 210] on div "Clear" at bounding box center [272, 215] width 43 height 18
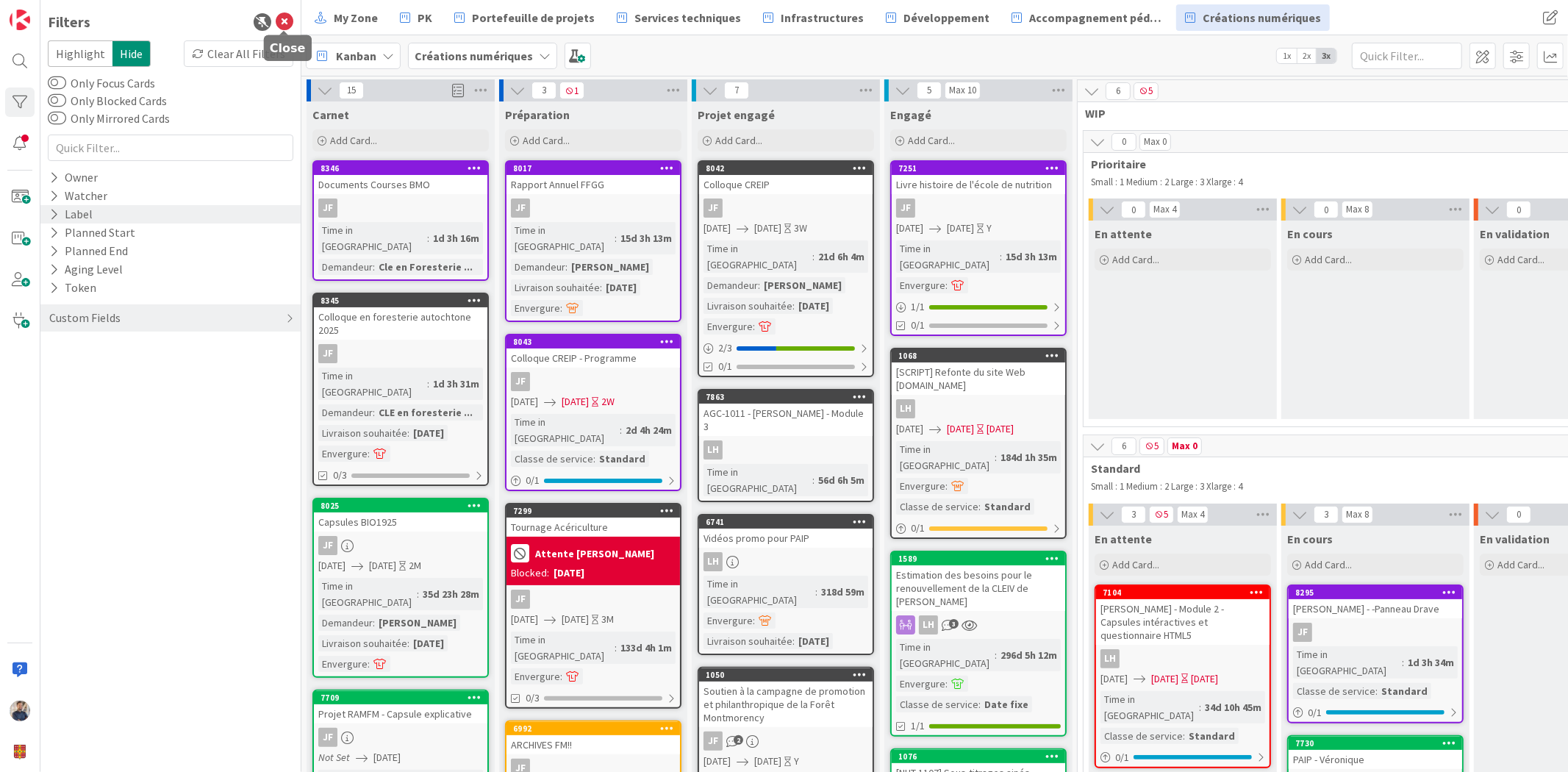
click at [283, 26] on icon at bounding box center [284, 22] width 18 height 18
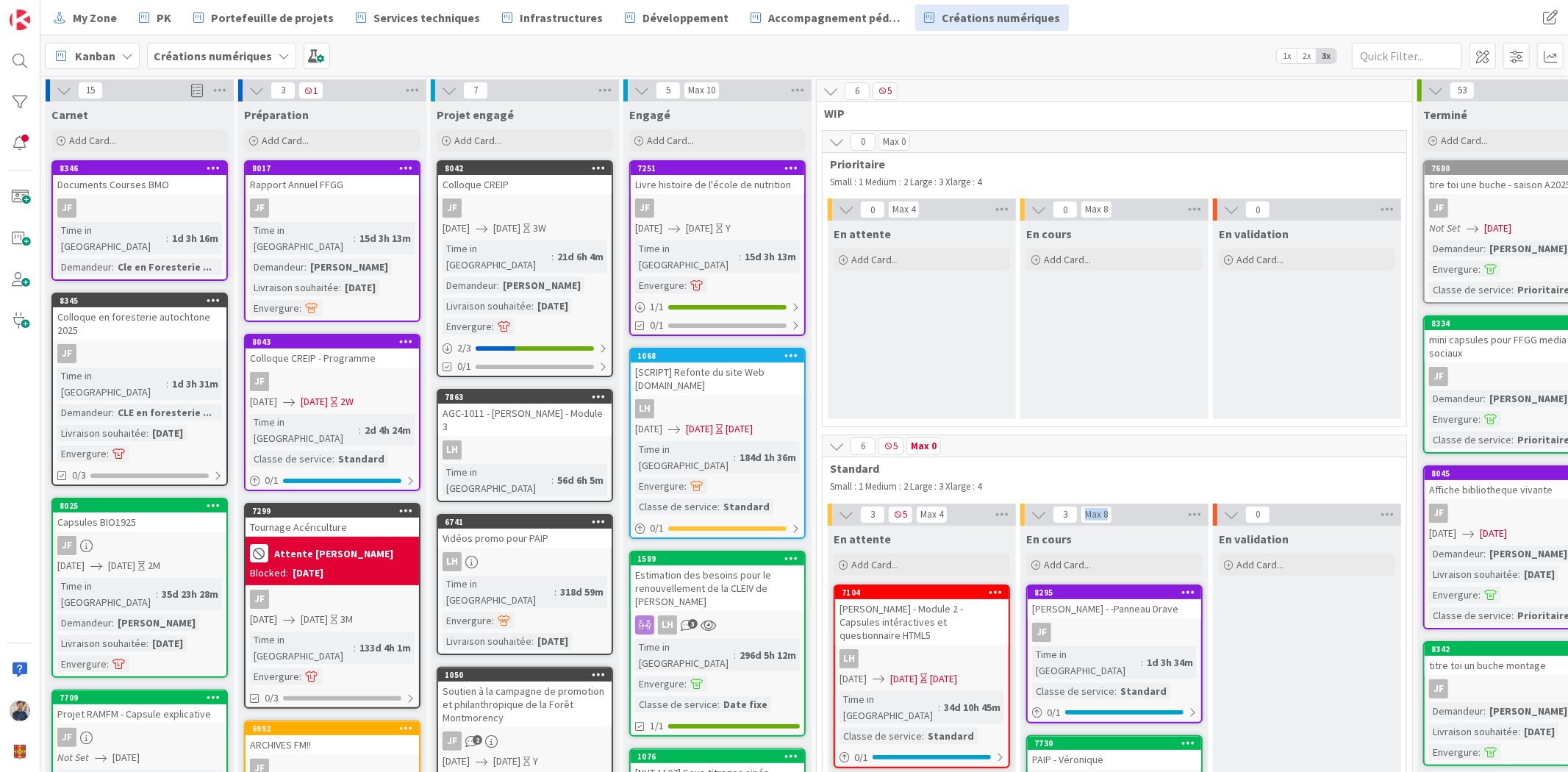
drag, startPoint x: 1088, startPoint y: 512, endPoint x: 1115, endPoint y: 505, distance: 27.9
click at [1115, 505] on div "3 Max 8" at bounding box center [1115, 515] width 189 height 22
click at [1149, 473] on span "Standard" at bounding box center [1109, 469] width 558 height 15
drag, startPoint x: 919, startPoint y: 513, endPoint x: 953, endPoint y: 512, distance: 34.0
click at [953, 512] on div "3 5 Max 4" at bounding box center [922, 515] width 189 height 22
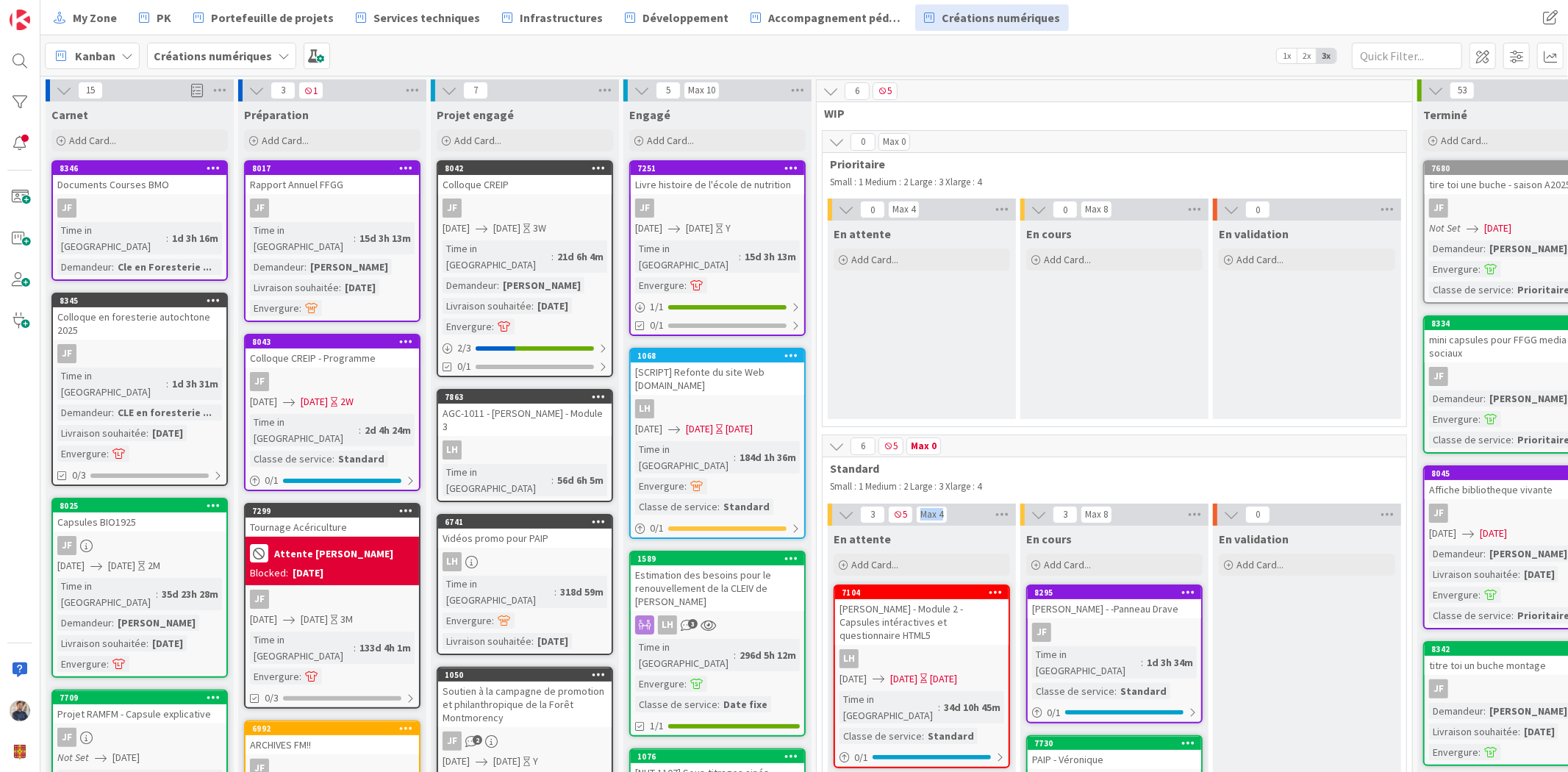
click at [953, 512] on div "3 5 Max 4" at bounding box center [922, 515] width 189 height 22
drag, startPoint x: 920, startPoint y: 511, endPoint x: 932, endPoint y: 512, distance: 12.0
click at [932, 512] on div "Max 4" at bounding box center [931, 515] width 23 height 8
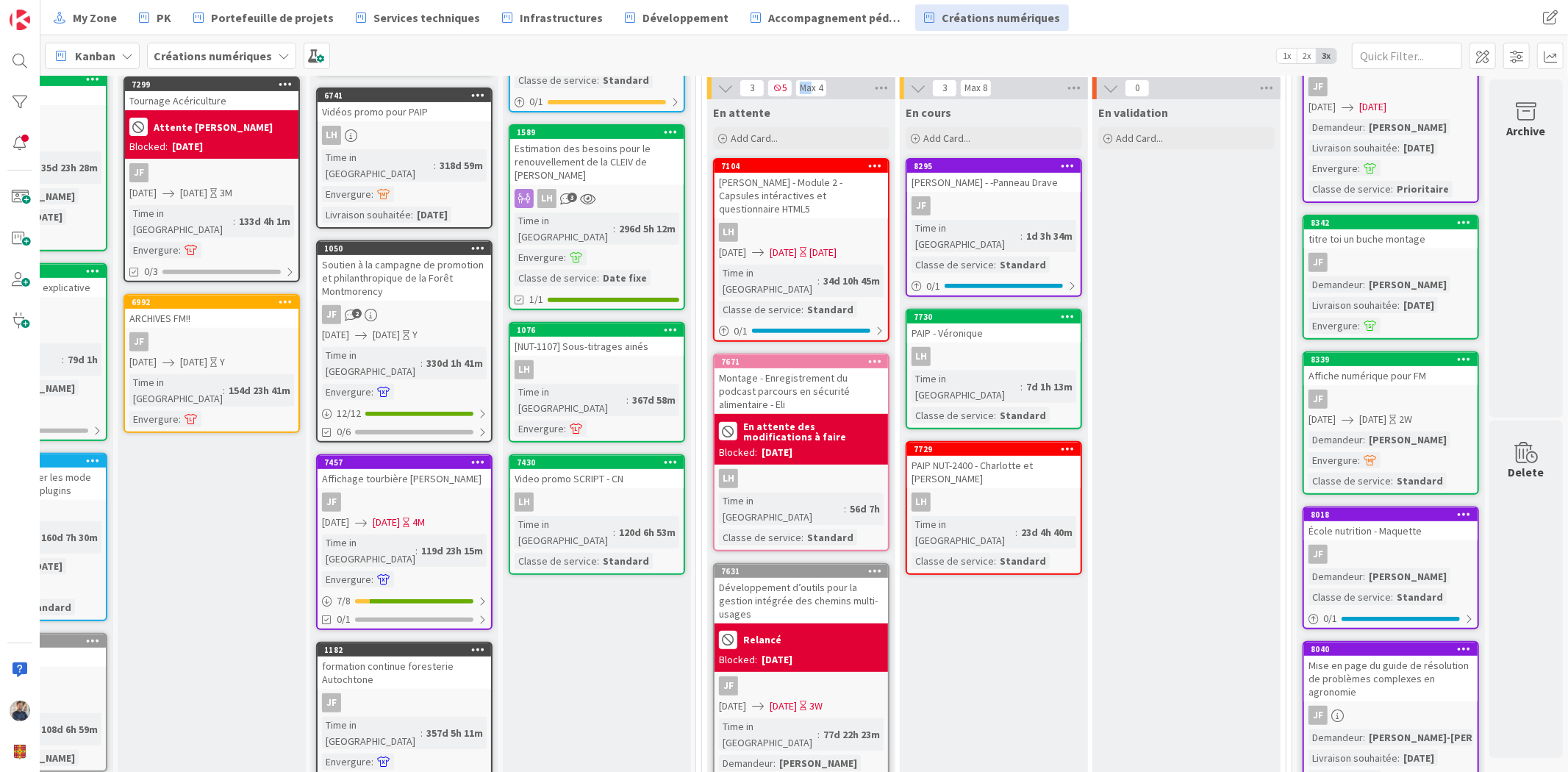
scroll to position [449, 132]
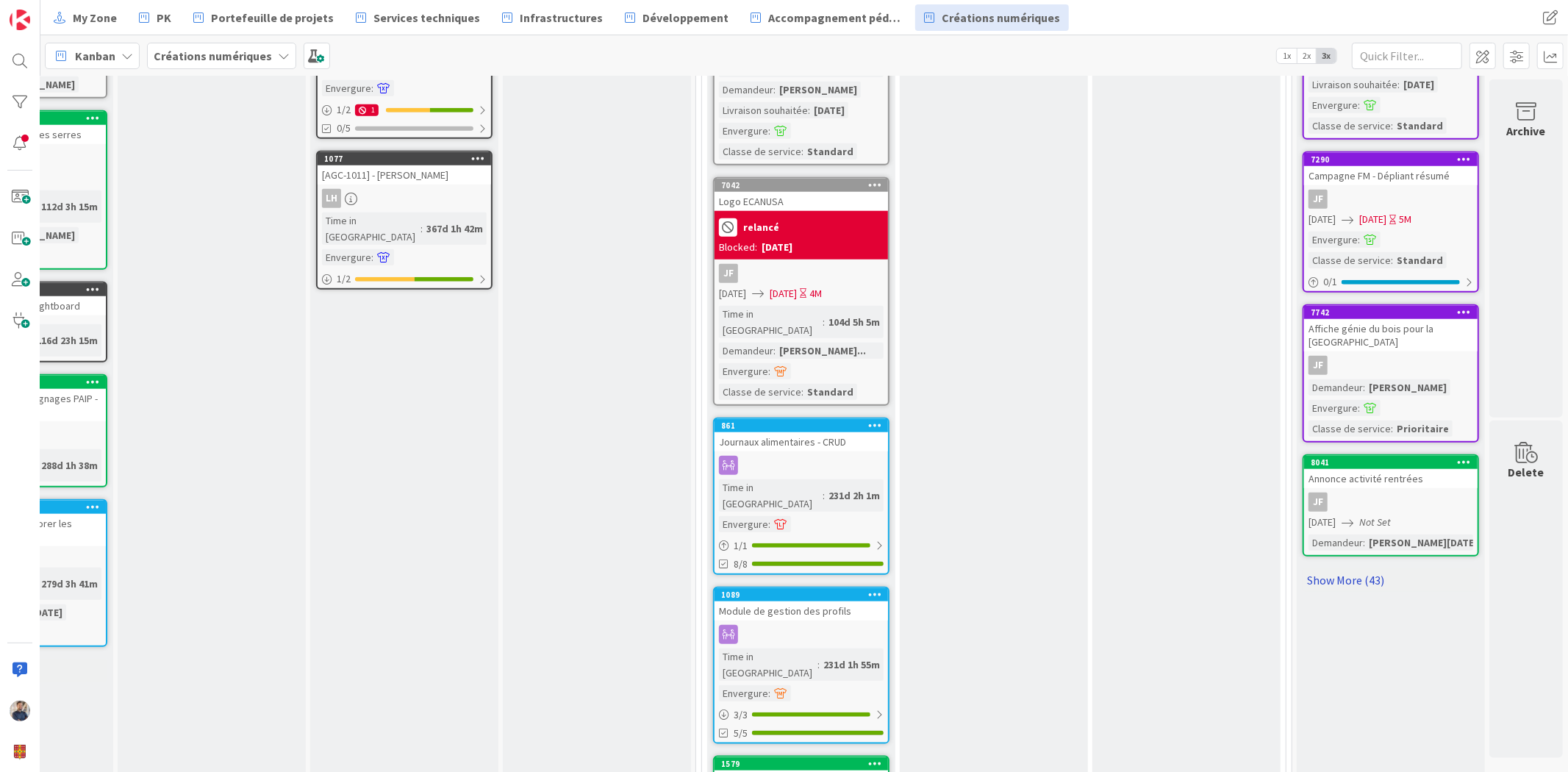
click at [1325, 568] on link "Show More (43)" at bounding box center [1390, 580] width 177 height 23
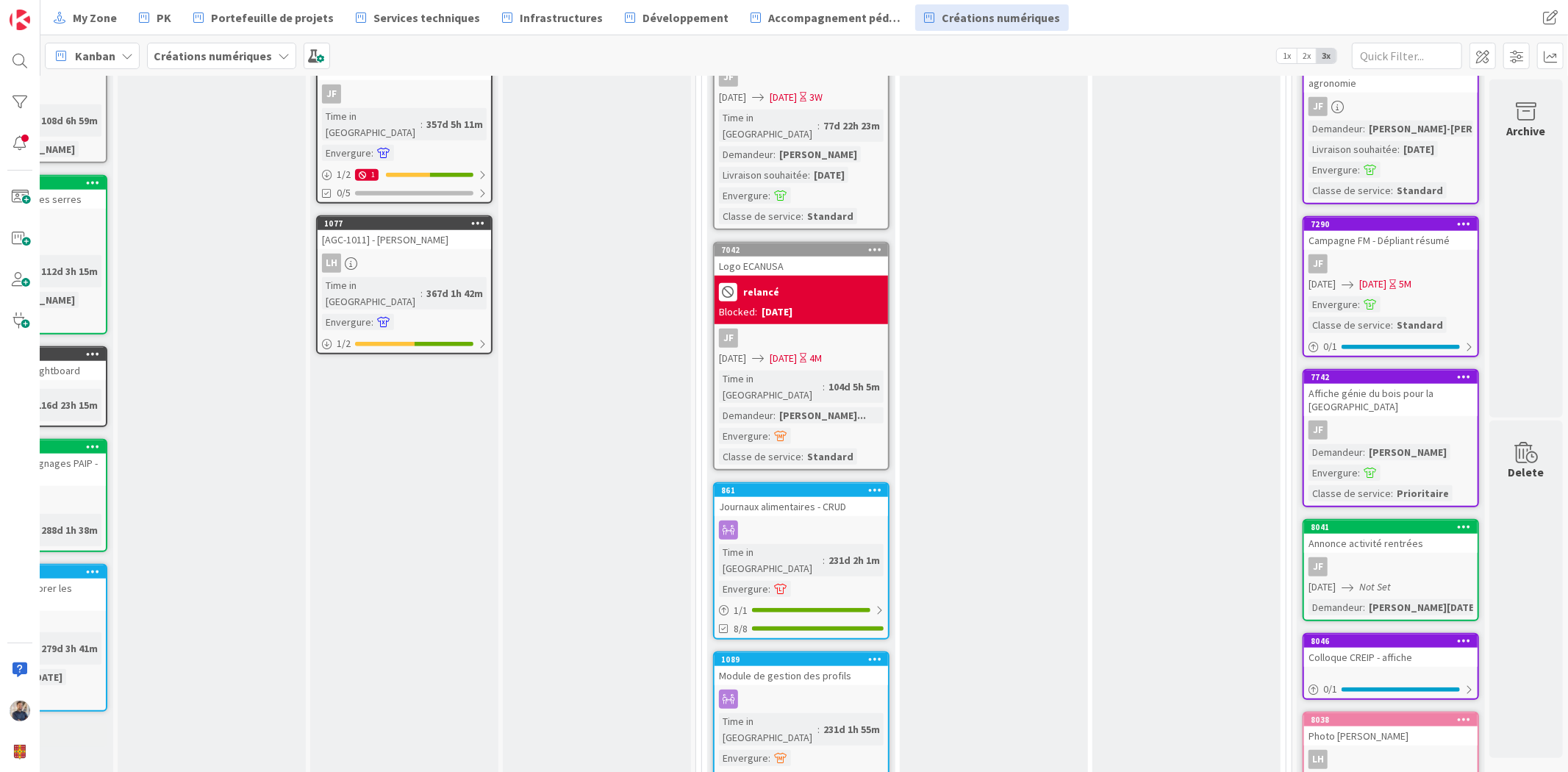
scroll to position [0, 132]
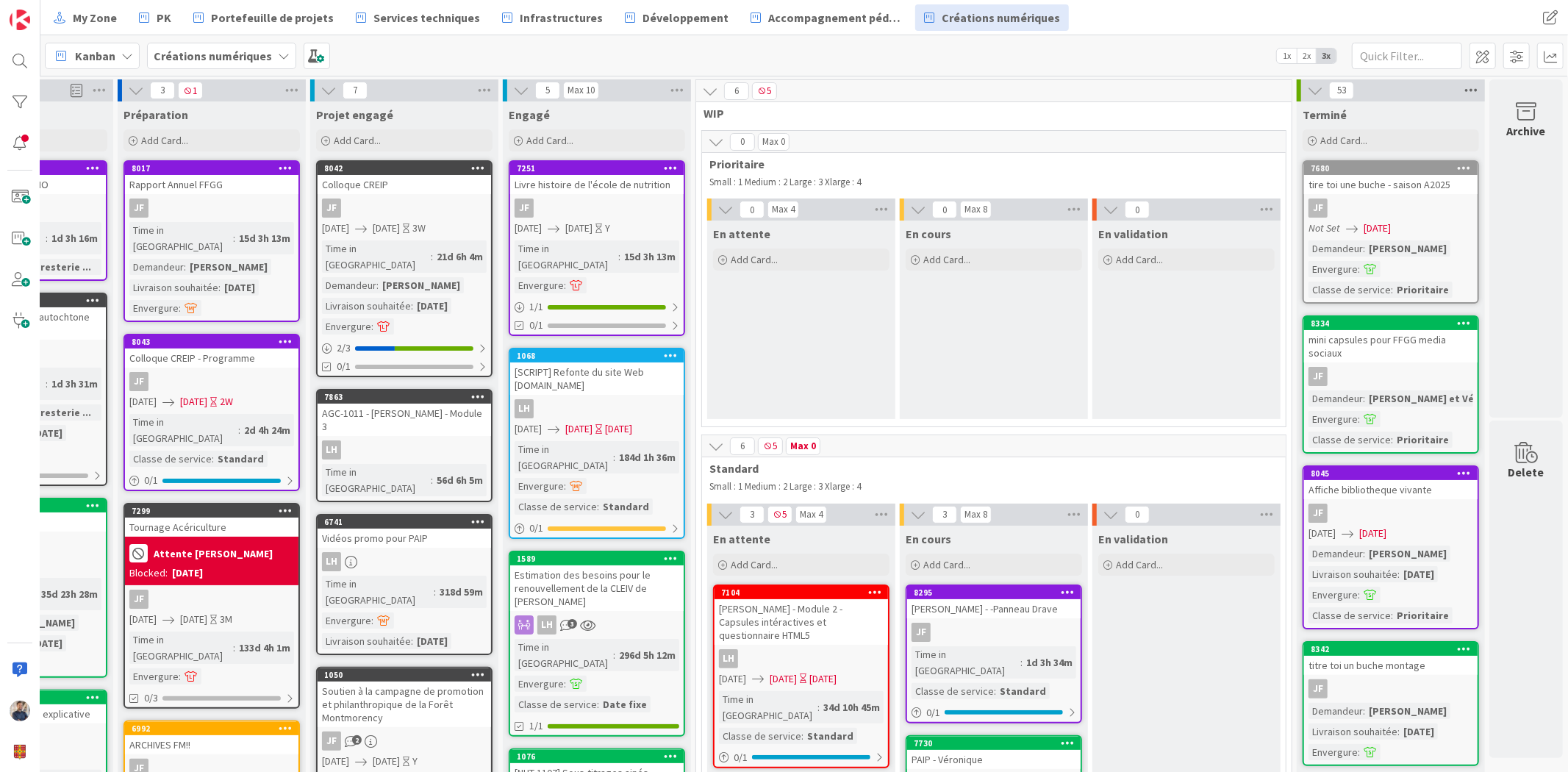
click at [1464, 89] on icon at bounding box center [1471, 91] width 19 height 22
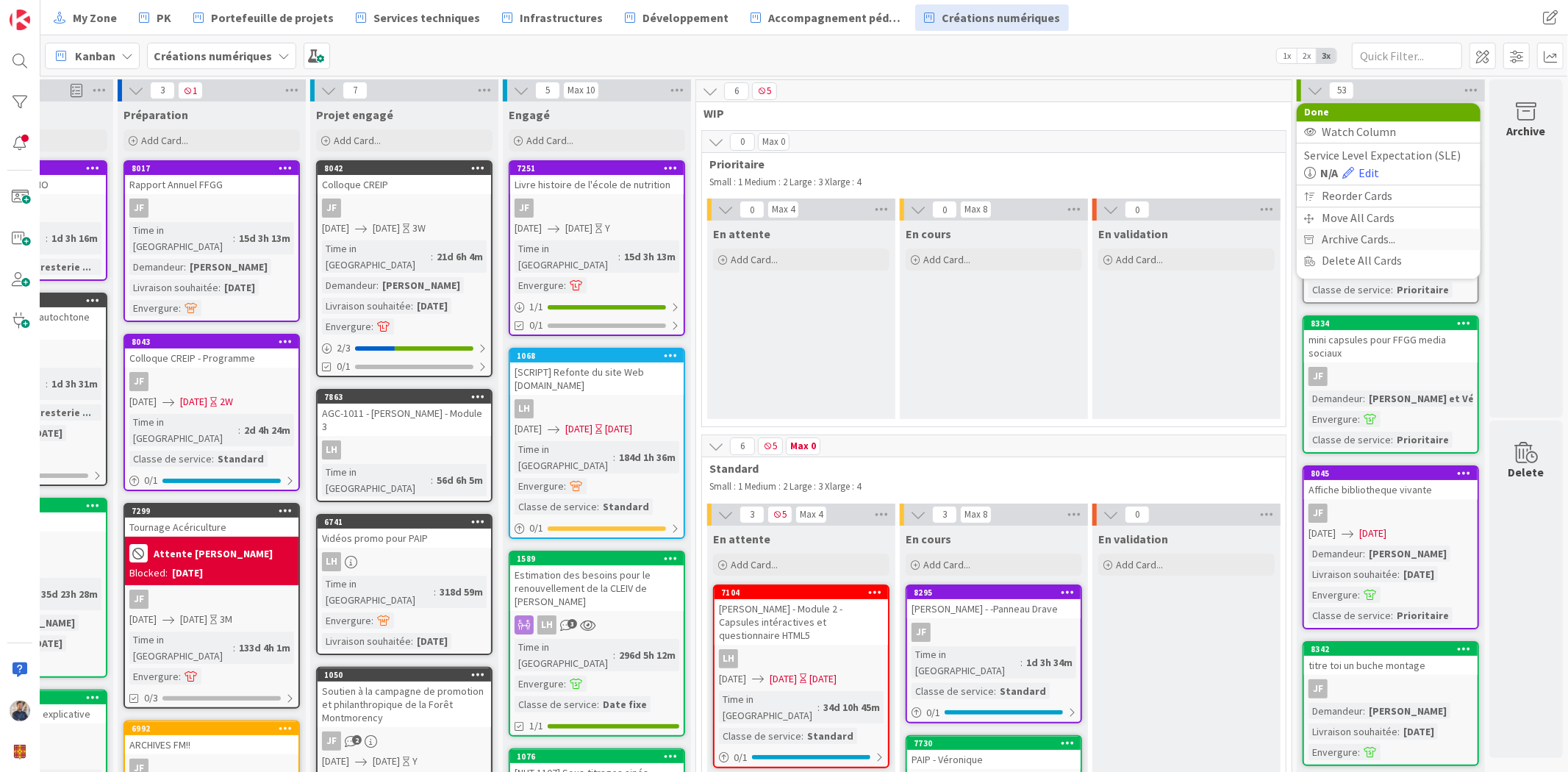
click at [1368, 240] on span "Archive Cards..." at bounding box center [1358, 239] width 74 height 21
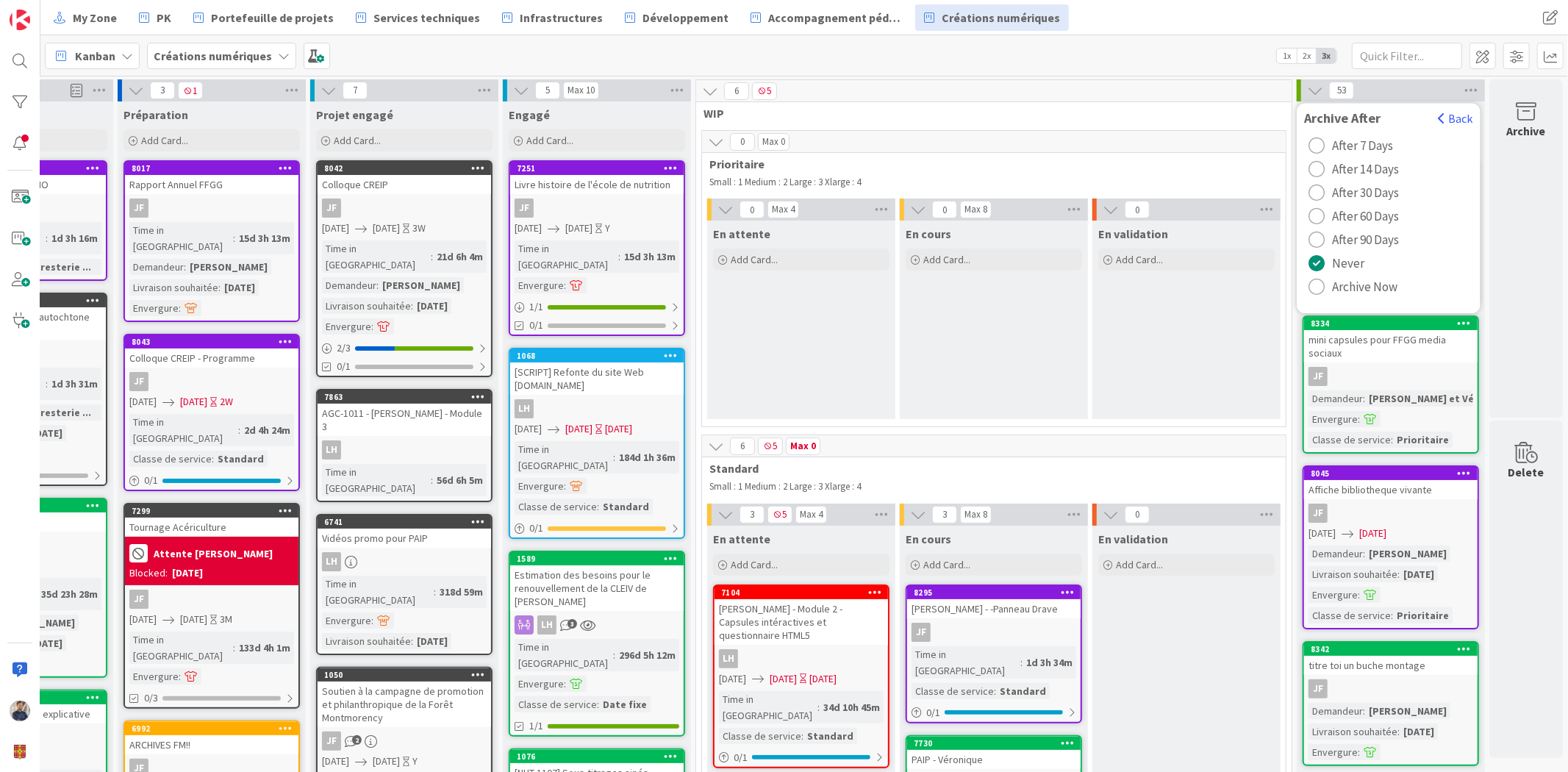
click at [1356, 292] on span "Archive Now" at bounding box center [1365, 287] width 65 height 22
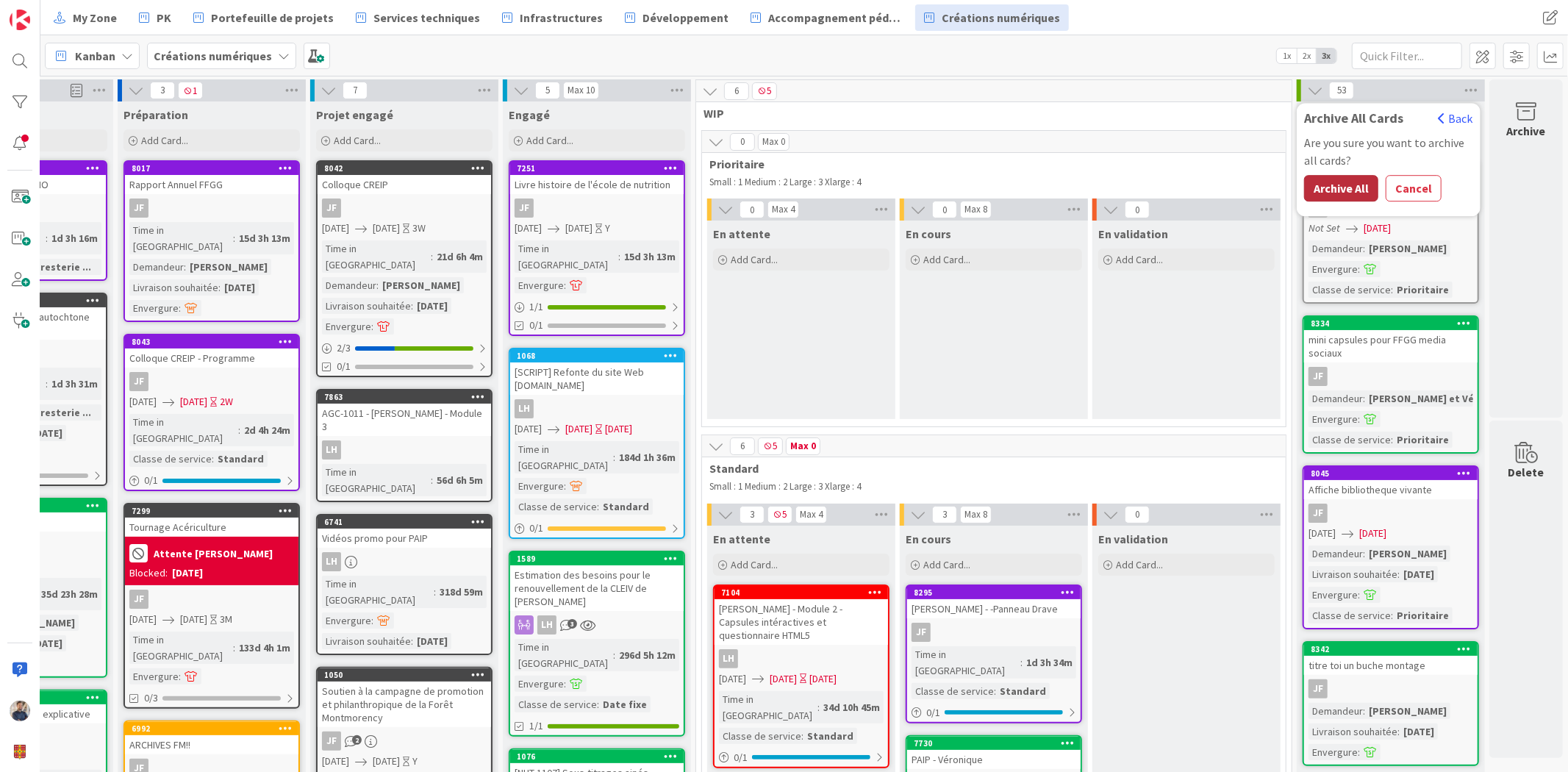
click at [1324, 192] on button "Archive All" at bounding box center [1341, 189] width 75 height 27
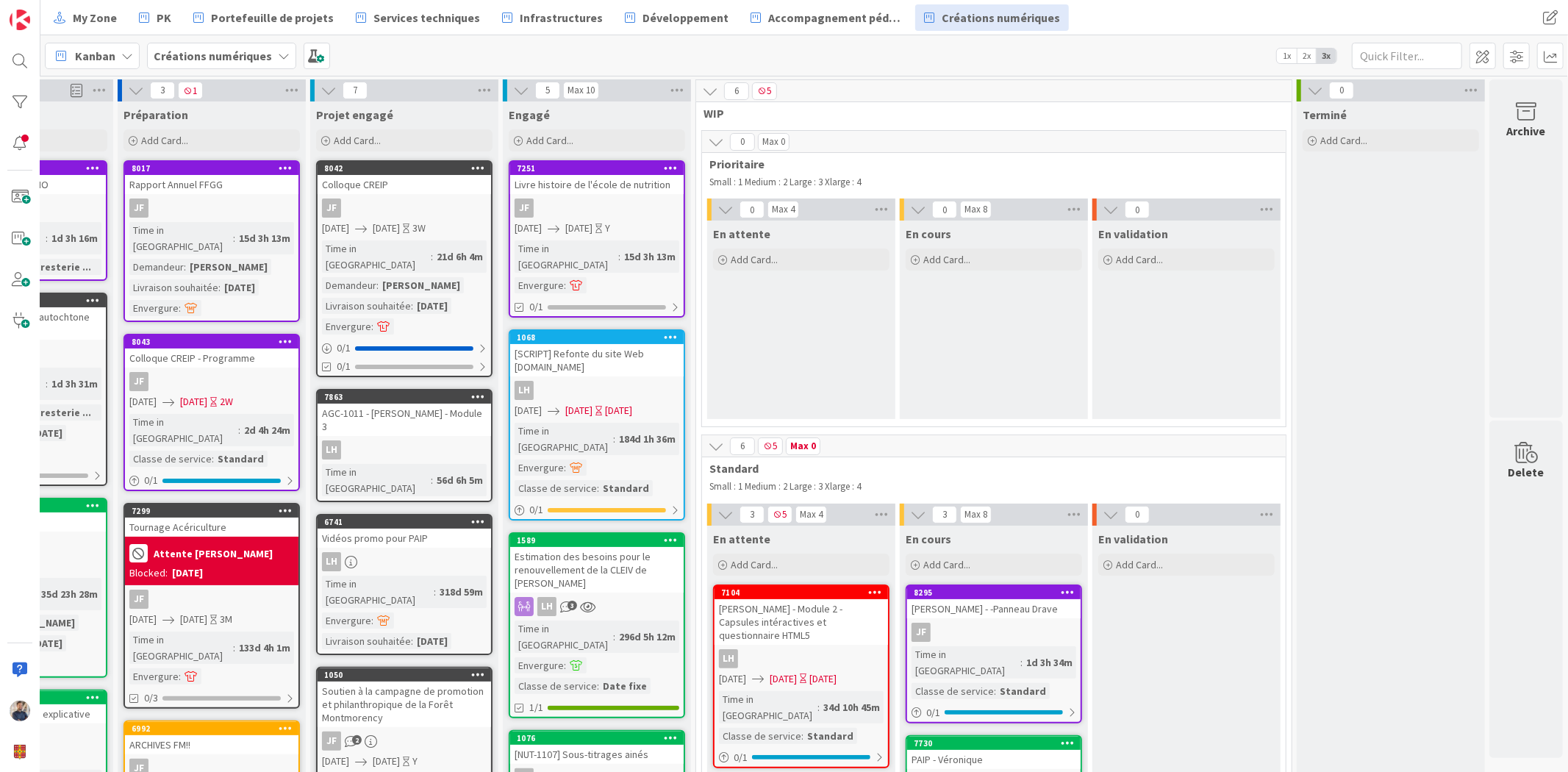
click at [1201, 59] on div "Kanban Créations numériques 1x 2x 3x" at bounding box center [804, 55] width 1528 height 40
